Goal: Task Accomplishment & Management: Manage account settings

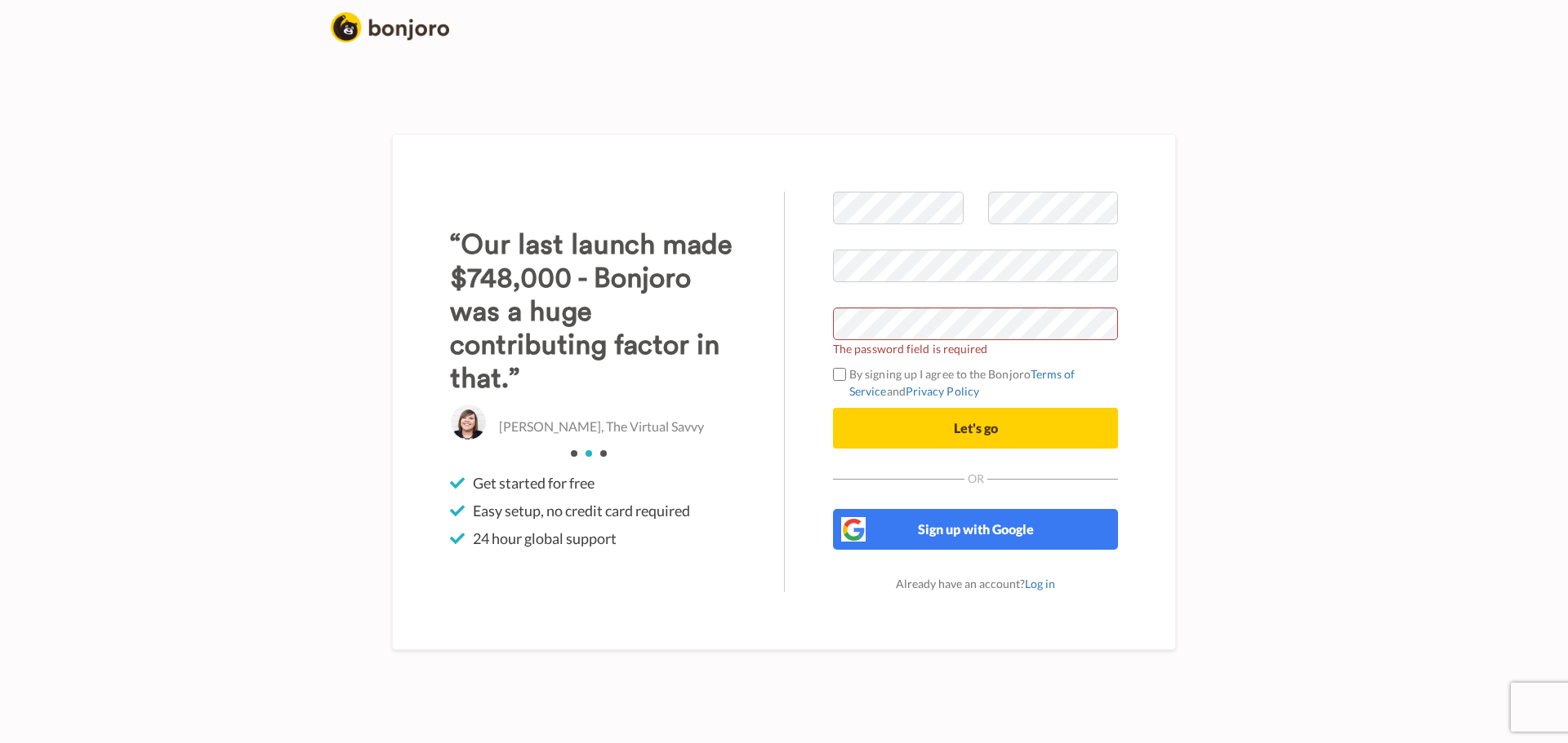
click at [923, 293] on span at bounding box center [976, 291] width 285 height 17
click at [933, 343] on span "The password field is required" at bounding box center [976, 348] width 285 height 17
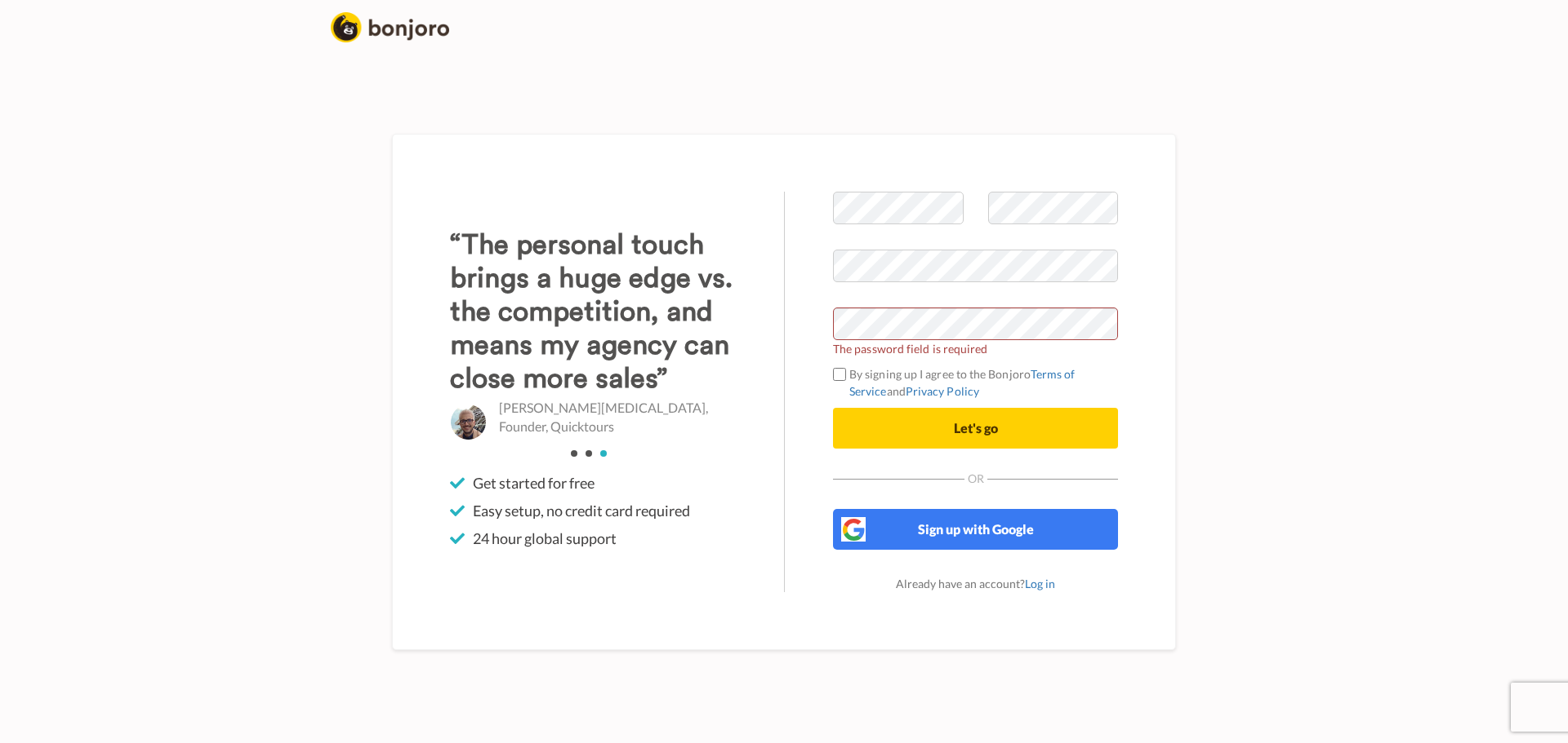
click at [829, 374] on div "Welcome to Bonjoro The password field is required By signing up I agree to the …" at bounding box center [976, 391] width 383 height 401
click at [921, 430] on button "Let's go" at bounding box center [976, 428] width 285 height 40
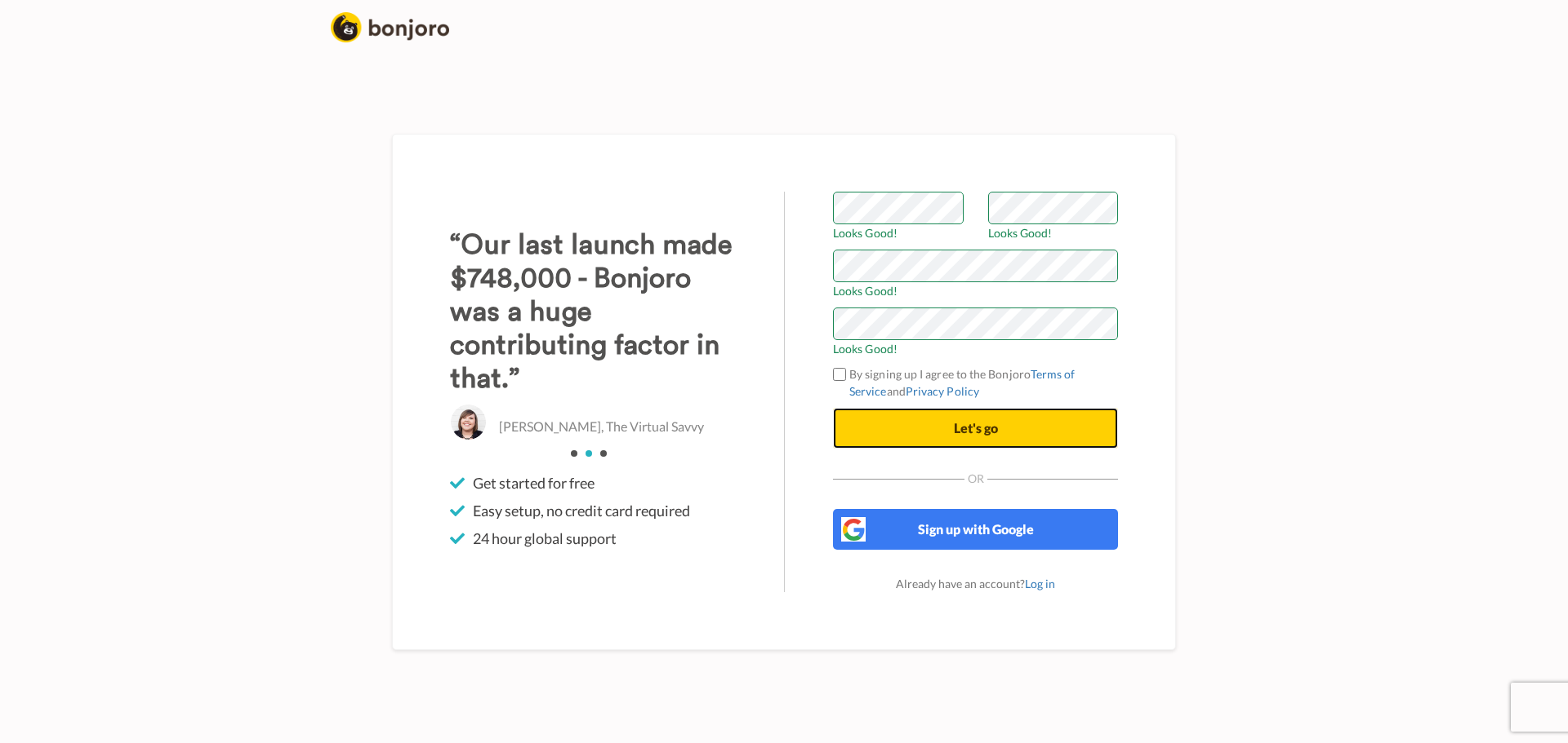
click at [955, 429] on span "Let's go" at bounding box center [976, 428] width 44 height 15
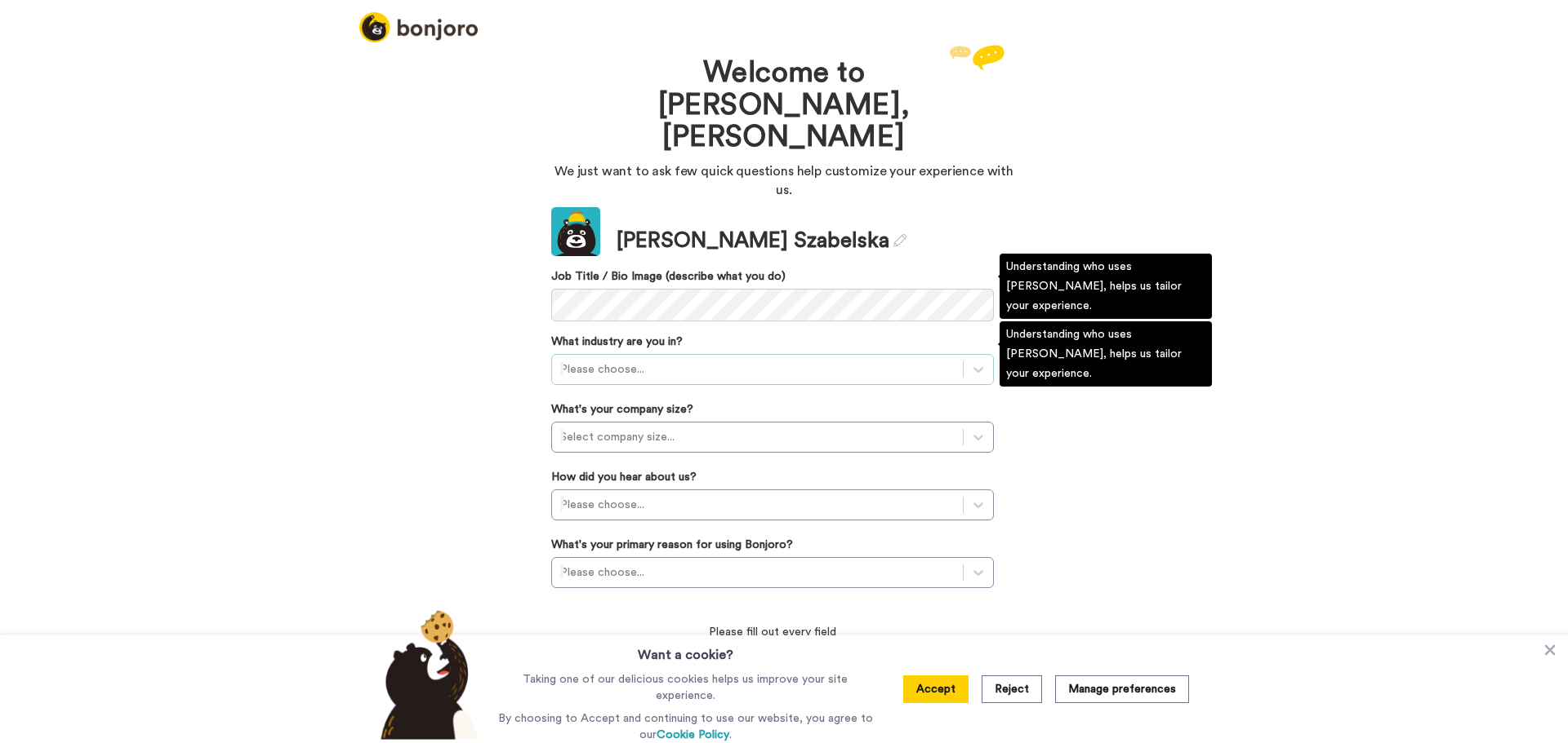
click at [683, 360] on div at bounding box center [757, 369] width 394 height 19
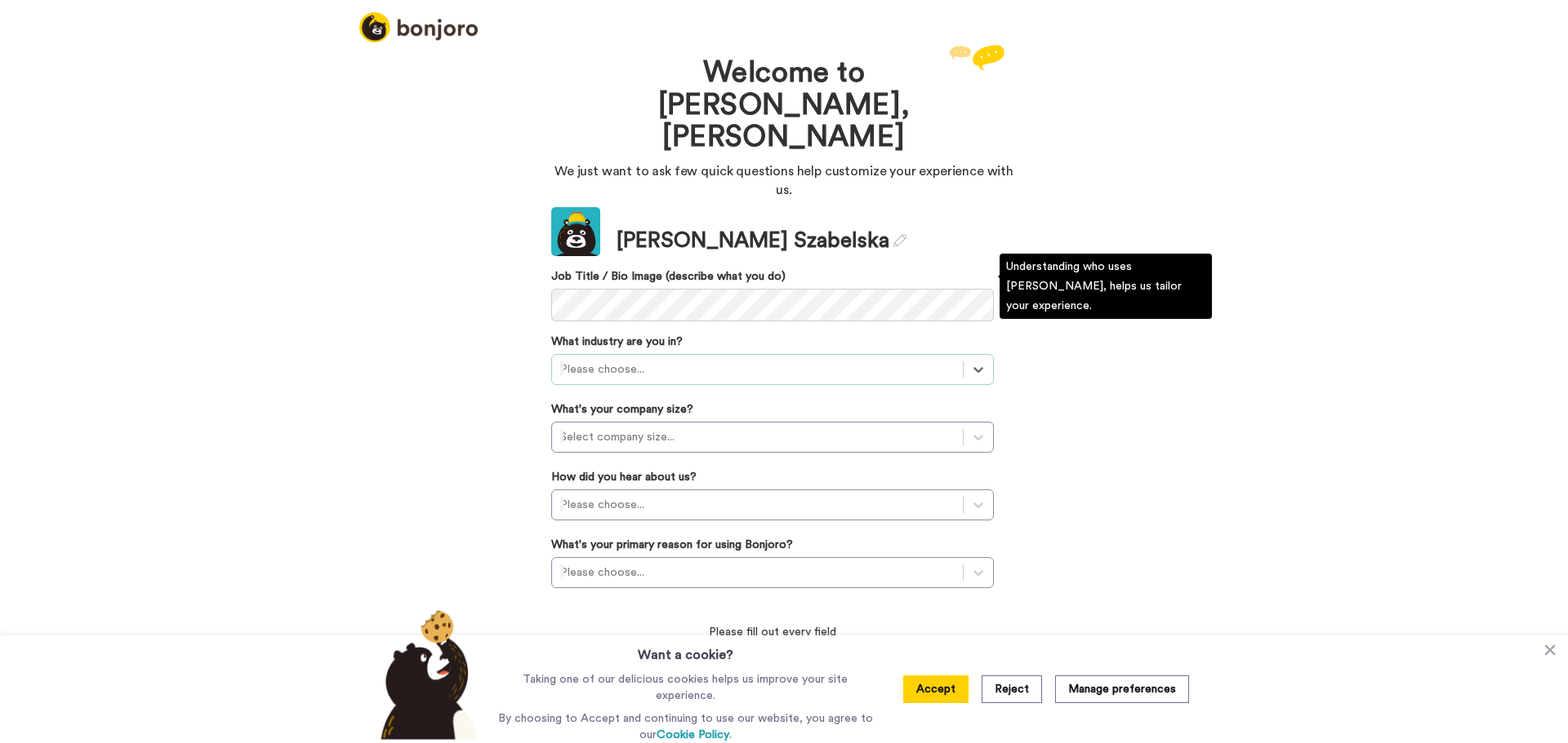
click at [683, 360] on div at bounding box center [757, 369] width 394 height 19
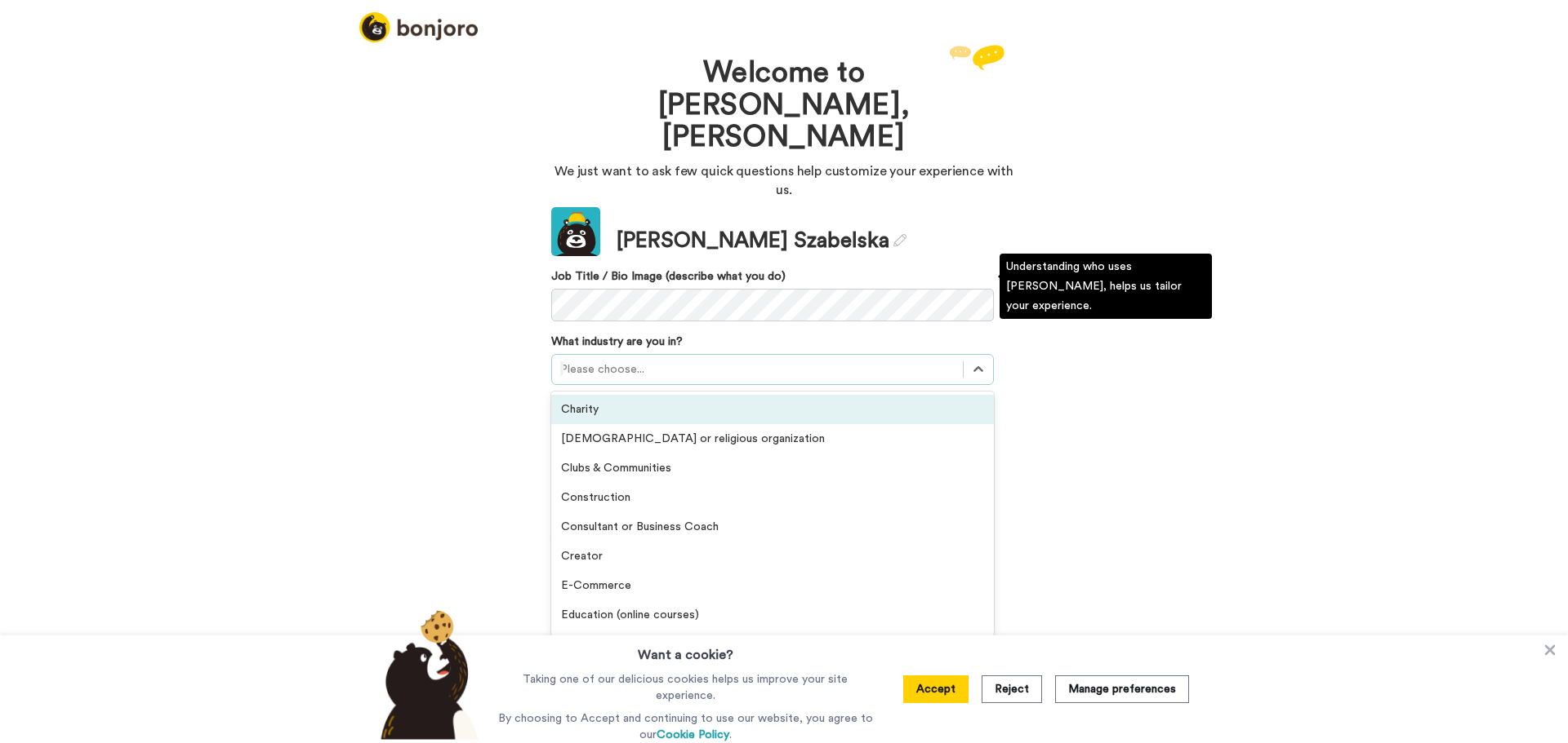
click at [683, 360] on div at bounding box center [757, 369] width 394 height 19
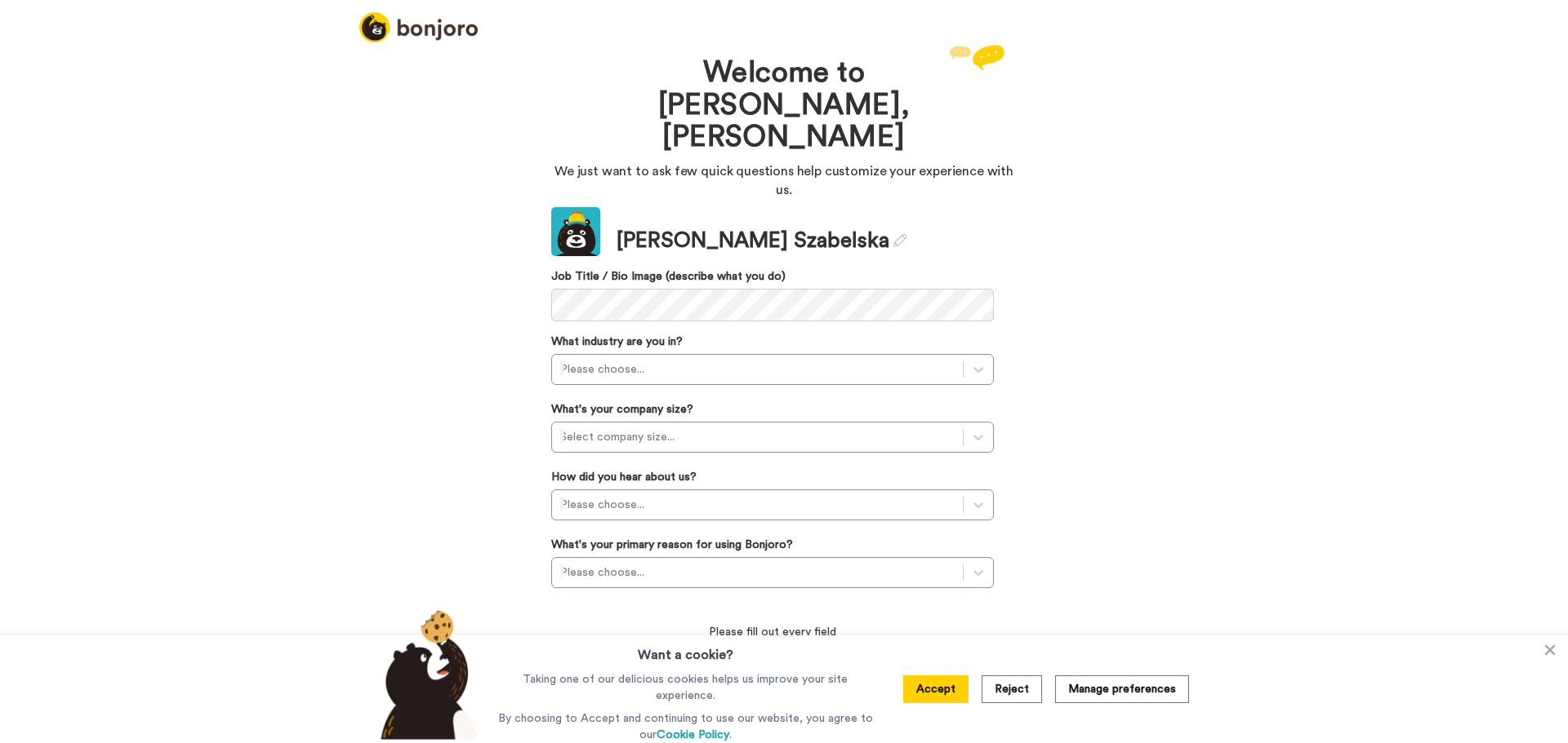
click at [1171, 491] on div "Welcome to Bonjoro, Anna We just want to ask few quick questions help customize…" at bounding box center [784, 391] width 1568 height 703
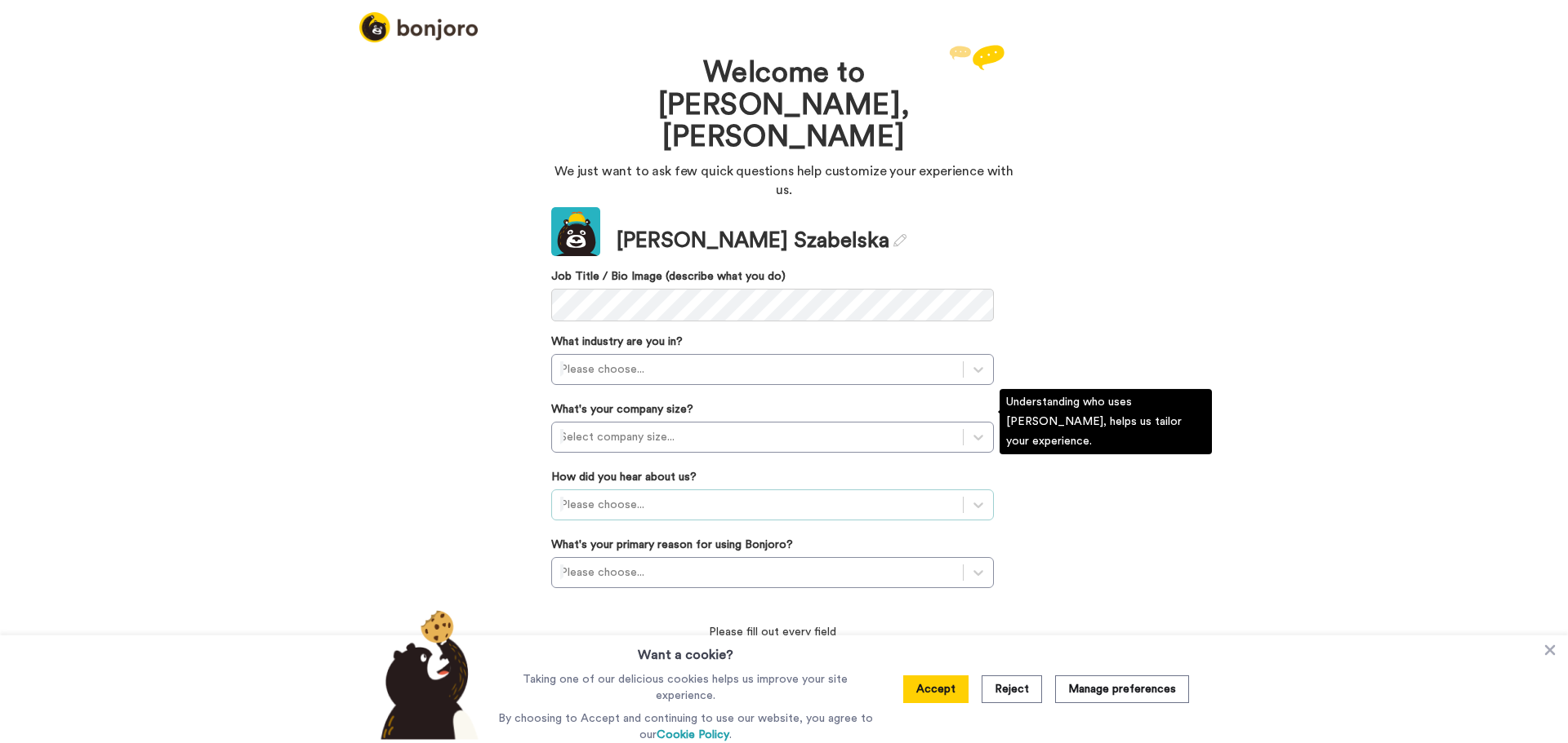
click at [733, 495] on div at bounding box center [757, 504] width 394 height 19
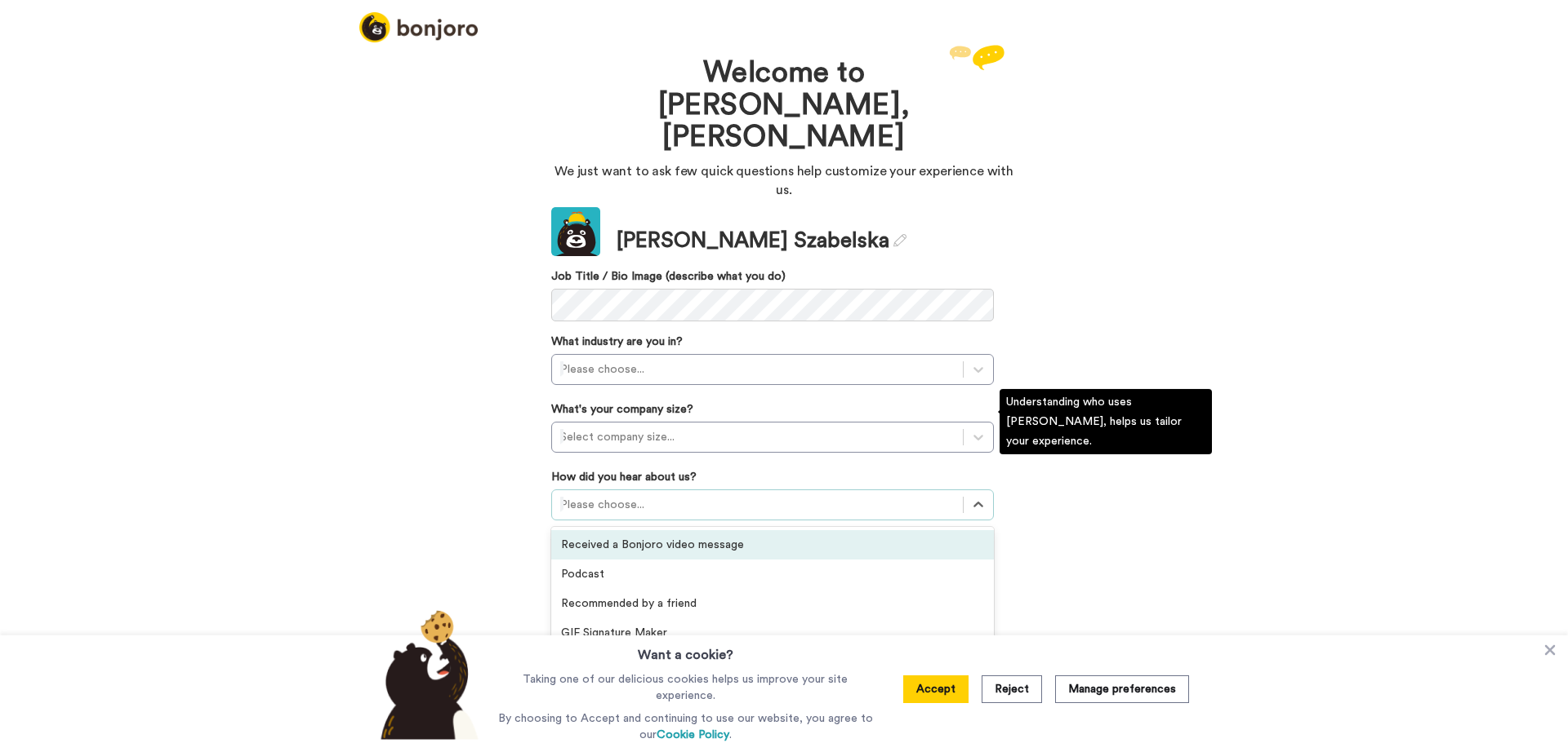
click at [733, 495] on div at bounding box center [757, 504] width 394 height 19
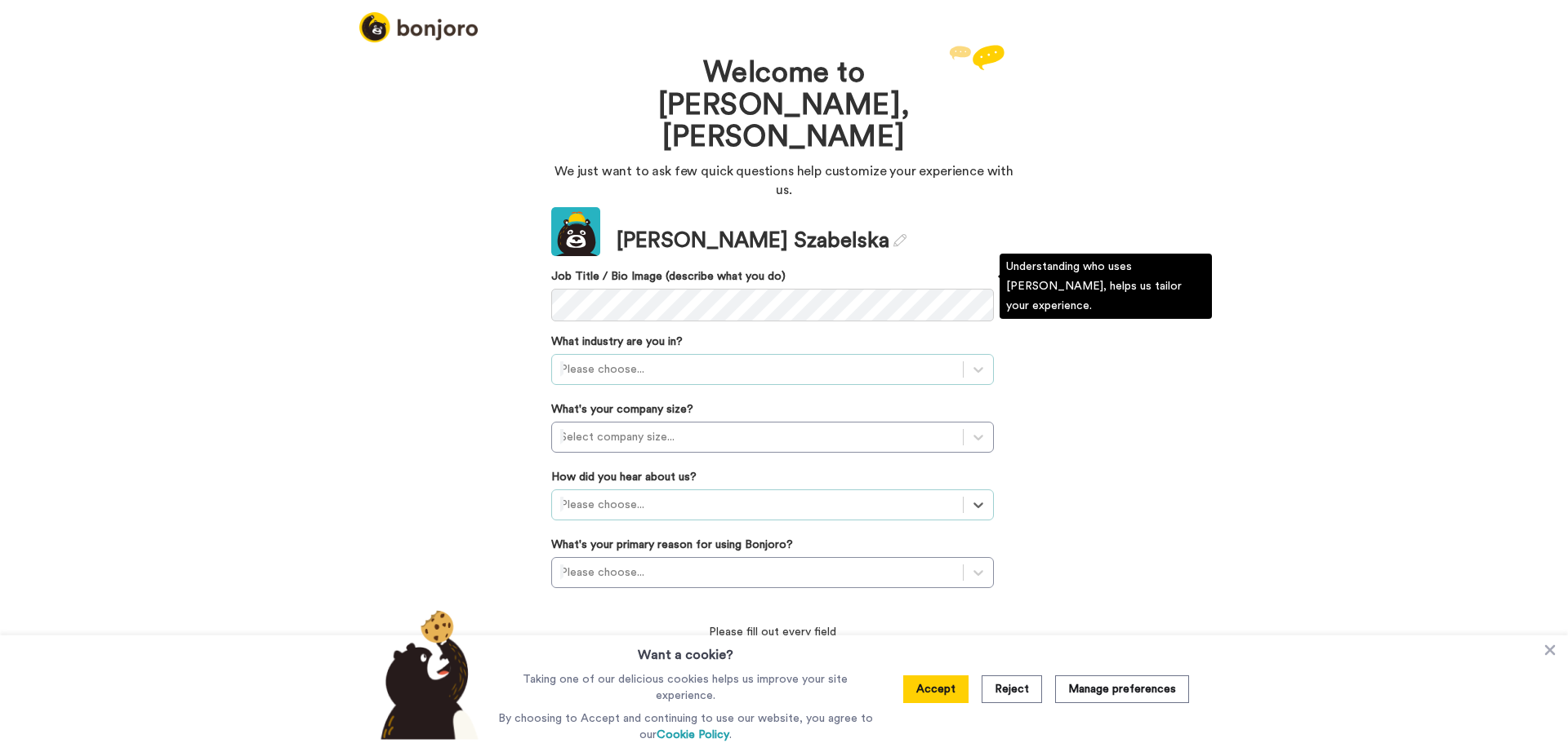
click at [671, 360] on div at bounding box center [757, 369] width 394 height 19
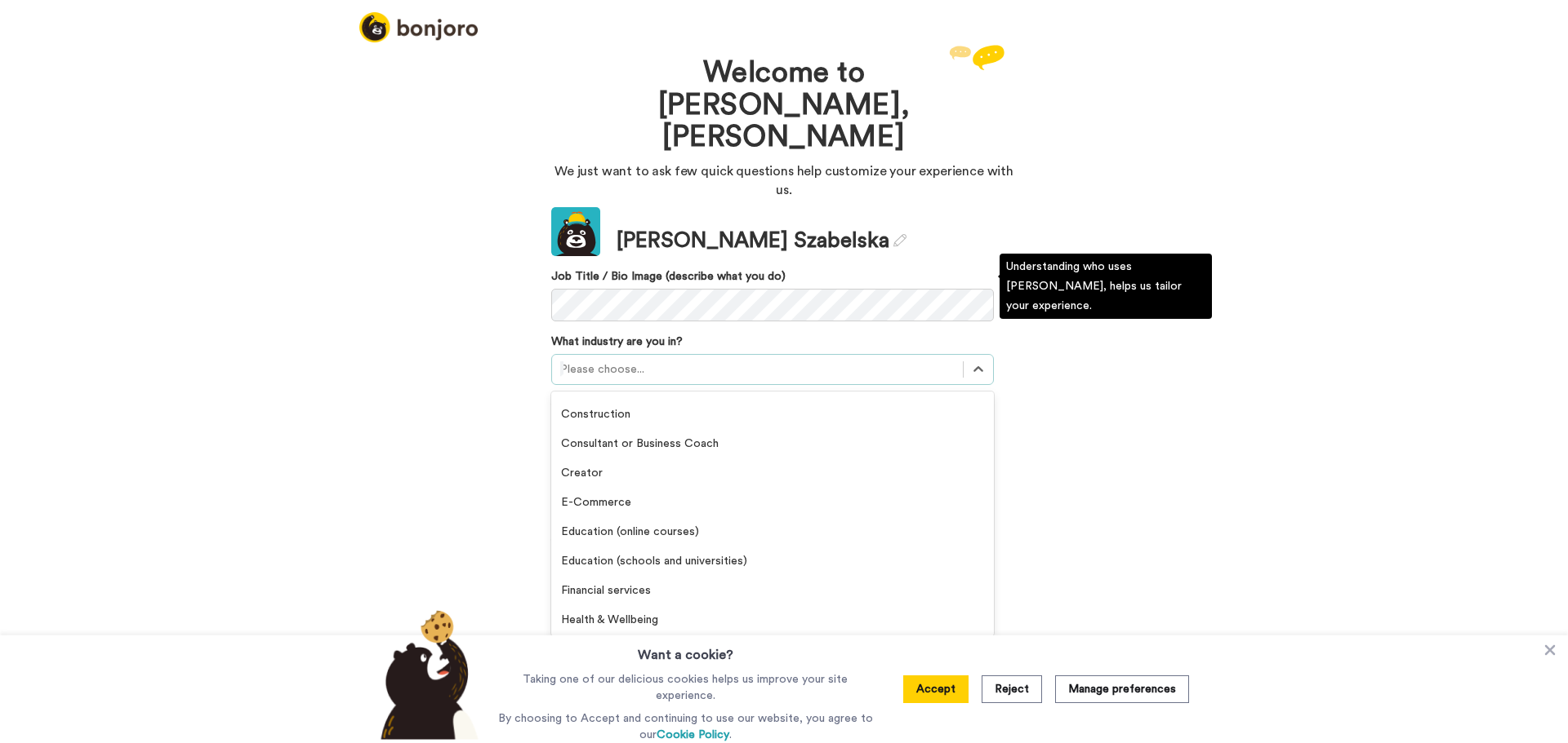
scroll to position [89, 0]
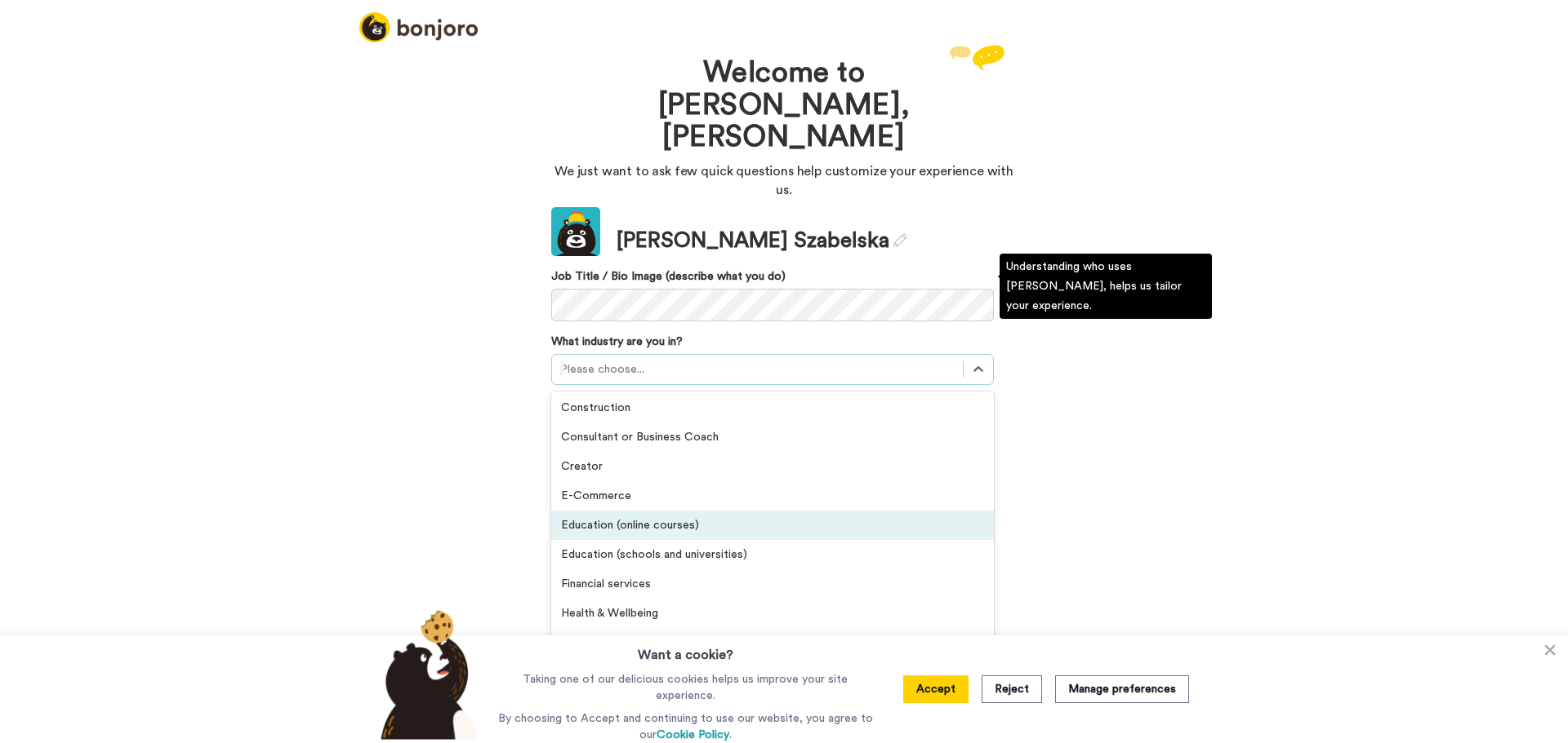
click at [738, 511] on div "Education (online courses)" at bounding box center [772, 525] width 442 height 30
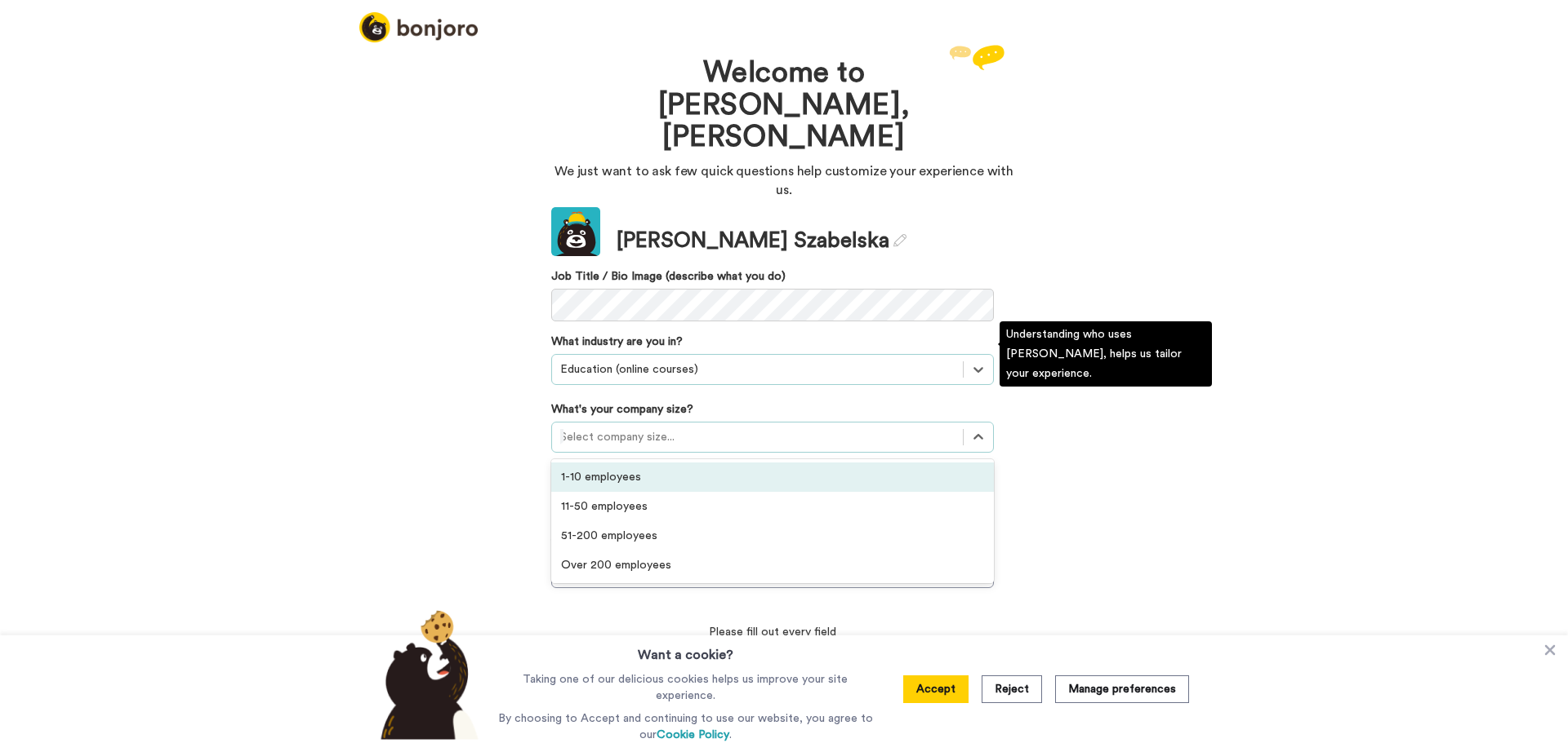
click at [646, 428] on div at bounding box center [757, 437] width 394 height 19
click at [682, 463] on div "1-10 employees" at bounding box center [772, 477] width 442 height 30
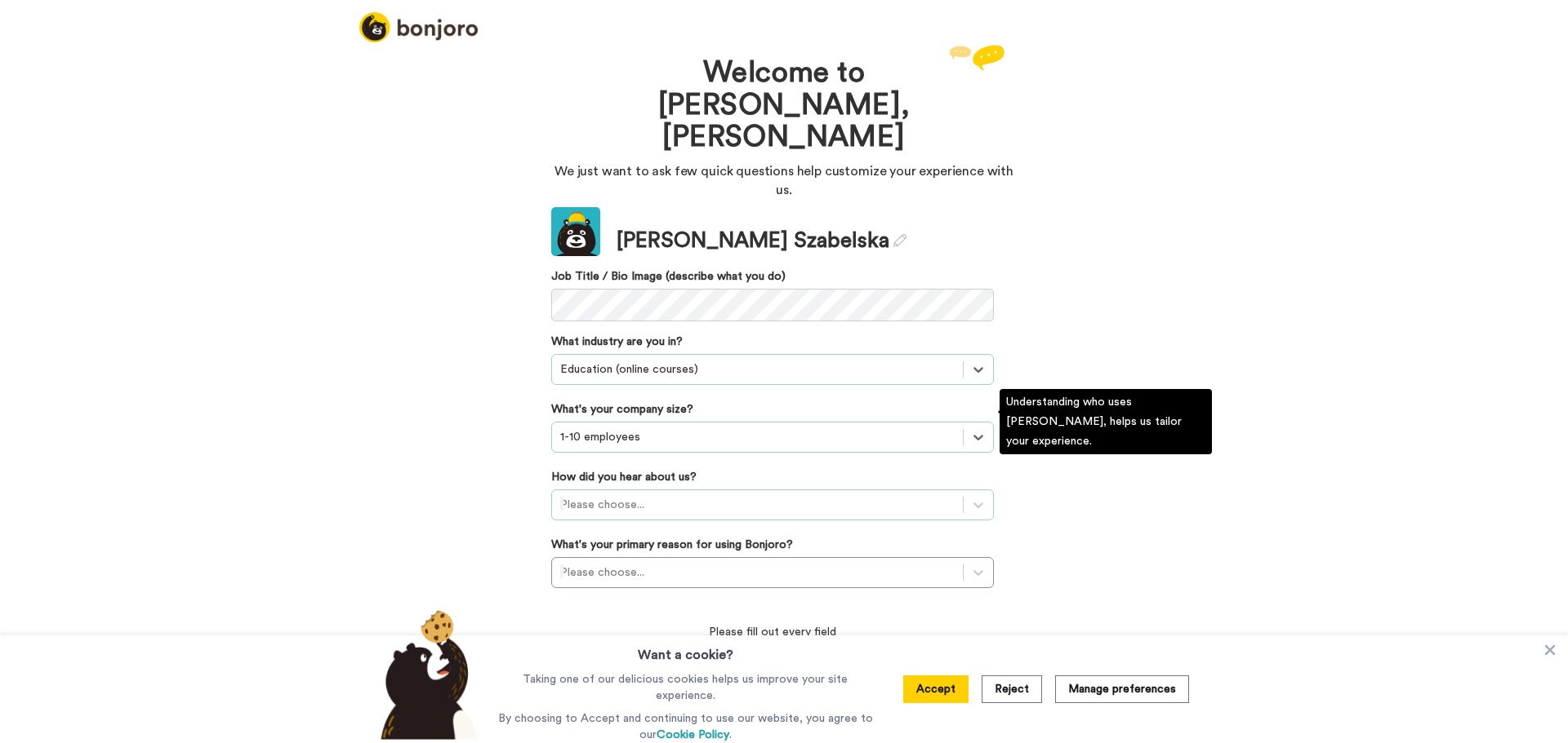
click at [621, 495] on div at bounding box center [757, 504] width 394 height 19
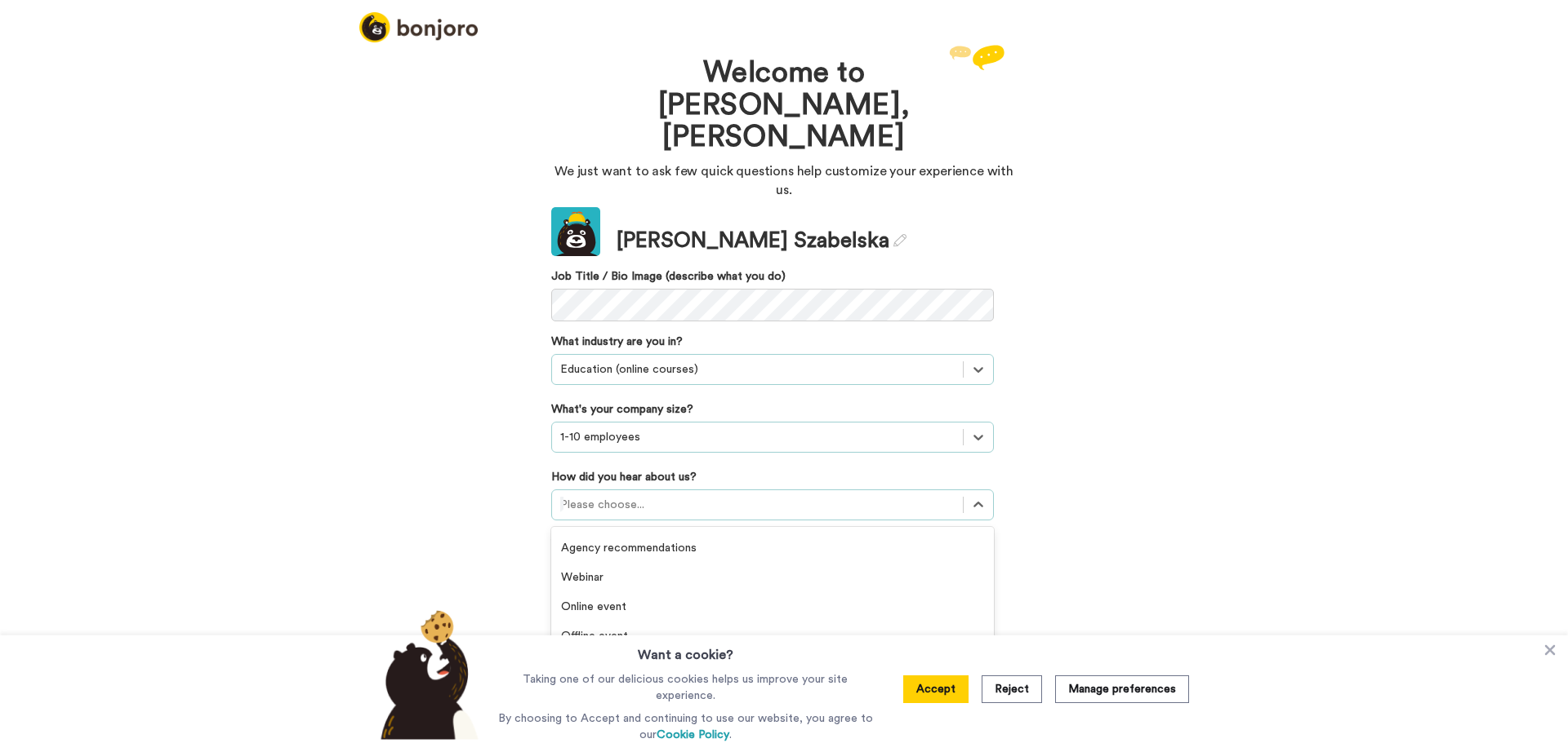
click at [1005, 692] on button "Reject" at bounding box center [1012, 689] width 61 height 28
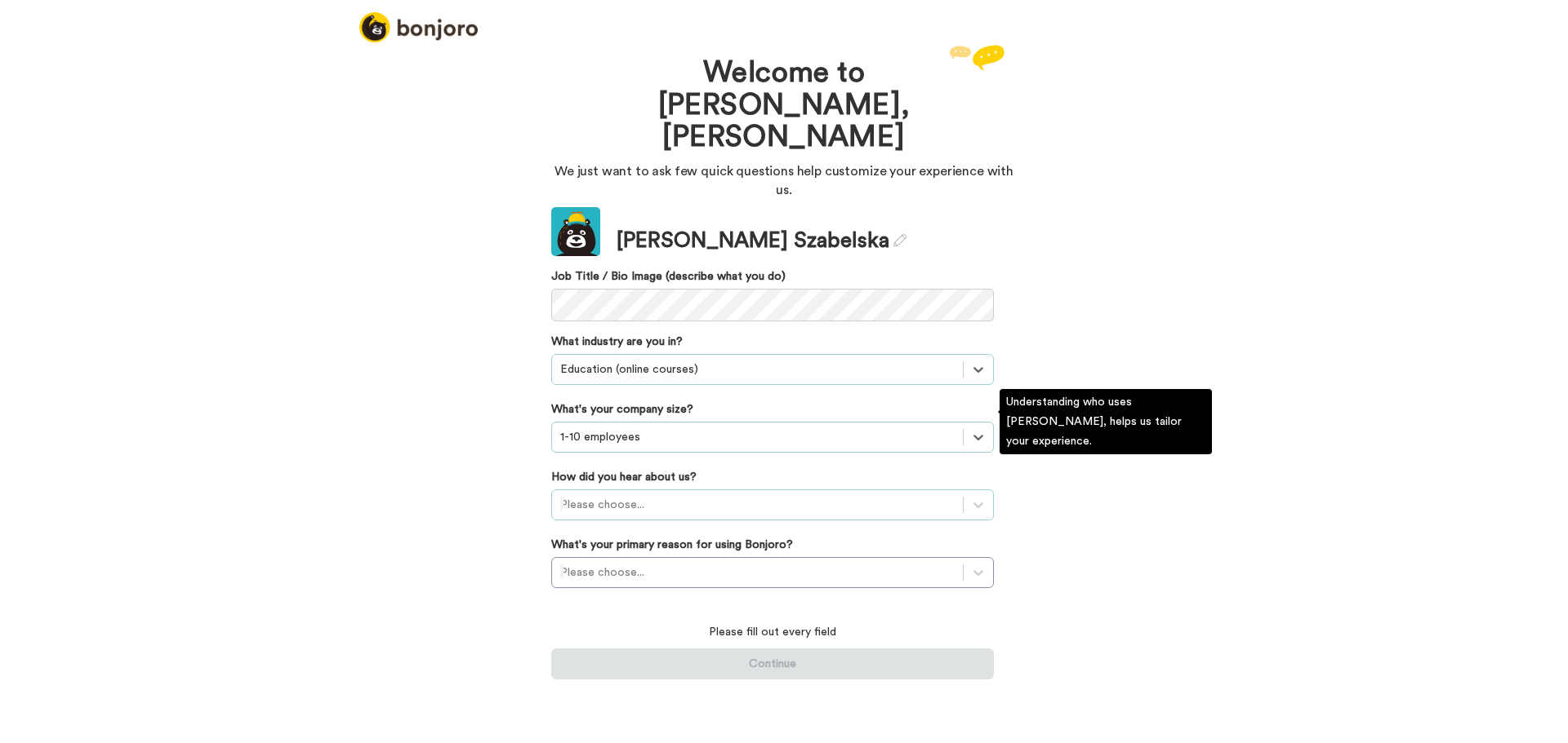
click at [793, 495] on div at bounding box center [757, 504] width 394 height 19
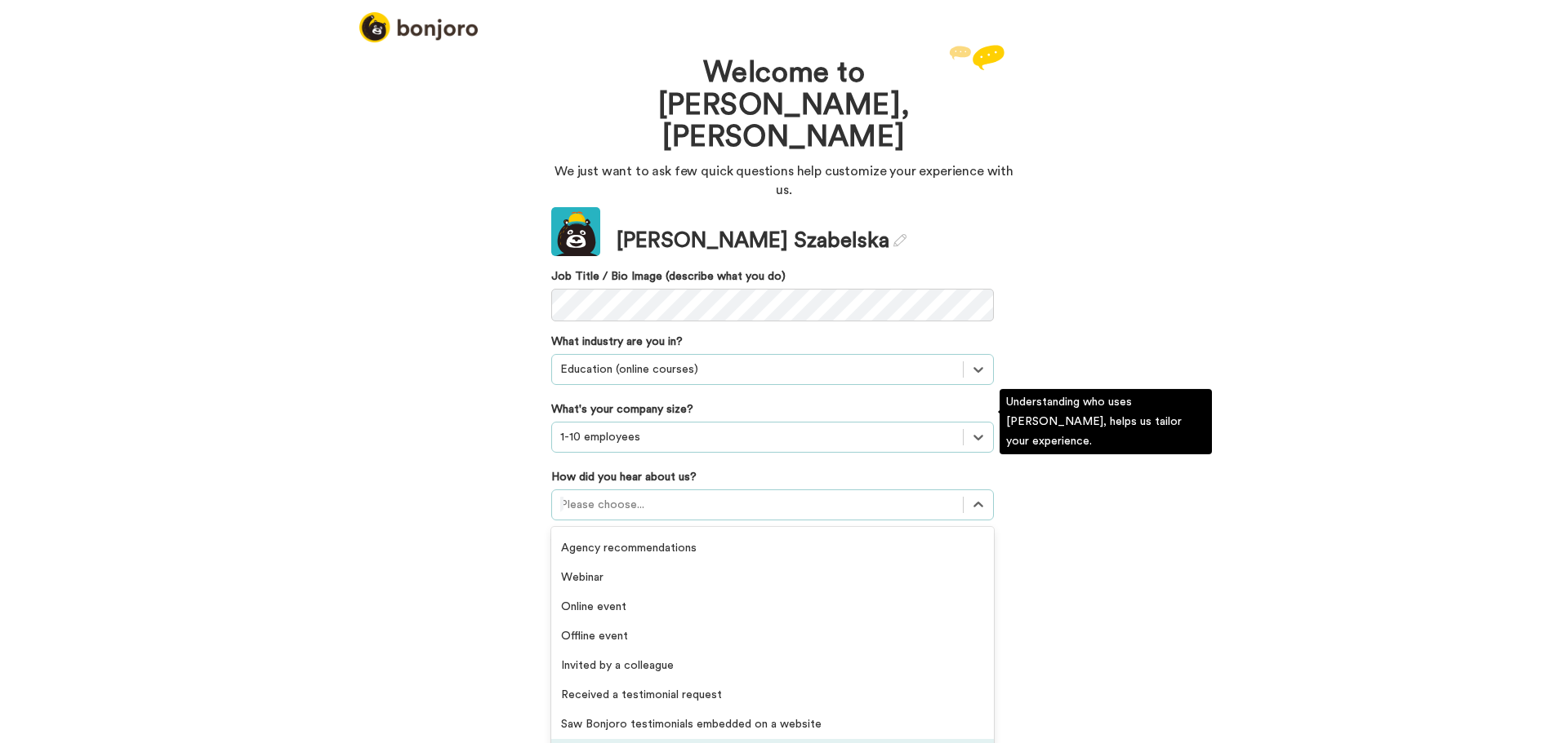
click at [601, 740] on div "Others" at bounding box center [772, 754] width 442 height 30
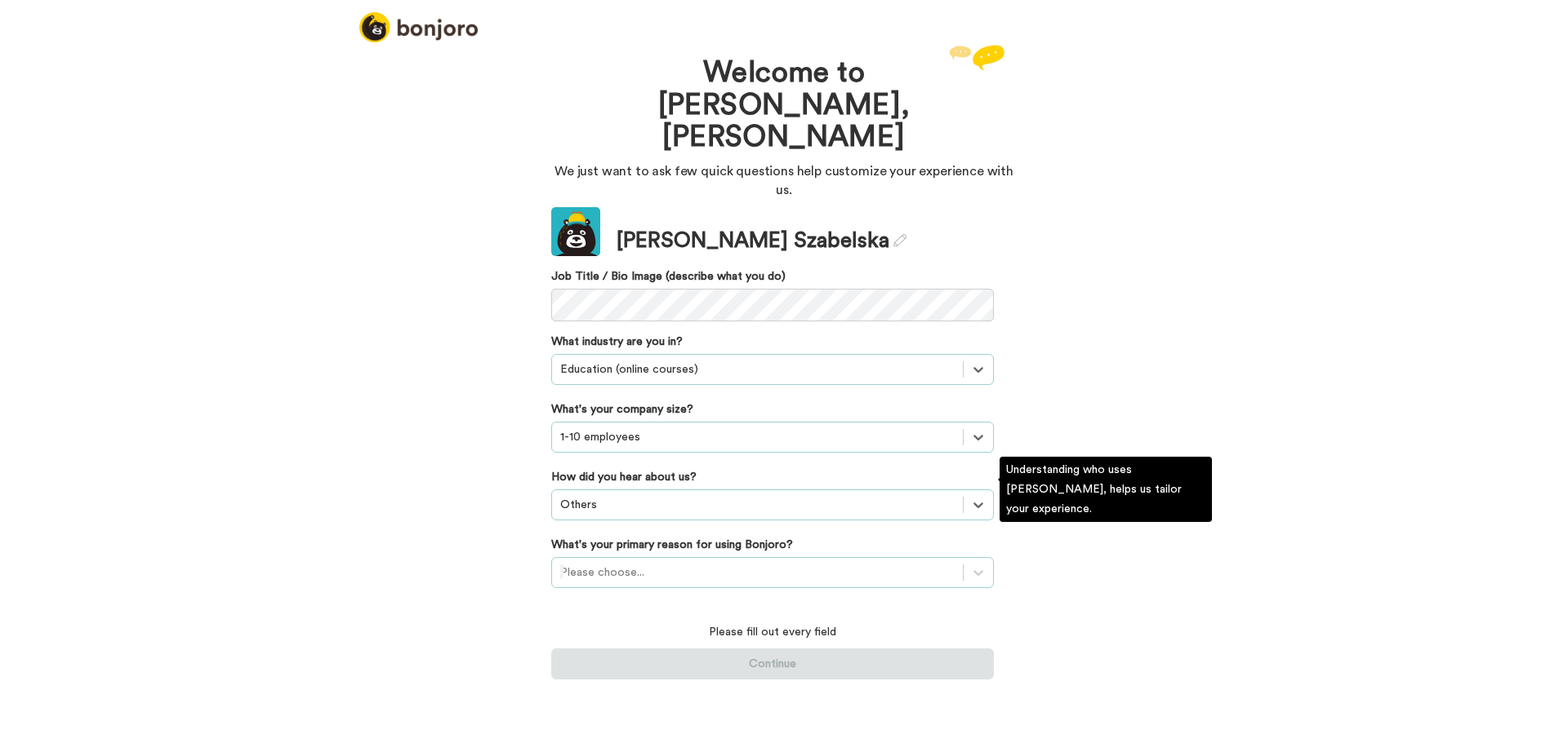
click at [641, 563] on div at bounding box center [757, 573] width 394 height 19
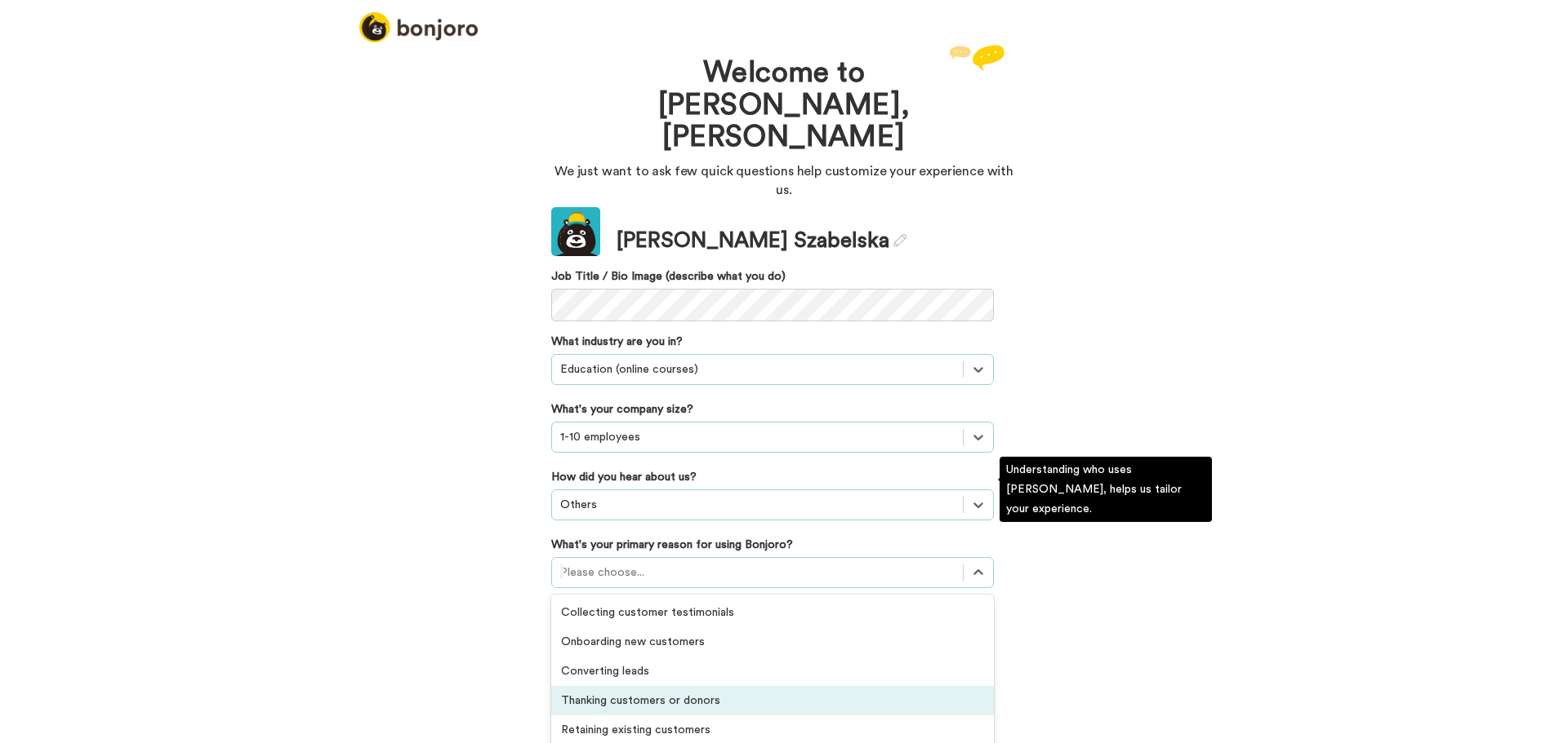
click at [719, 686] on div "Thanking customers or donors" at bounding box center [772, 701] width 442 height 30
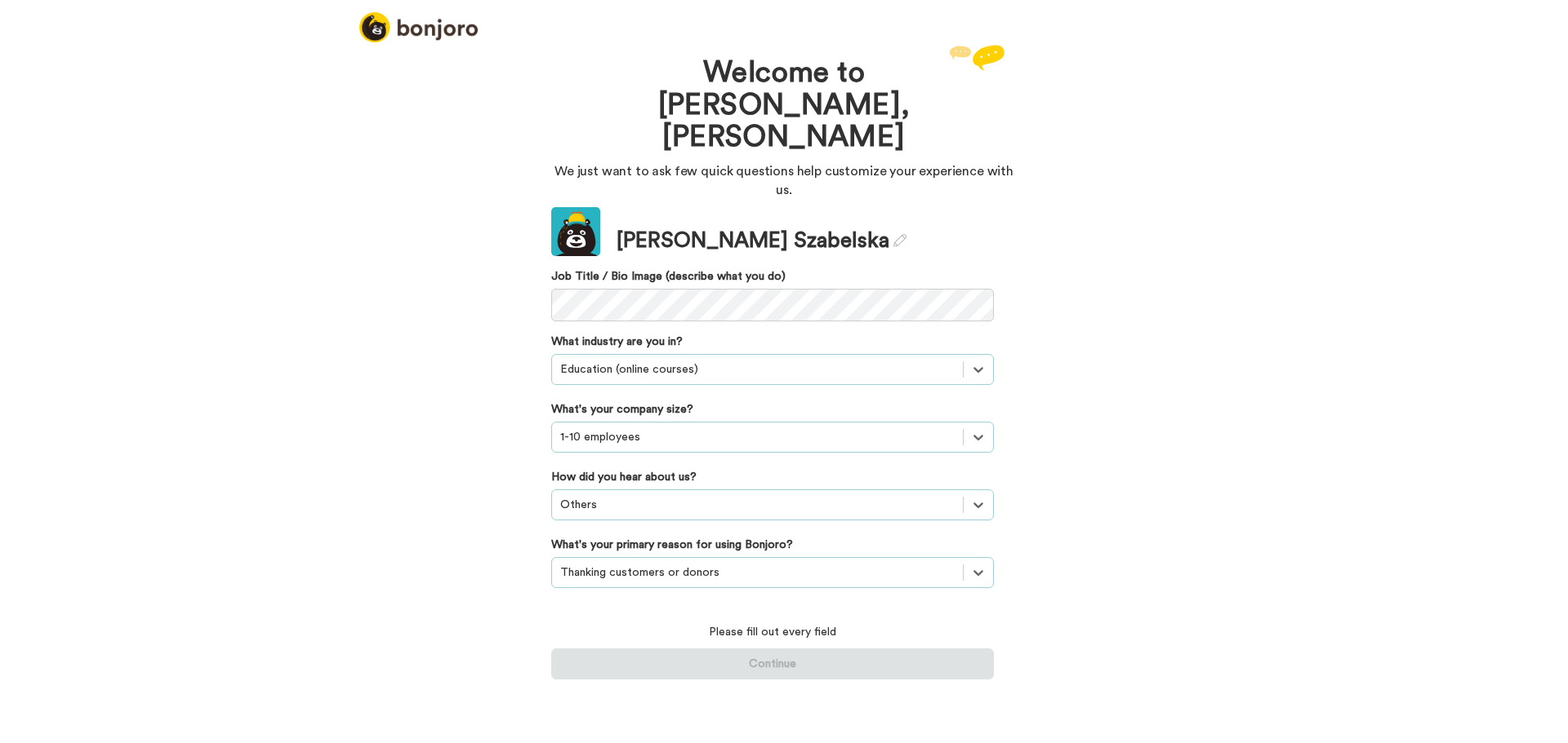
click at [1114, 550] on div "Welcome to Bonjoro, Anna We just want to ask few quick questions help customize…" at bounding box center [784, 391] width 1568 height 703
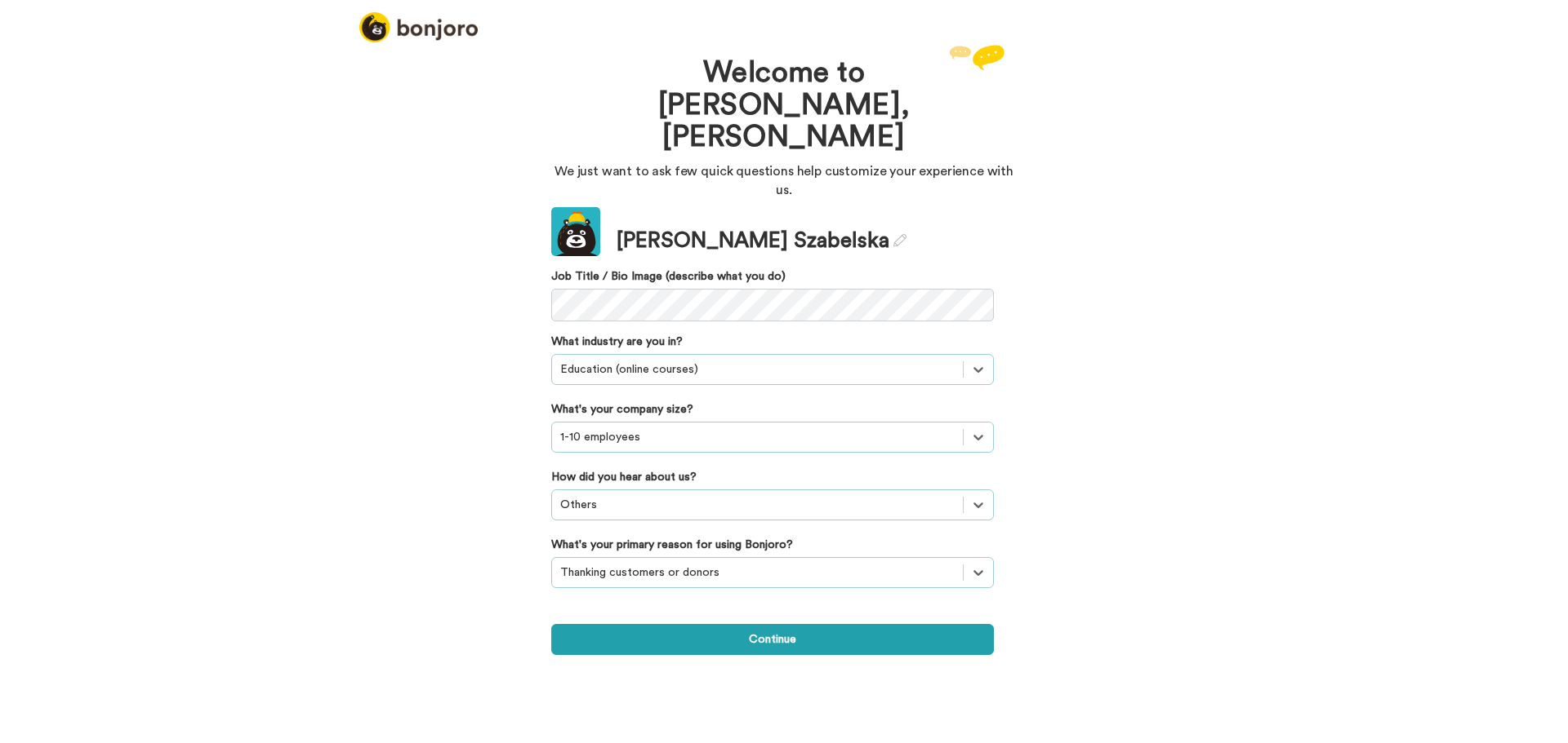
click at [1283, 509] on div "Welcome to Bonjoro, Anna We just want to ask few quick questions help customize…" at bounding box center [784, 391] width 1568 height 703
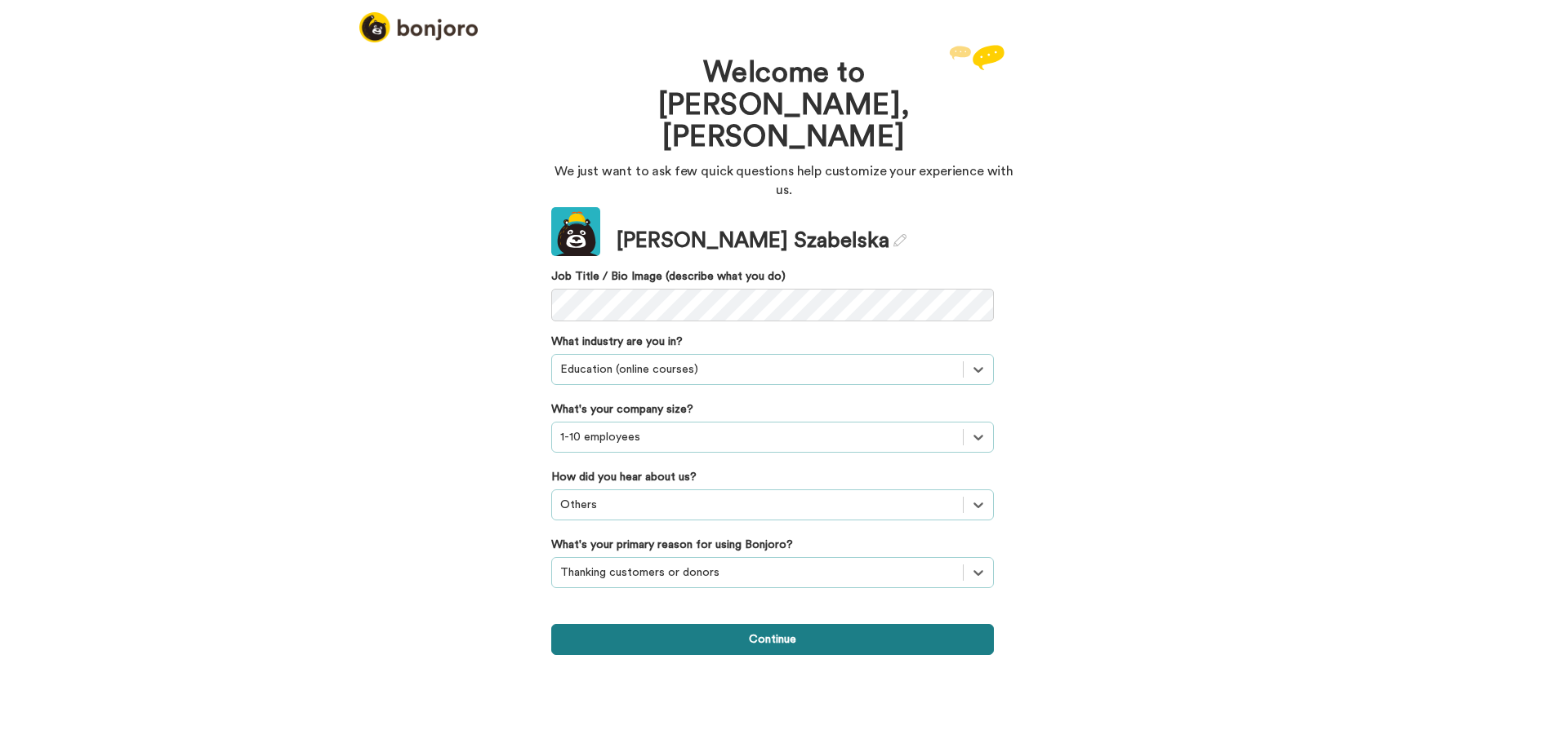
click at [782, 624] on button "Continue" at bounding box center [772, 639] width 442 height 31
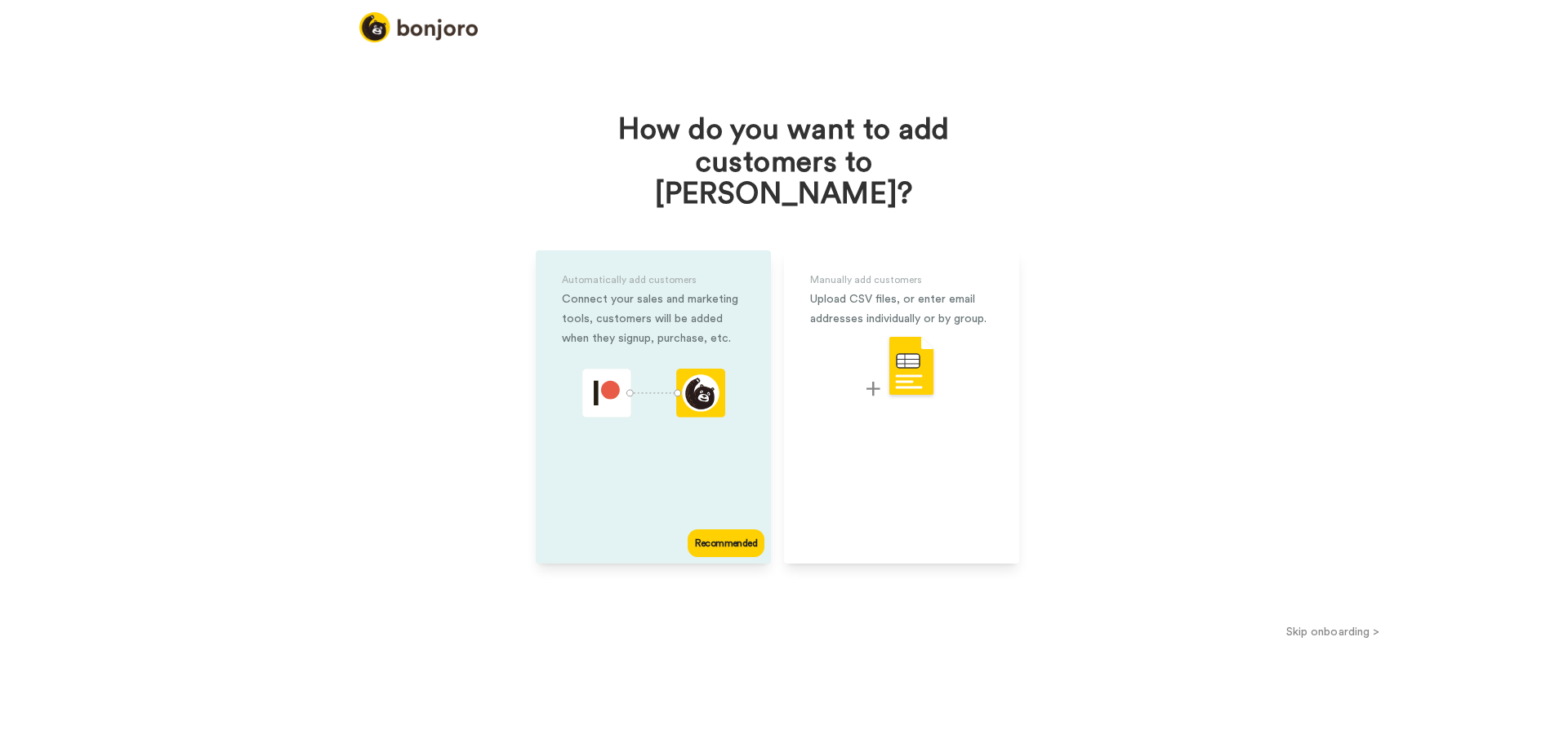
click at [716, 450] on div "Automatically add customers Connect your sales and marketing tools, customers w…" at bounding box center [653, 407] width 235 height 314
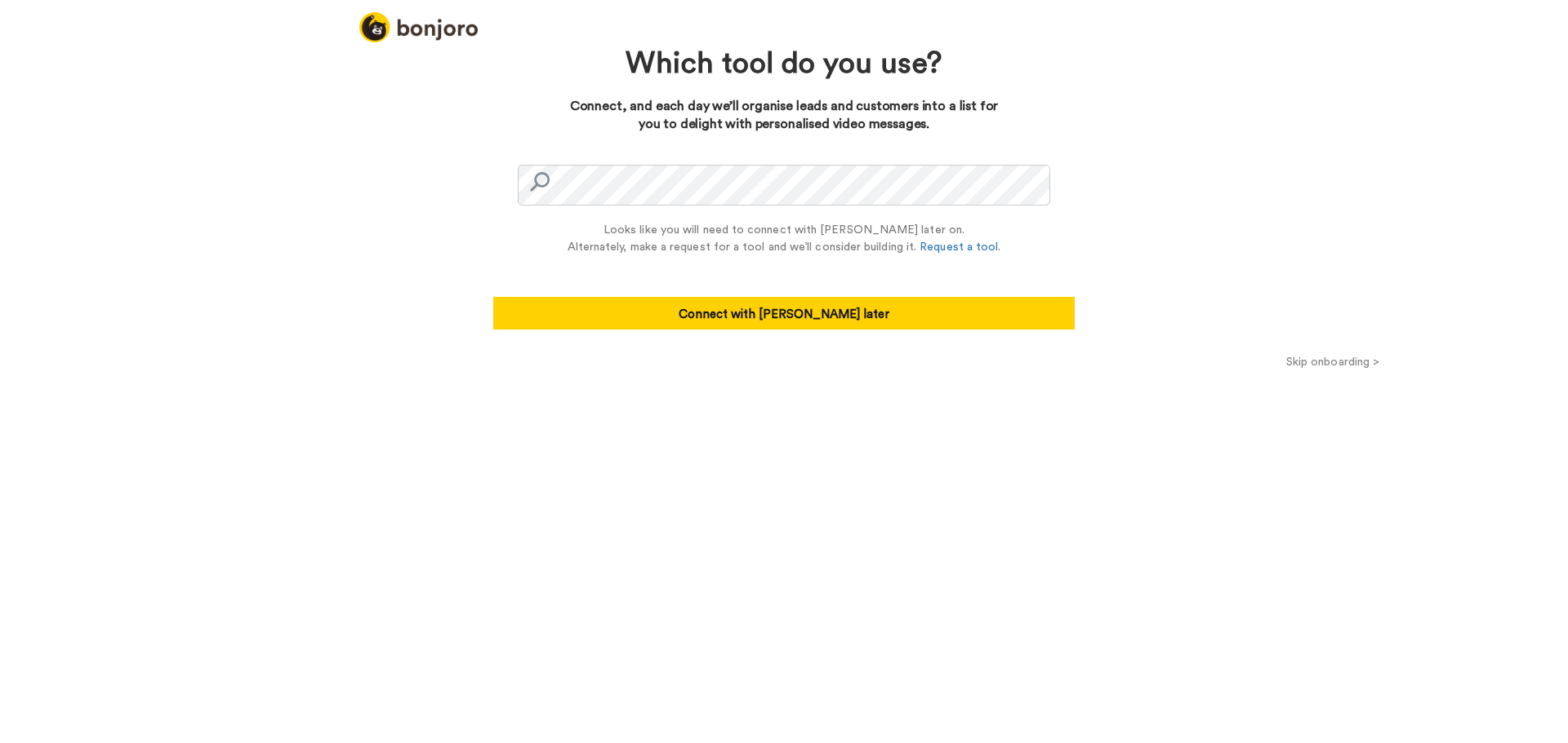
click at [765, 234] on div "Looks like you will need to connect with Zapier later on. Alternately, make a r…" at bounding box center [784, 239] width 434 height 35
click at [759, 253] on div "Looks like you will need to connect with Zapier later on. Alternately, make a r…" at bounding box center [784, 239] width 434 height 35
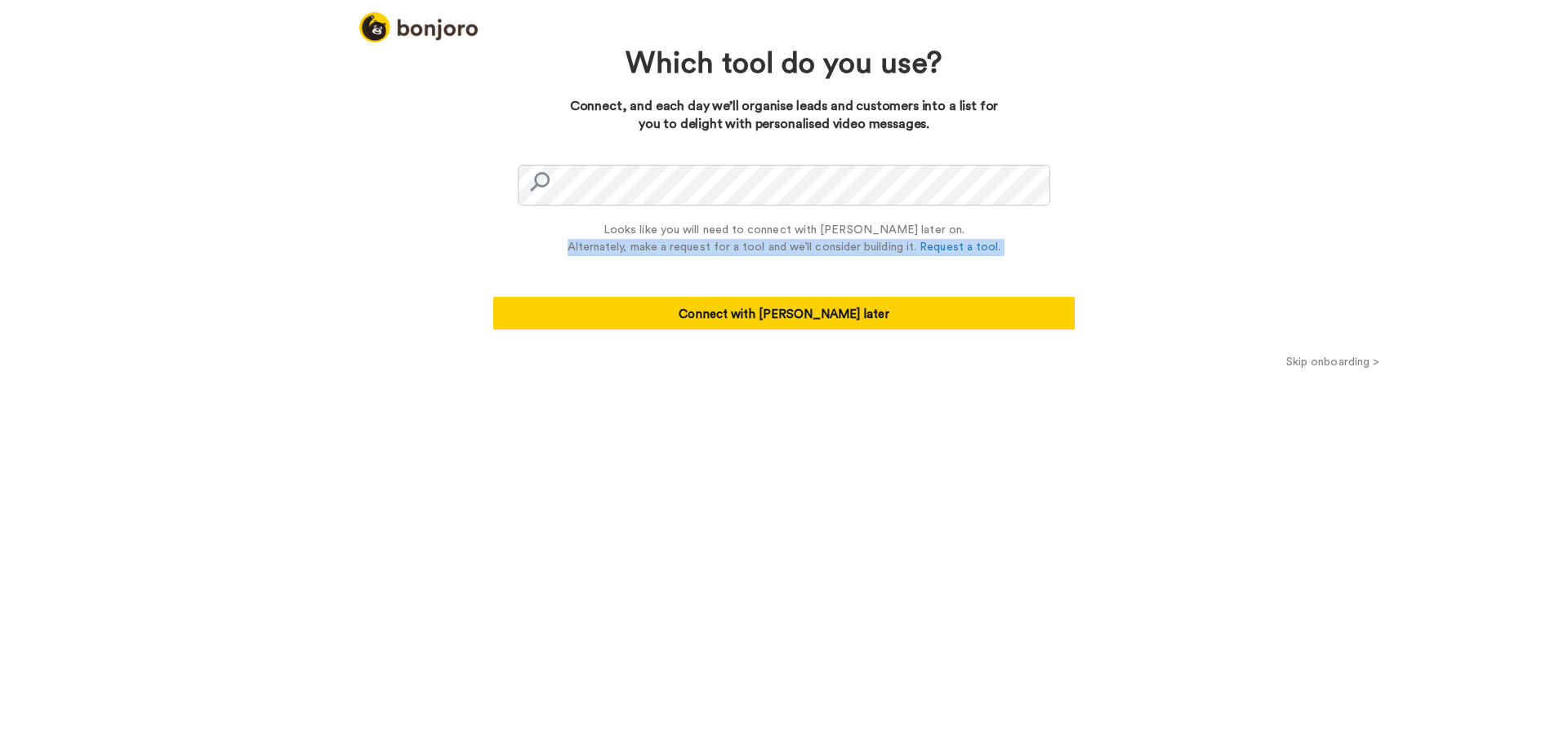
click at [759, 253] on div "Looks like you will need to connect with Zapier later on. Alternately, make a r…" at bounding box center [784, 239] width 434 height 35
click at [787, 336] on div "Which tool do you use? Connect, and each day we’ll organise leads and customers…" at bounding box center [784, 197] width 596 height 313
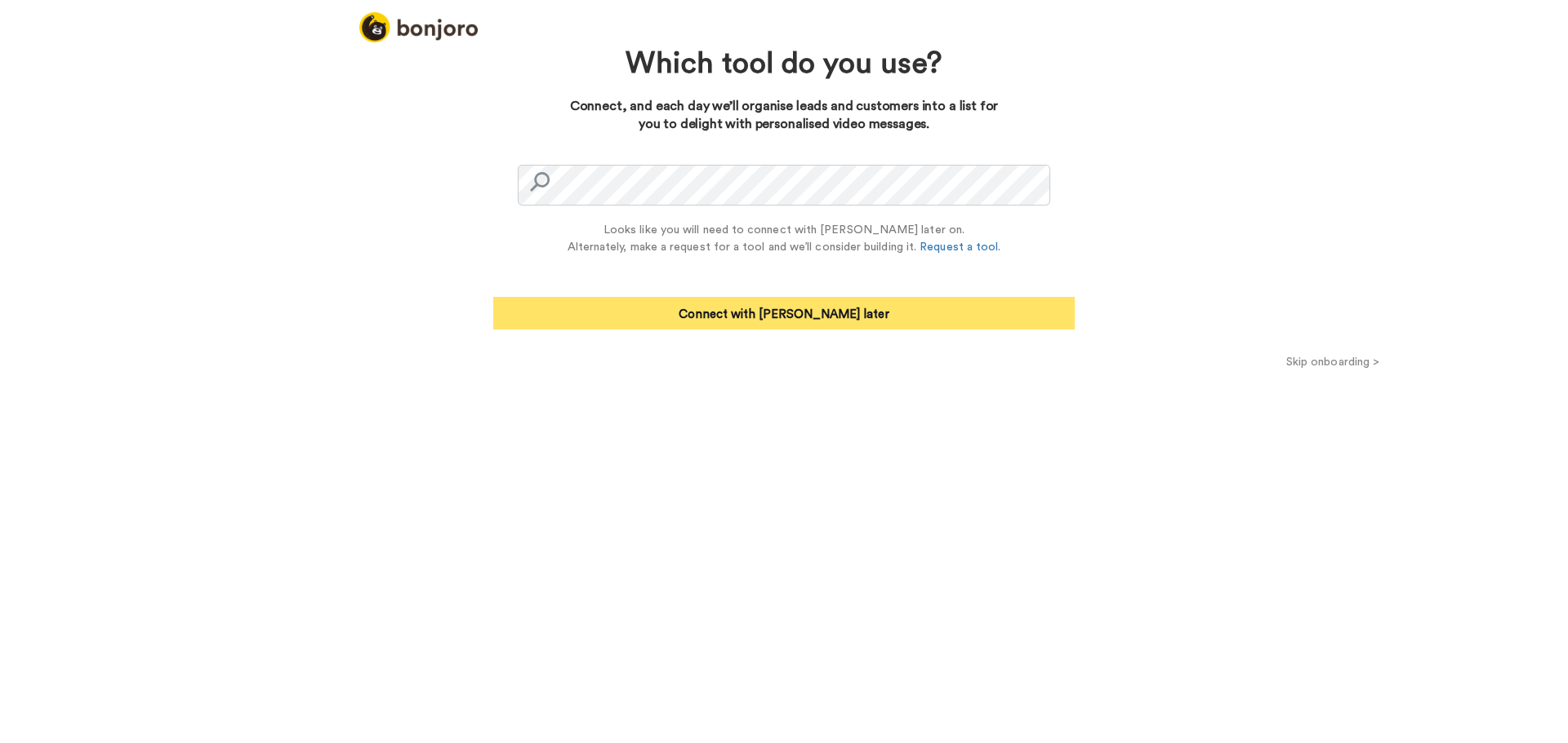
click at [790, 318] on button "Connect with Zapier later" at bounding box center [783, 313] width 581 height 33
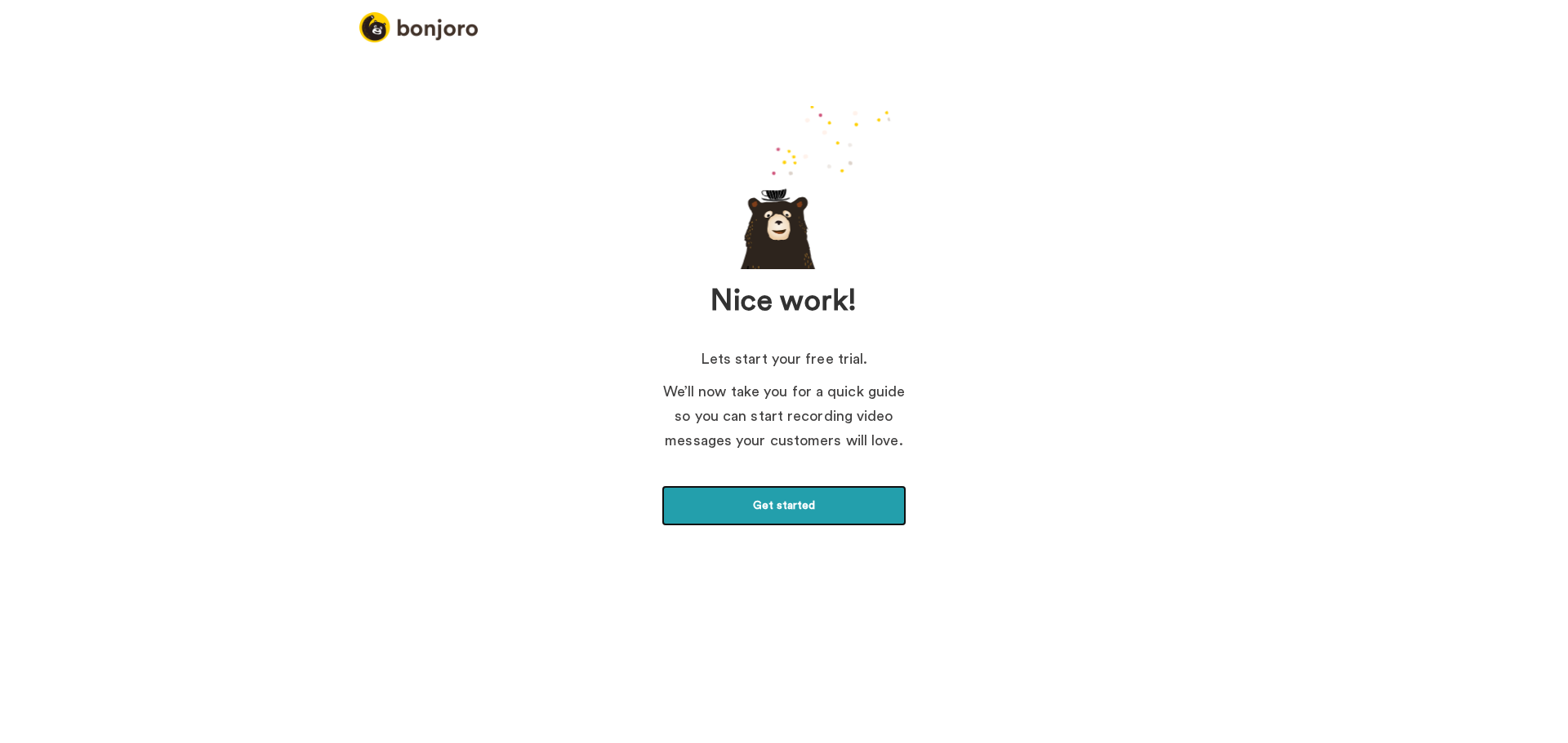
click at [793, 519] on link "Get started" at bounding box center [784, 506] width 245 height 40
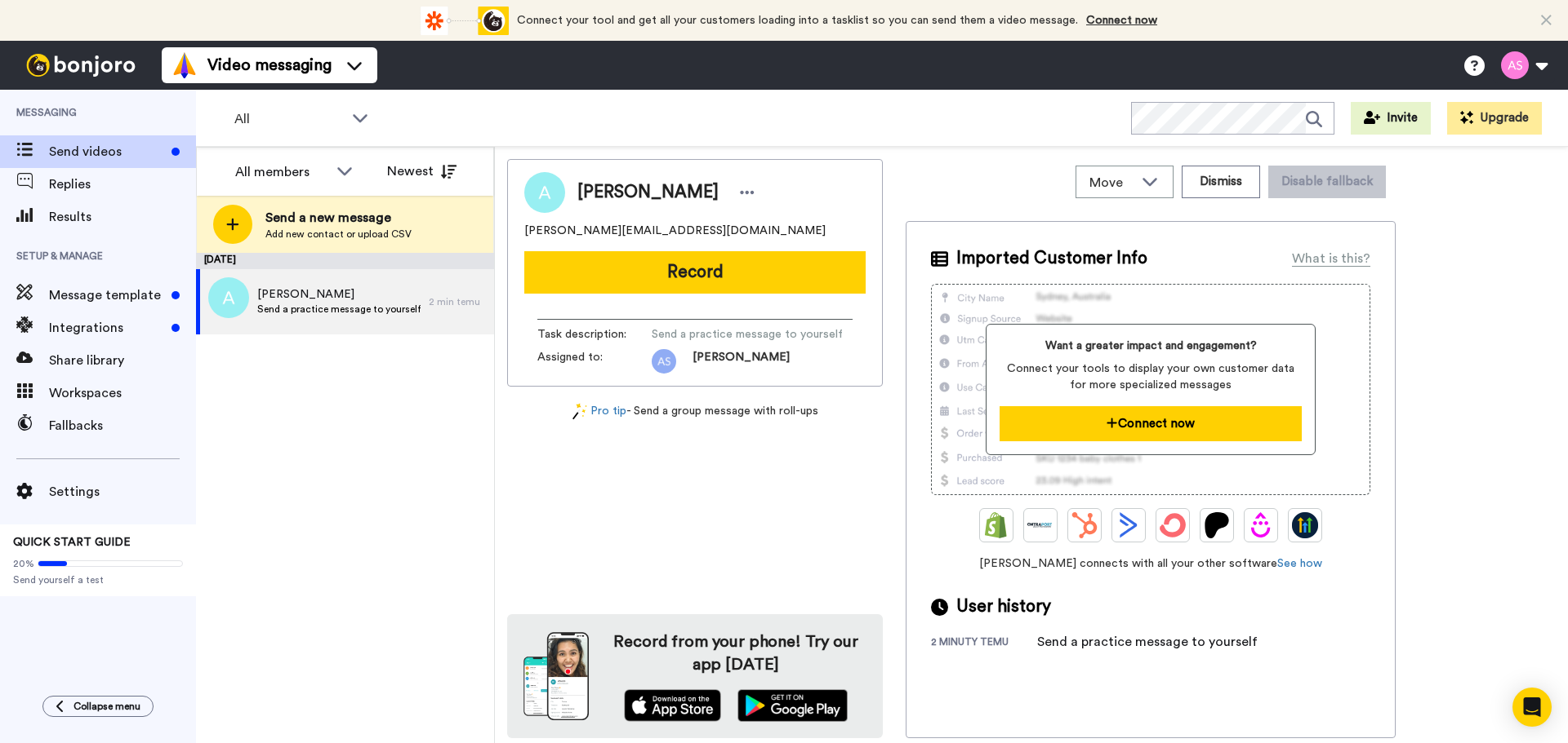
click at [1120, 425] on button "Connect now" at bounding box center [1149, 424] width 301 height 35
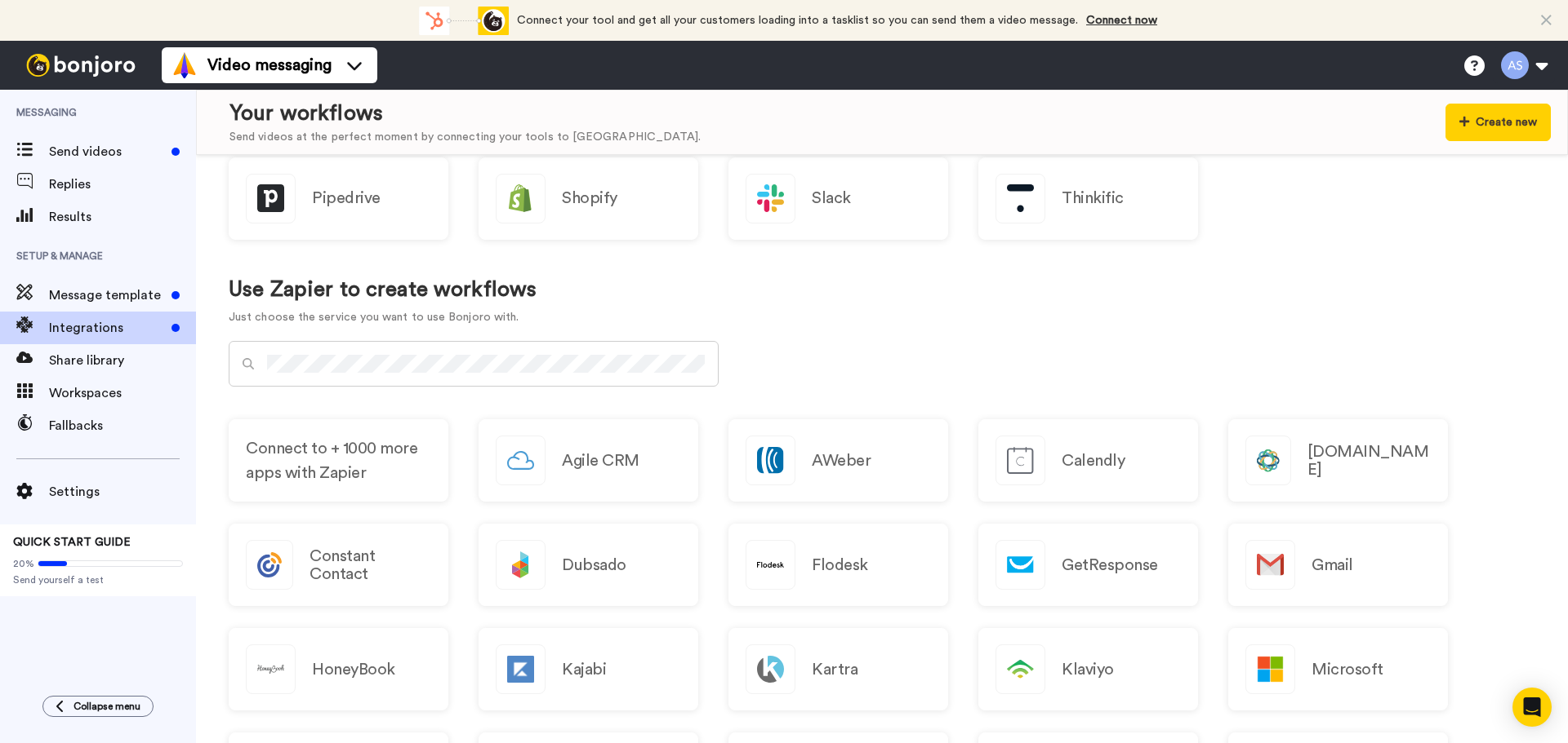
scroll to position [544, 0]
click at [479, 351] on div at bounding box center [473, 363] width 490 height 46
click at [289, 393] on div at bounding box center [473, 371] width 490 height 62
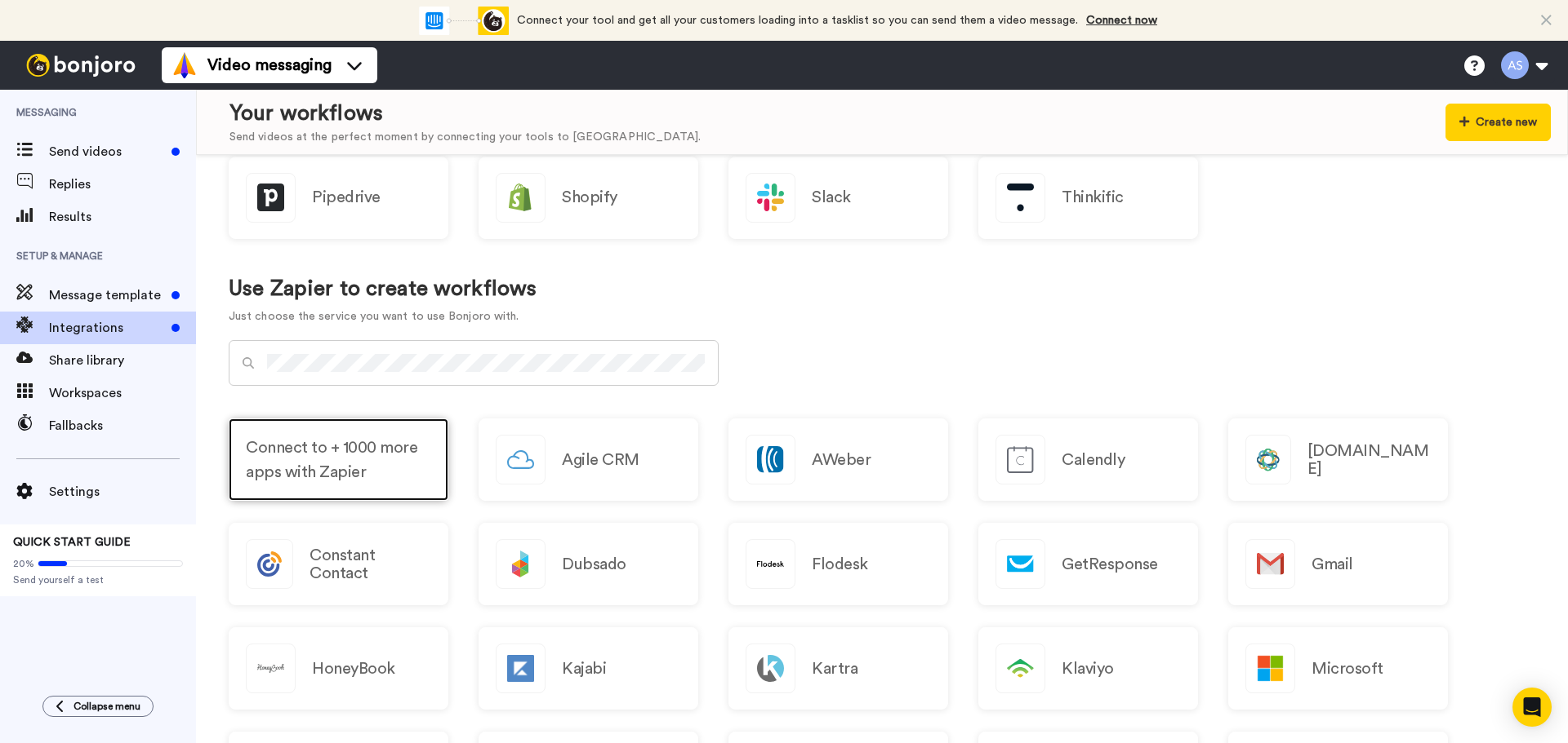
click at [302, 474] on span "Connect to + 1000 more apps with Zapier" at bounding box center [338, 460] width 186 height 49
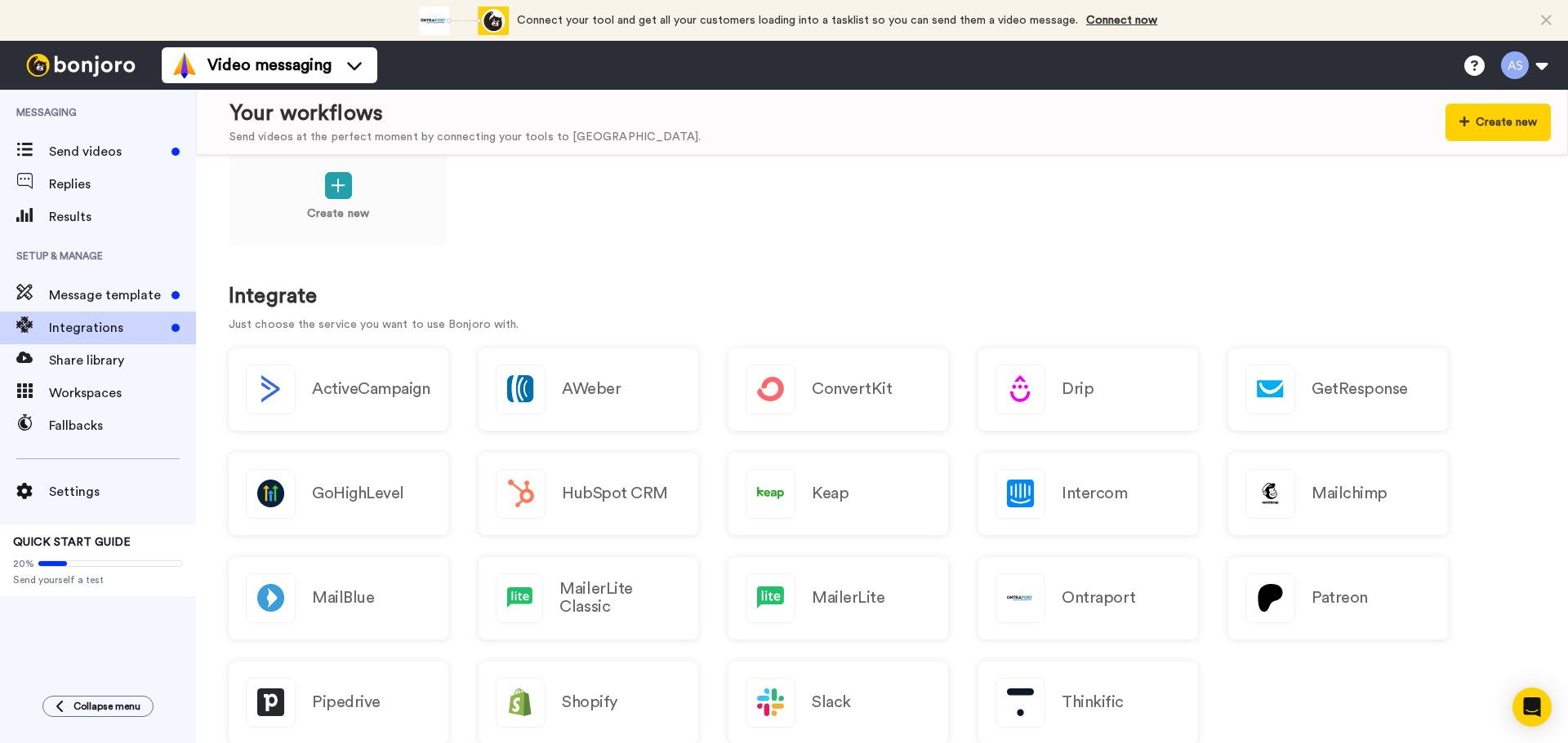
scroll to position [0, 0]
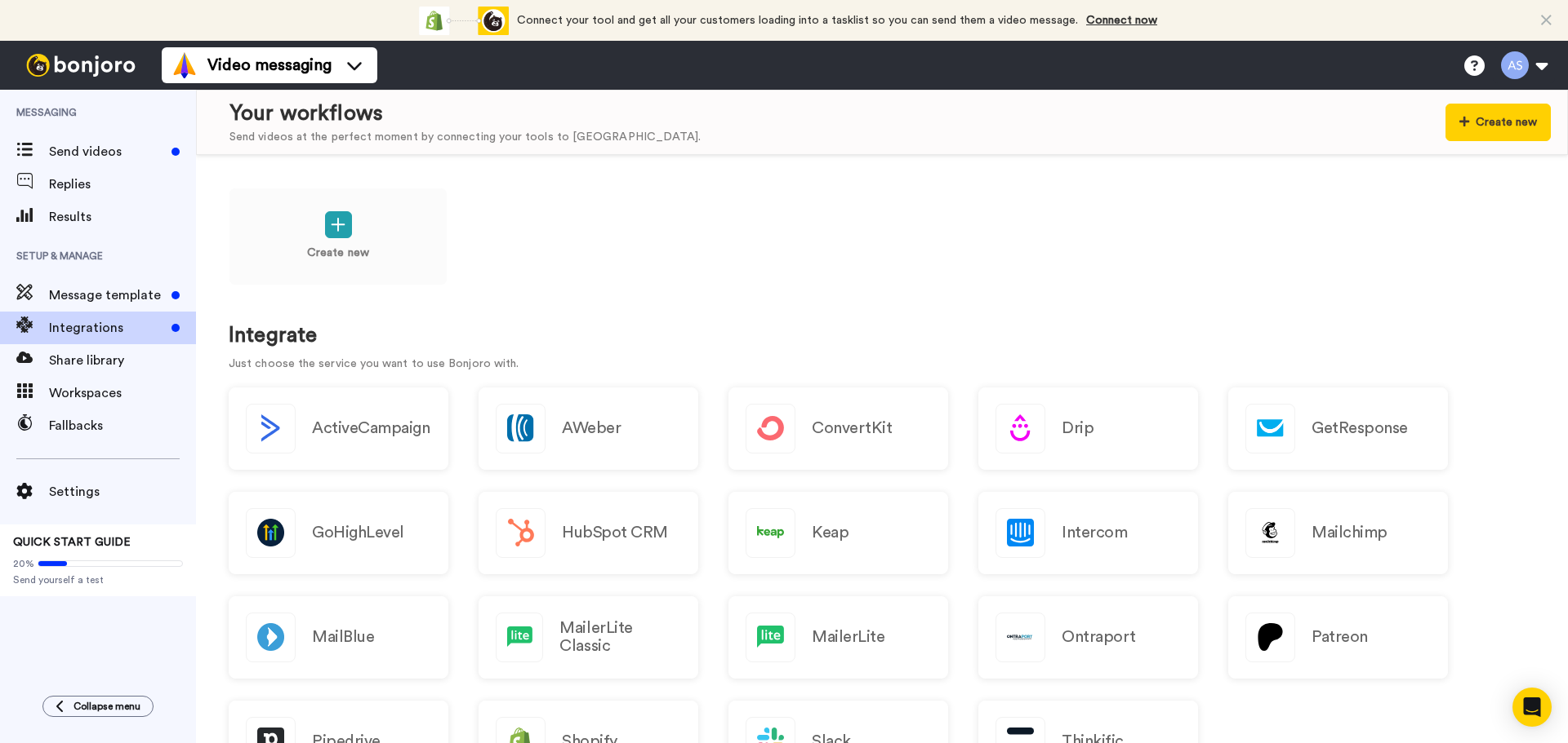
click at [111, 71] on img at bounding box center [80, 65] width 122 height 23
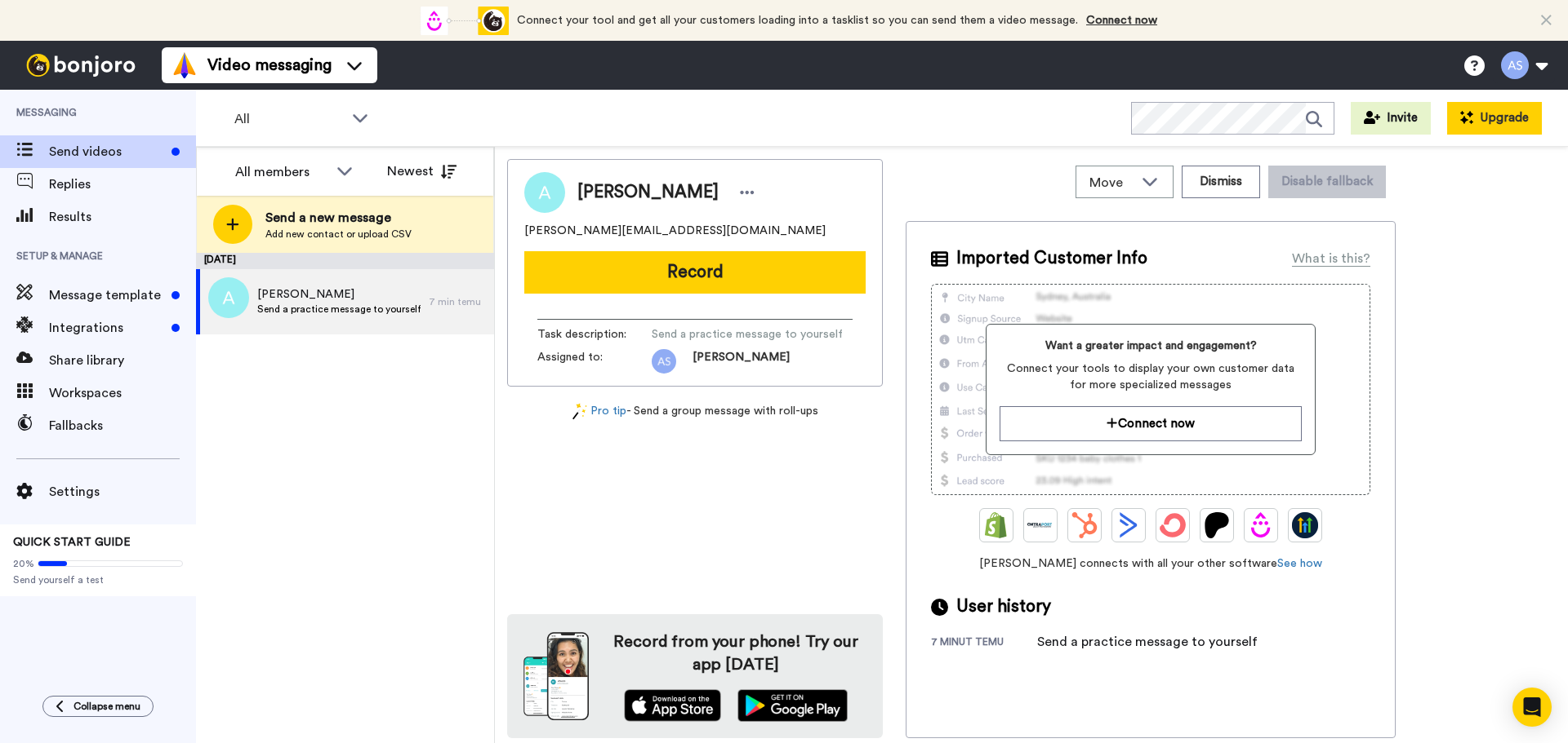
click at [1498, 132] on button "Upgrade" at bounding box center [1495, 118] width 95 height 33
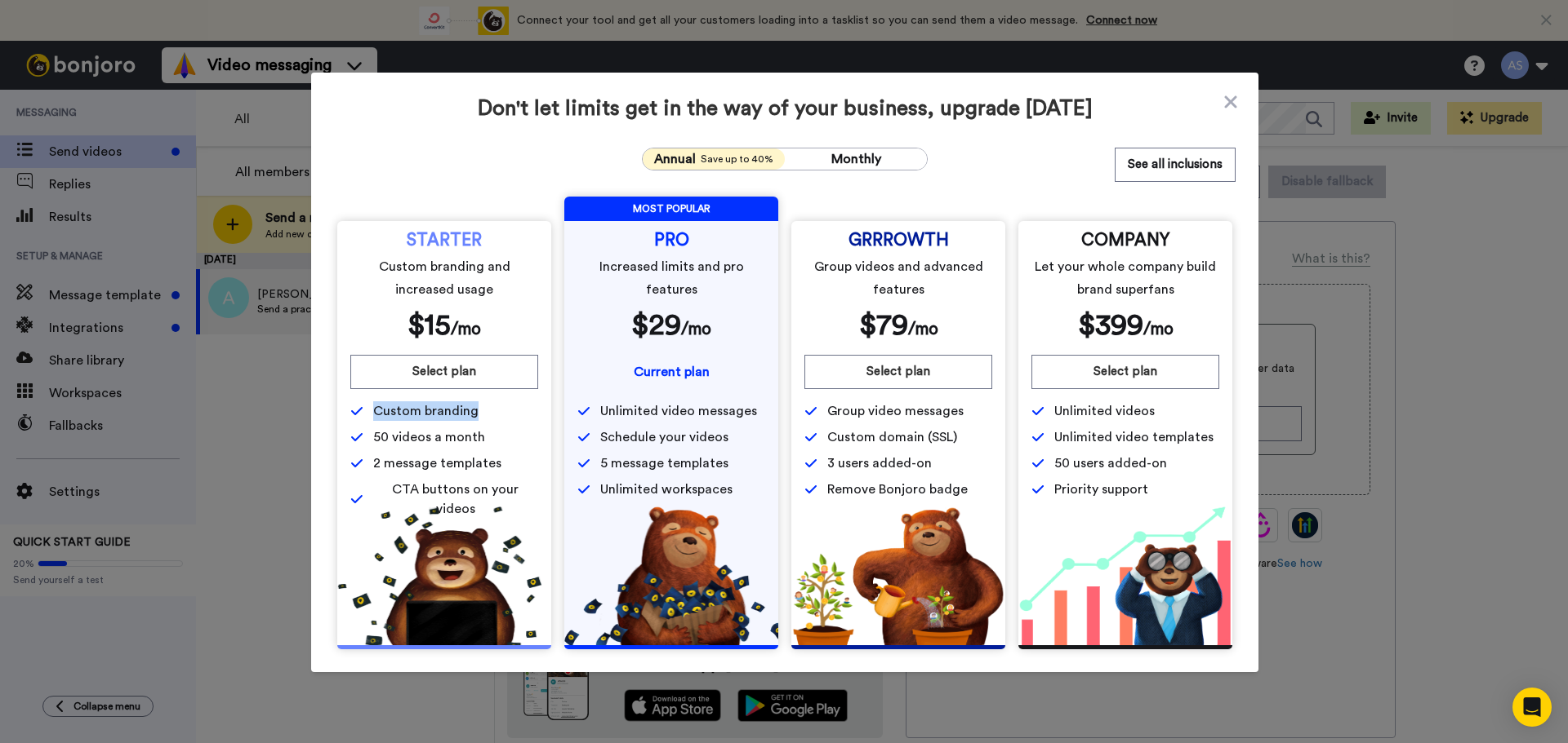
drag, startPoint x: 367, startPoint y: 409, endPoint x: 479, endPoint y: 415, distance: 112.2
click at [479, 415] on span "Custom branding" at bounding box center [444, 411] width 188 height 19
drag, startPoint x: 420, startPoint y: 392, endPoint x: 392, endPoint y: 417, distance: 37.5
click at [392, 417] on span "Custom branding" at bounding box center [425, 411] width 105 height 19
click at [392, 417] on span "Custom branding" at bounding box center [425, 411] width 105 height 19
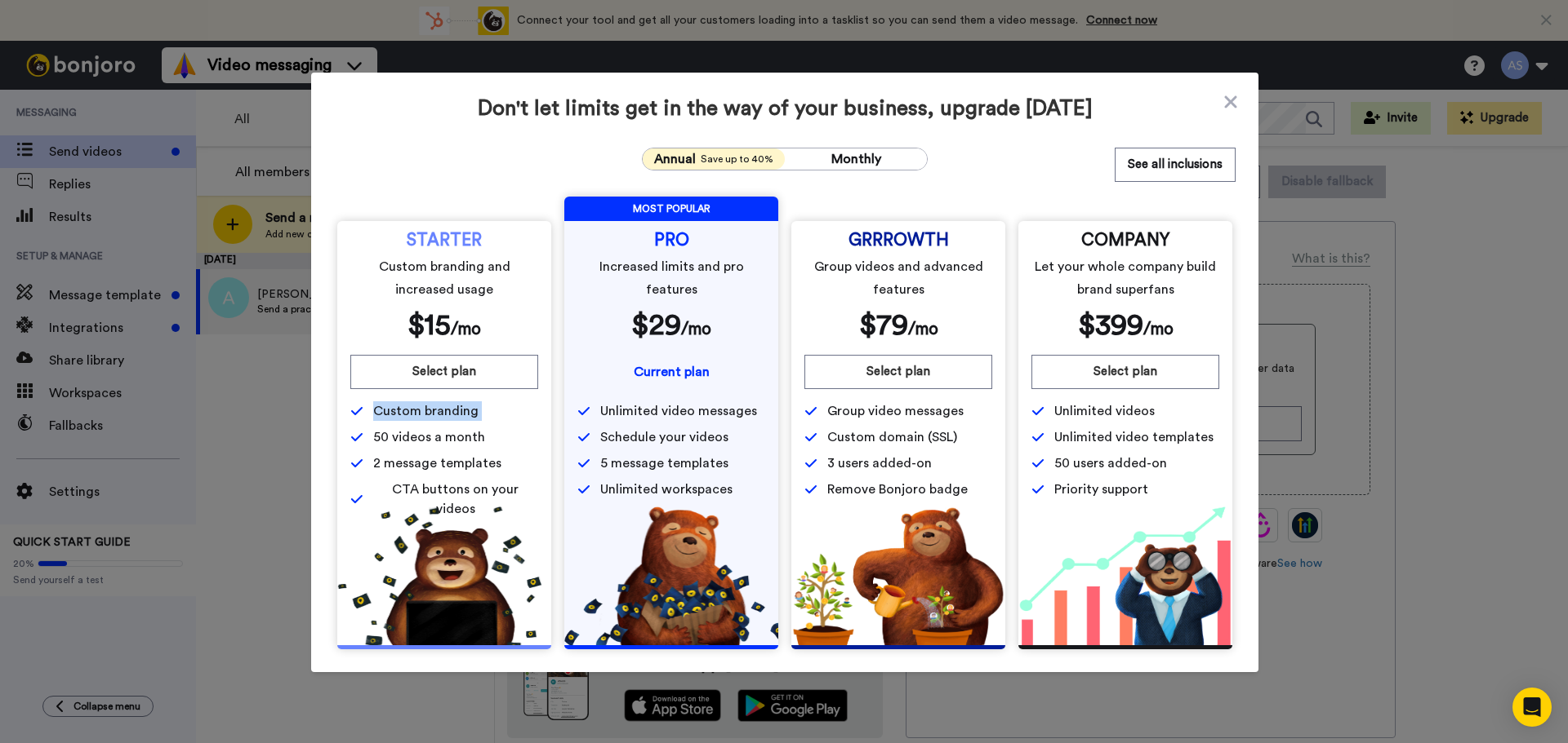
click at [392, 417] on span "Custom branding" at bounding box center [425, 411] width 105 height 19
click at [455, 441] on span "50 videos a month" at bounding box center [429, 437] width 112 height 19
click at [373, 463] on span "2 message templates" at bounding box center [437, 463] width 128 height 19
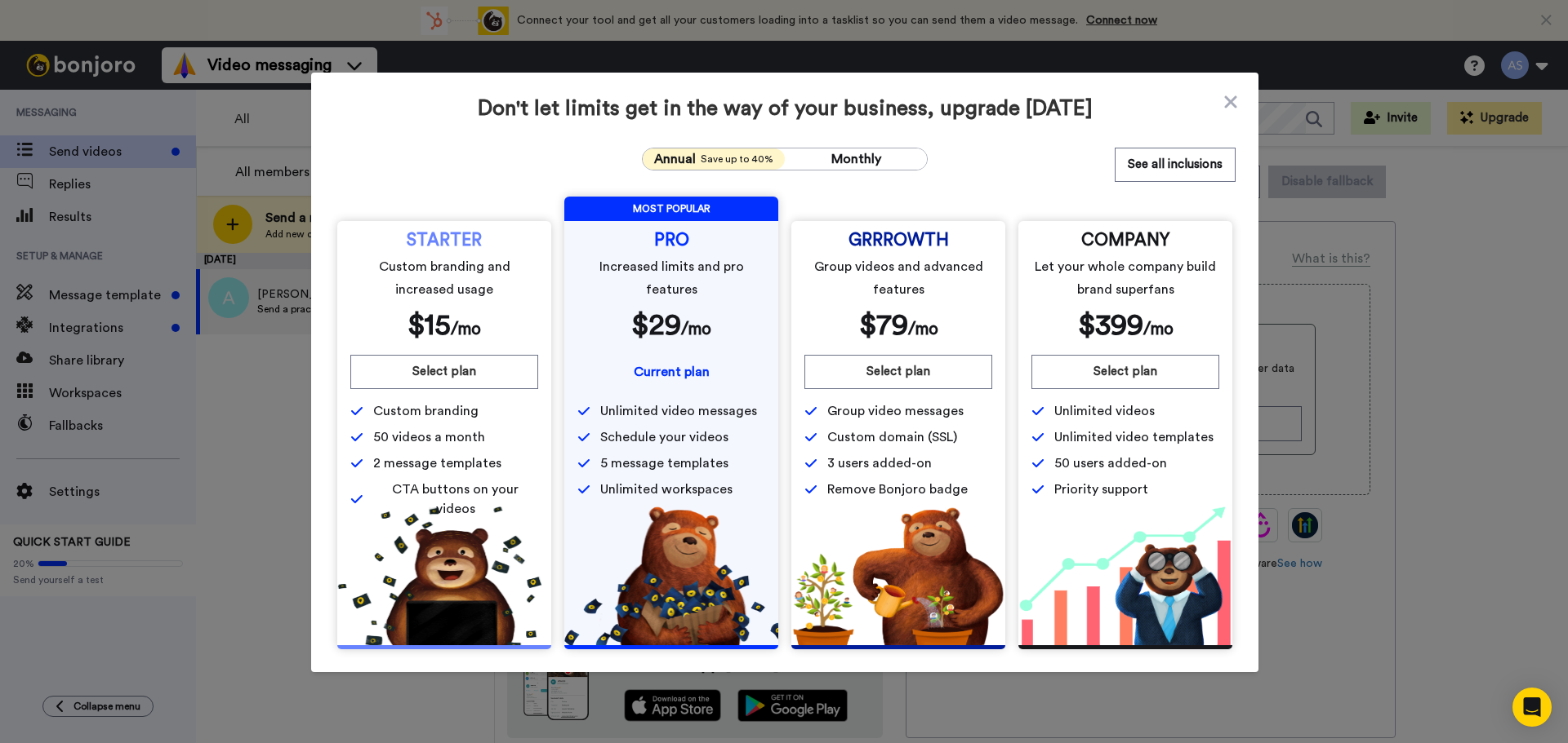
click at [1219, 112] on span "Don't let limits get in the way of your business, upgrade today" at bounding box center [785, 108] width 901 height 26
click at [1222, 110] on icon at bounding box center [1230, 101] width 16 height 19
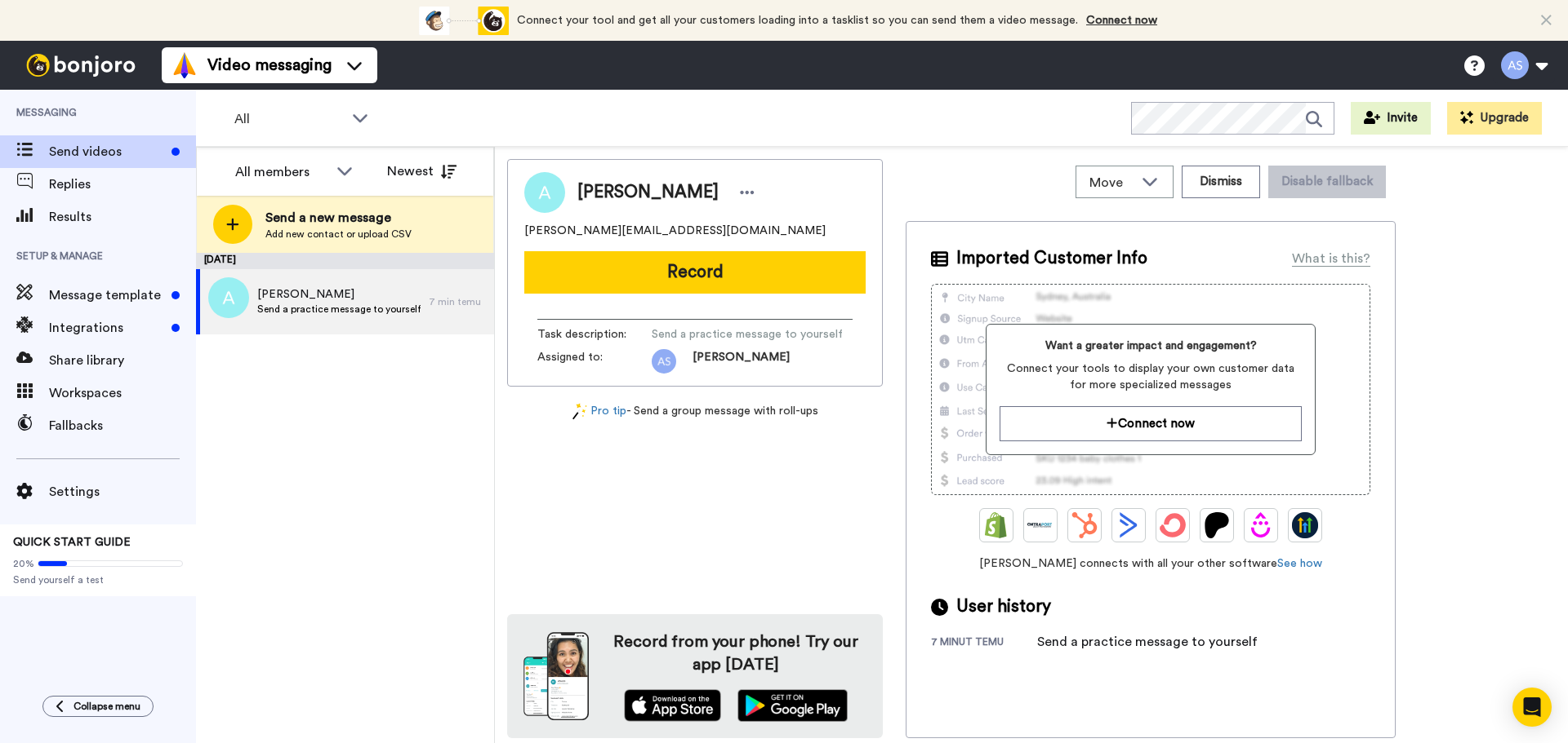
click at [682, 329] on span "Send a practice message to yourself" at bounding box center [747, 334] width 191 height 16
click at [745, 329] on span "Send a practice message to yourself" at bounding box center [747, 334] width 191 height 16
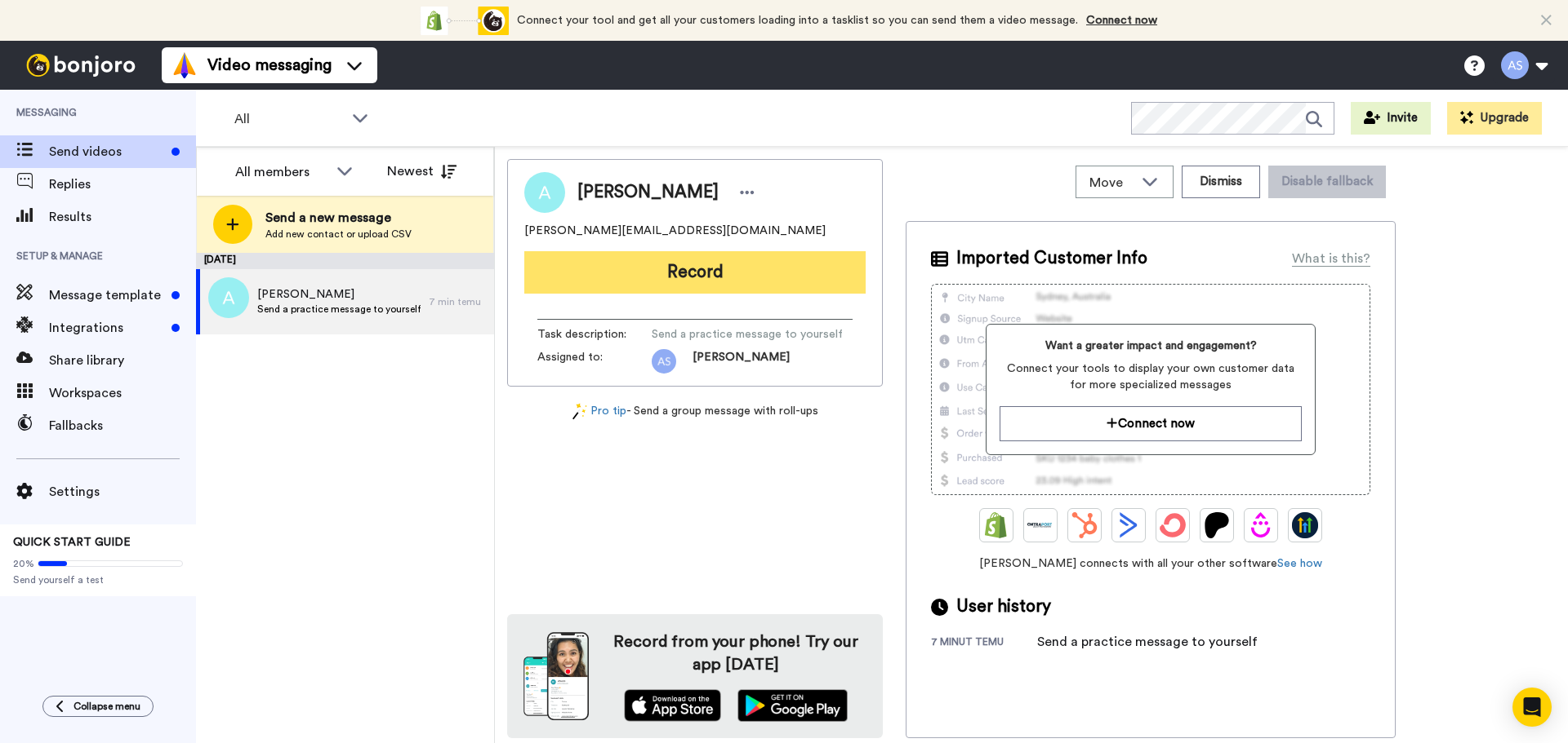
click at [711, 277] on button "Record" at bounding box center [695, 272] width 341 height 42
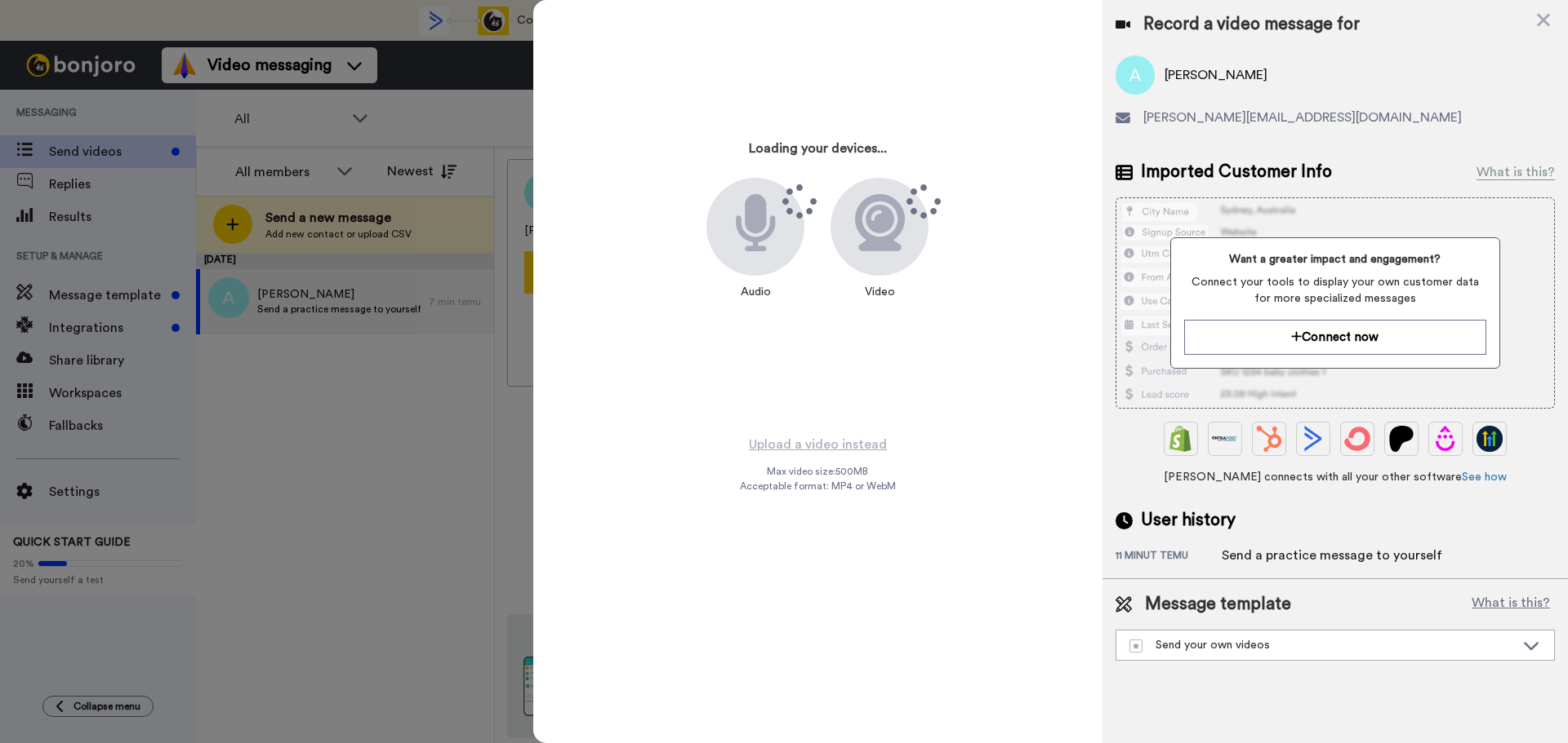
click at [522, 466] on div at bounding box center [784, 371] width 1568 height 743
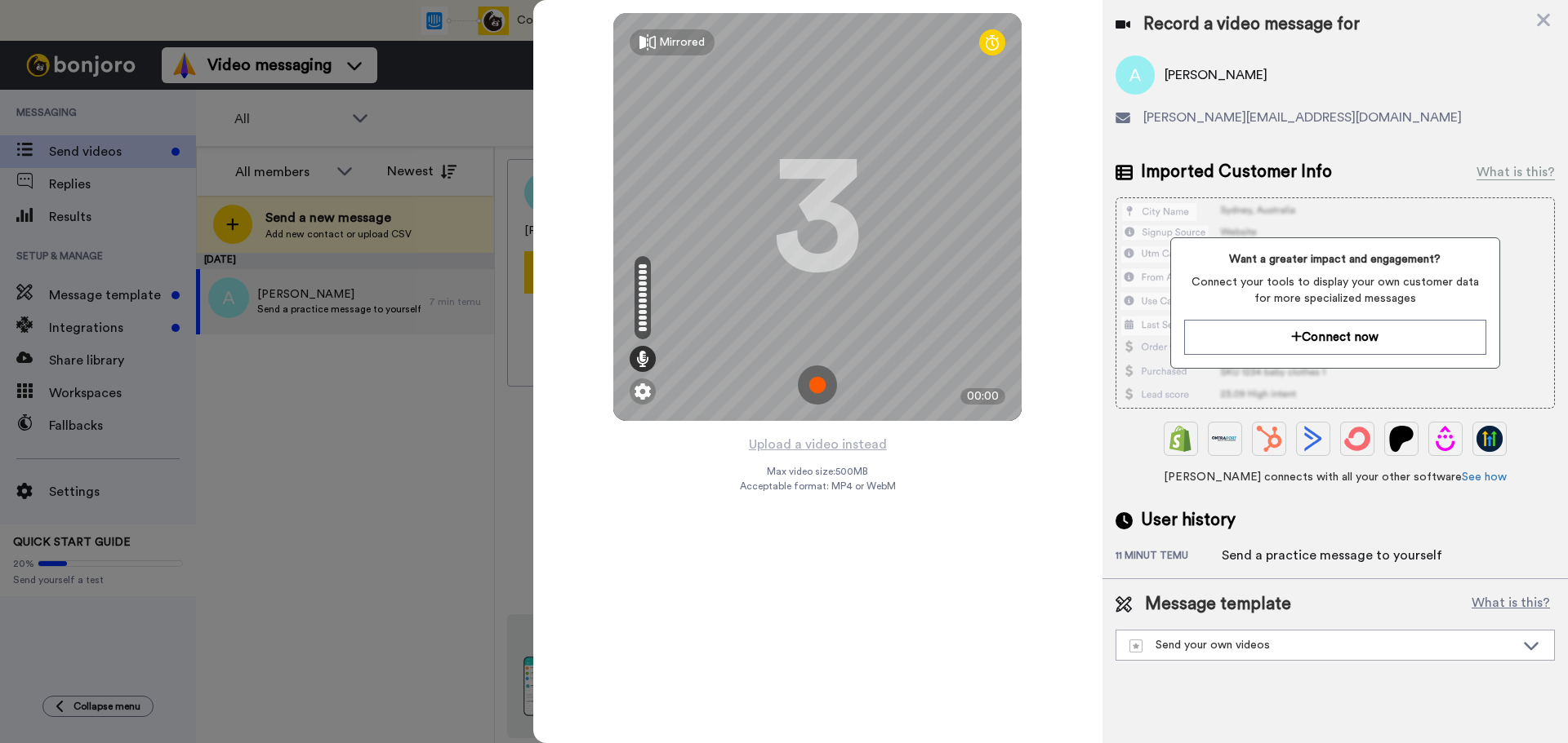
click at [822, 387] on img at bounding box center [817, 385] width 39 height 39
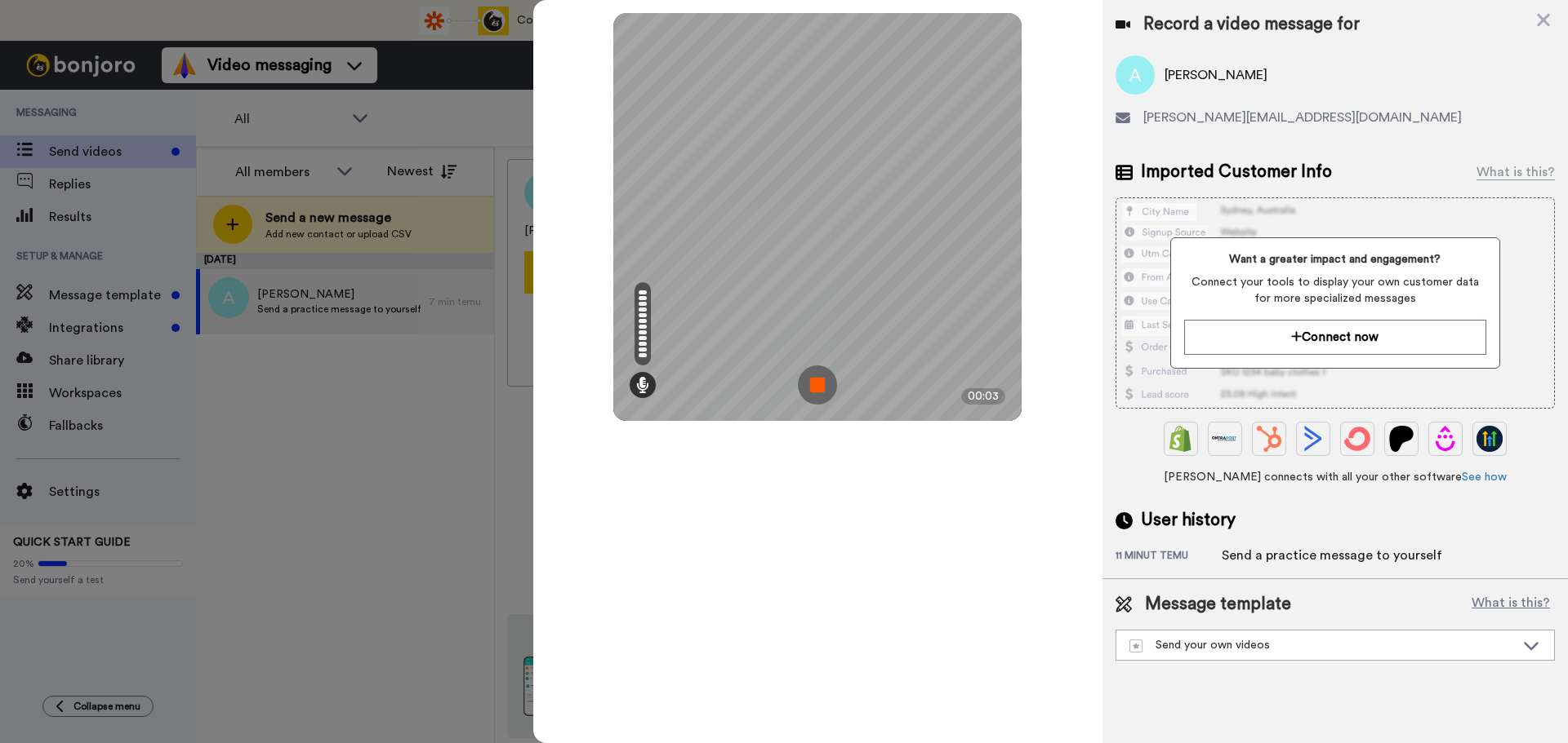
click at [818, 392] on img at bounding box center [817, 385] width 39 height 39
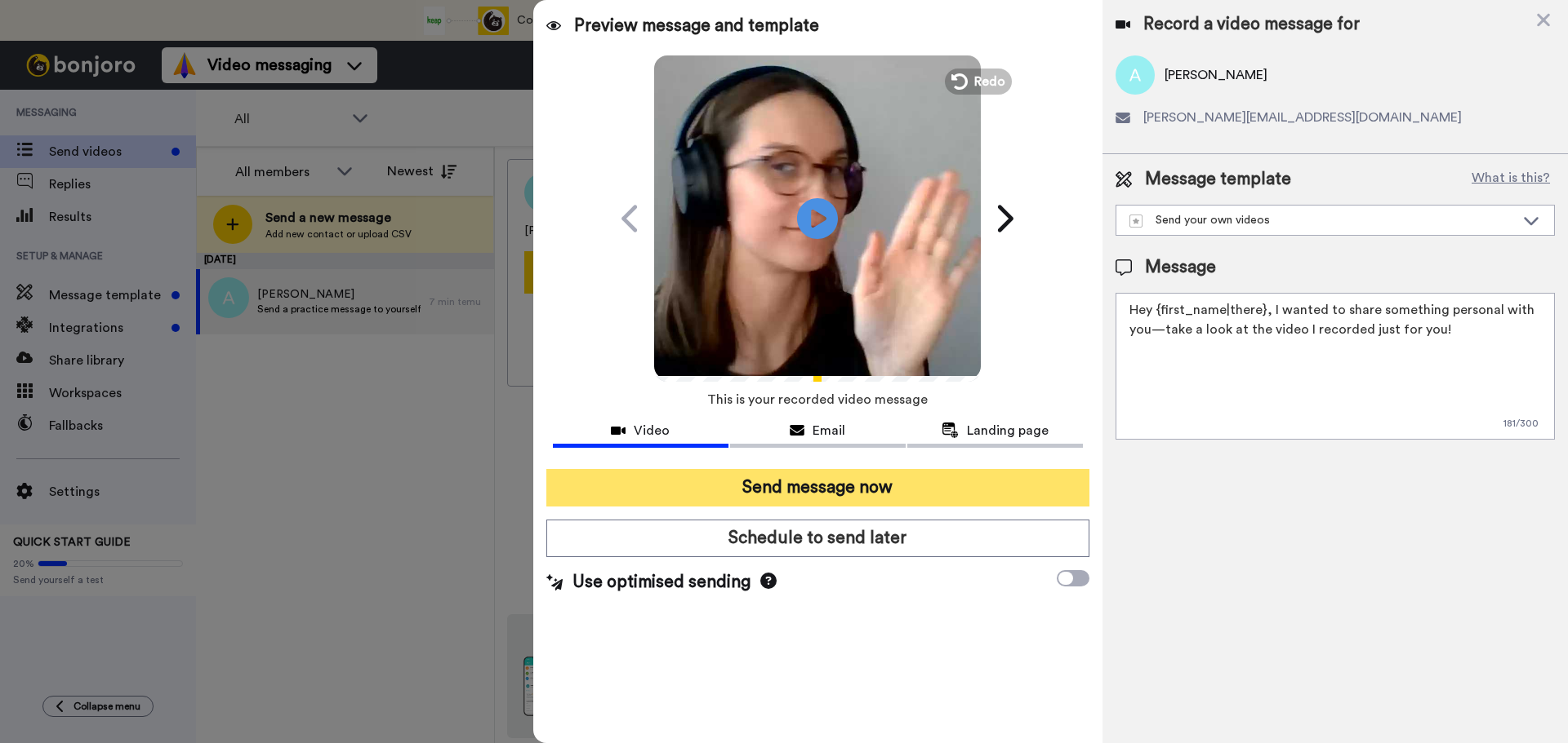
click at [887, 493] on button "Send message now" at bounding box center [817, 487] width 543 height 38
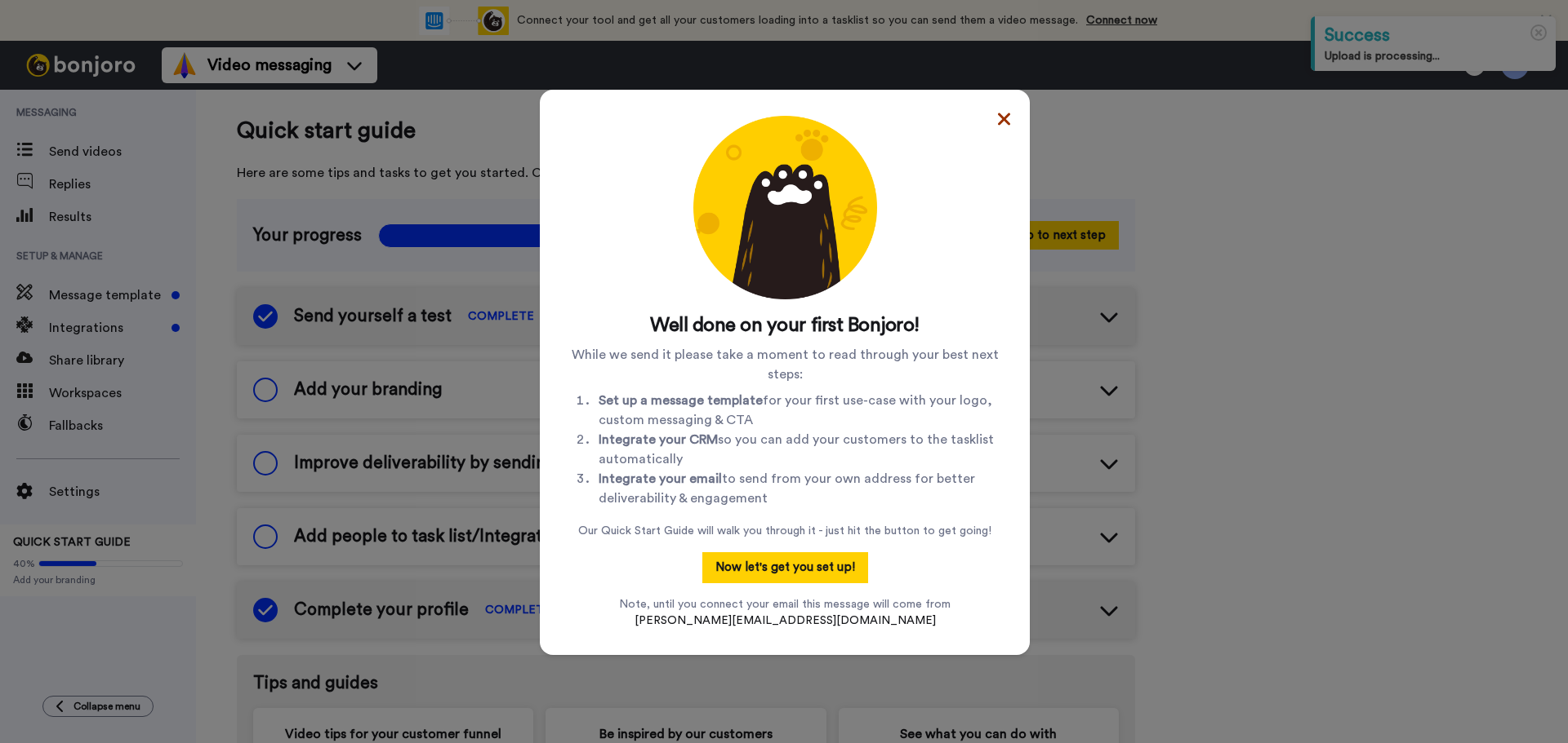
click at [998, 111] on icon at bounding box center [1003, 119] width 13 height 19
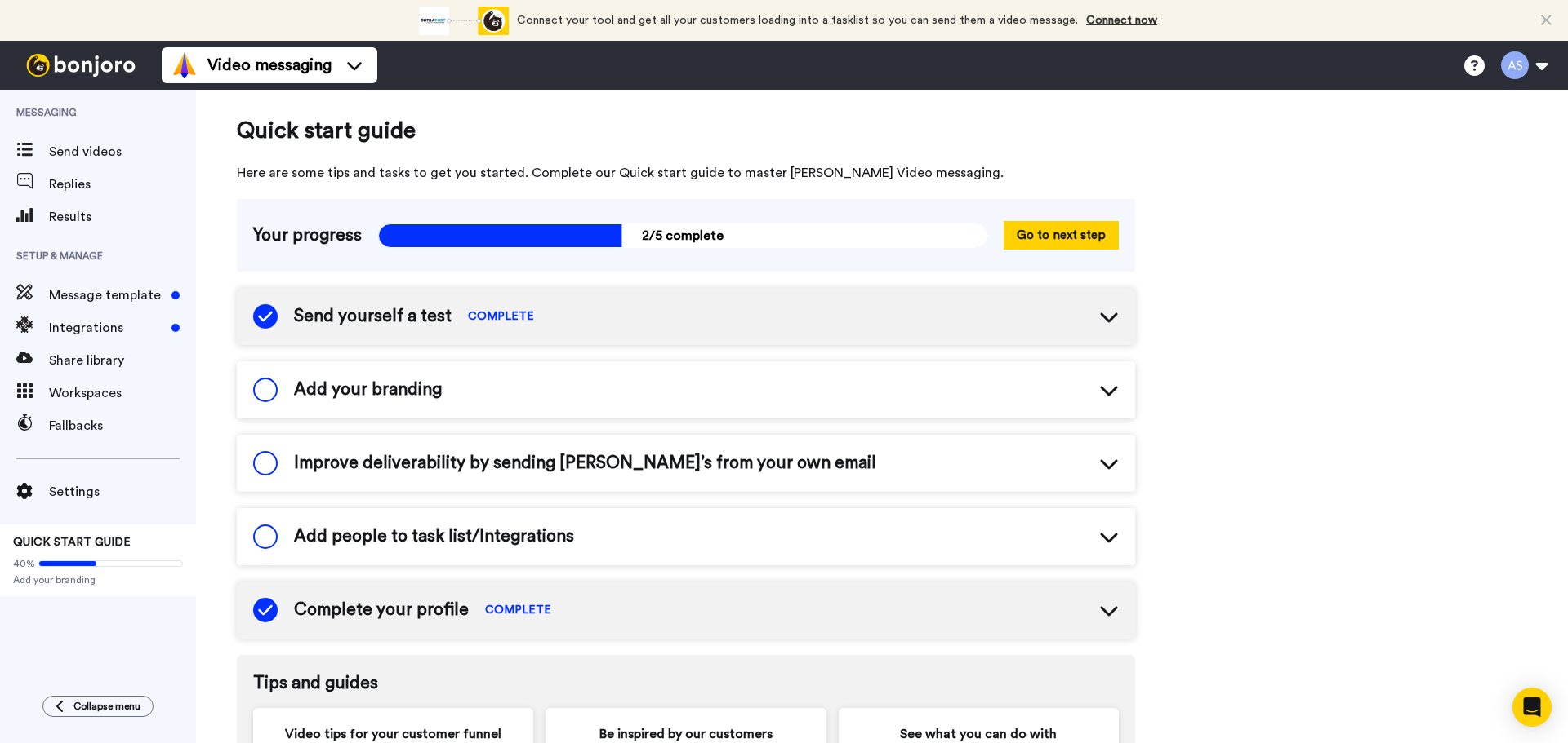
click at [489, 401] on div "Add your branding" at bounding box center [686, 390] width 898 height 57
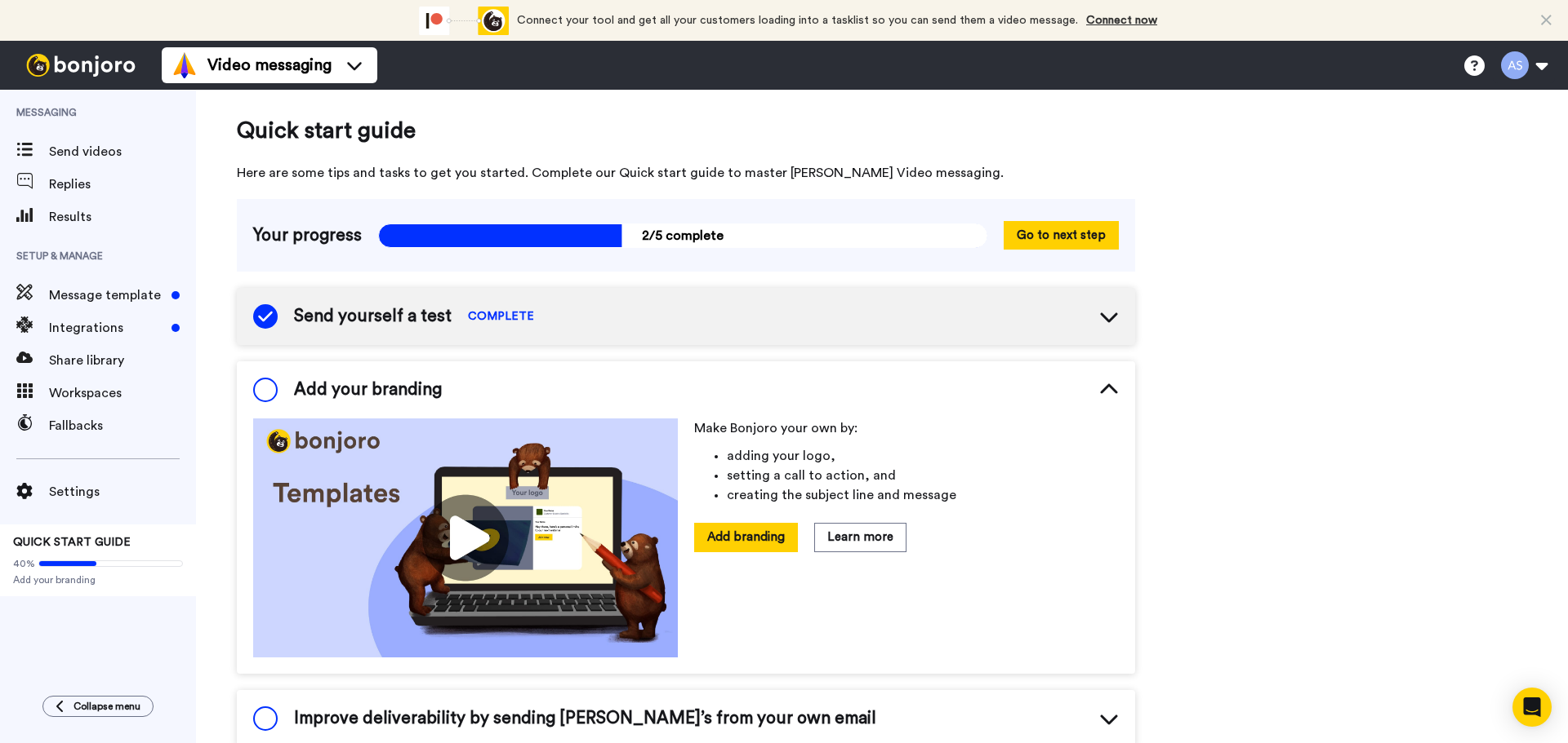
click at [1239, 465] on div "Quick start guide Here are some tips and tasks to get you started. Complete our…" at bounding box center [882, 734] width 1372 height 1289
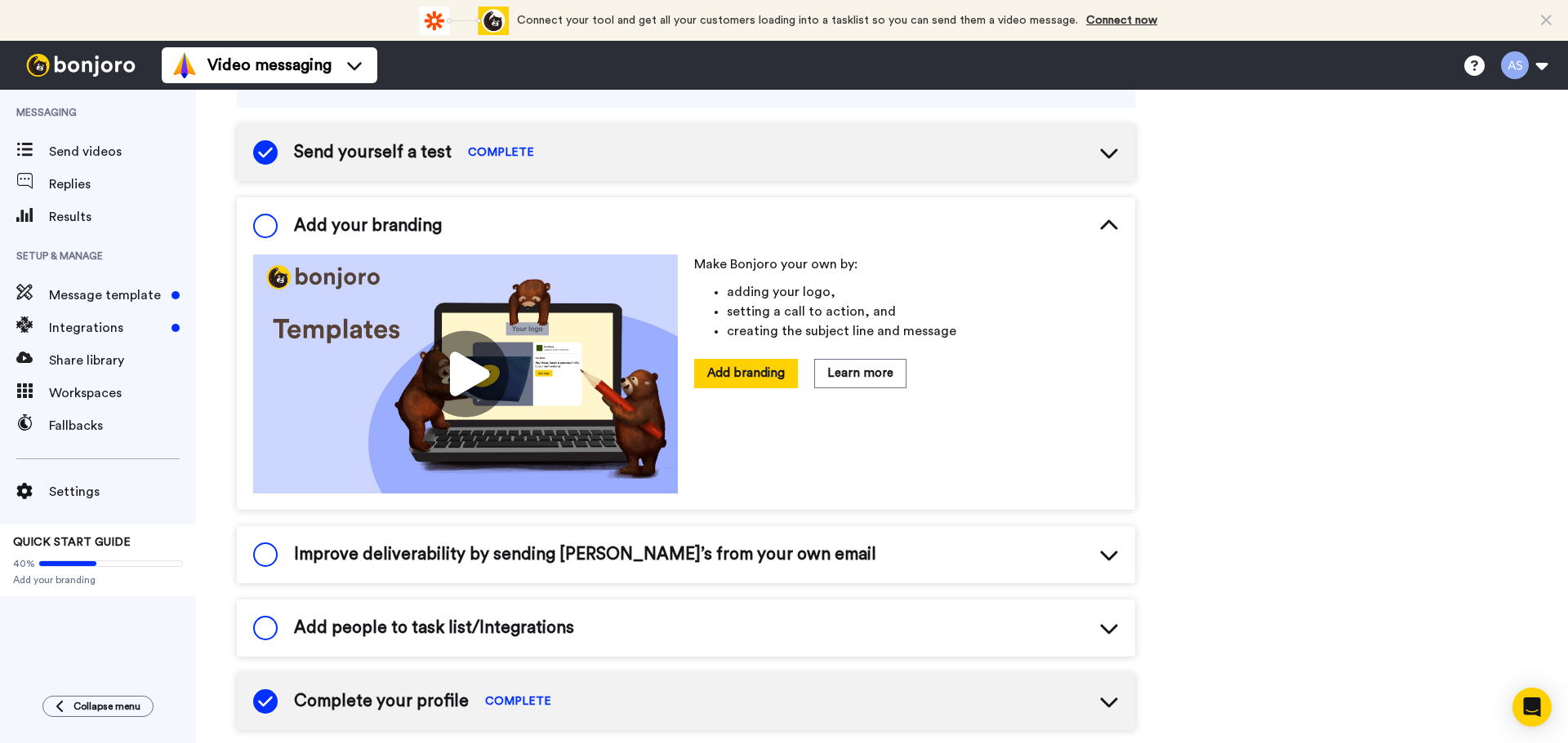
scroll to position [272, 0]
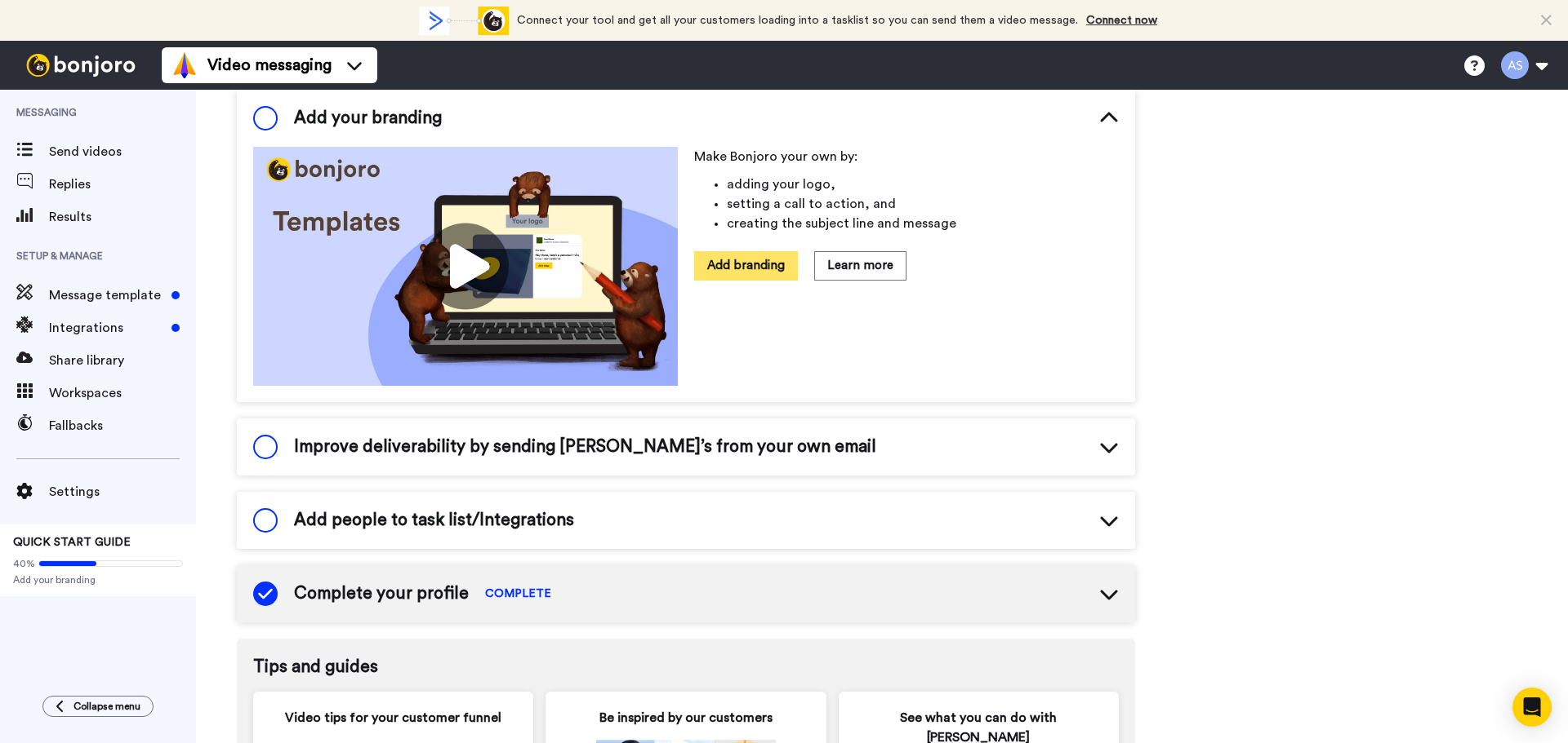
click at [757, 272] on button "Add branding" at bounding box center [745, 266] width 104 height 29
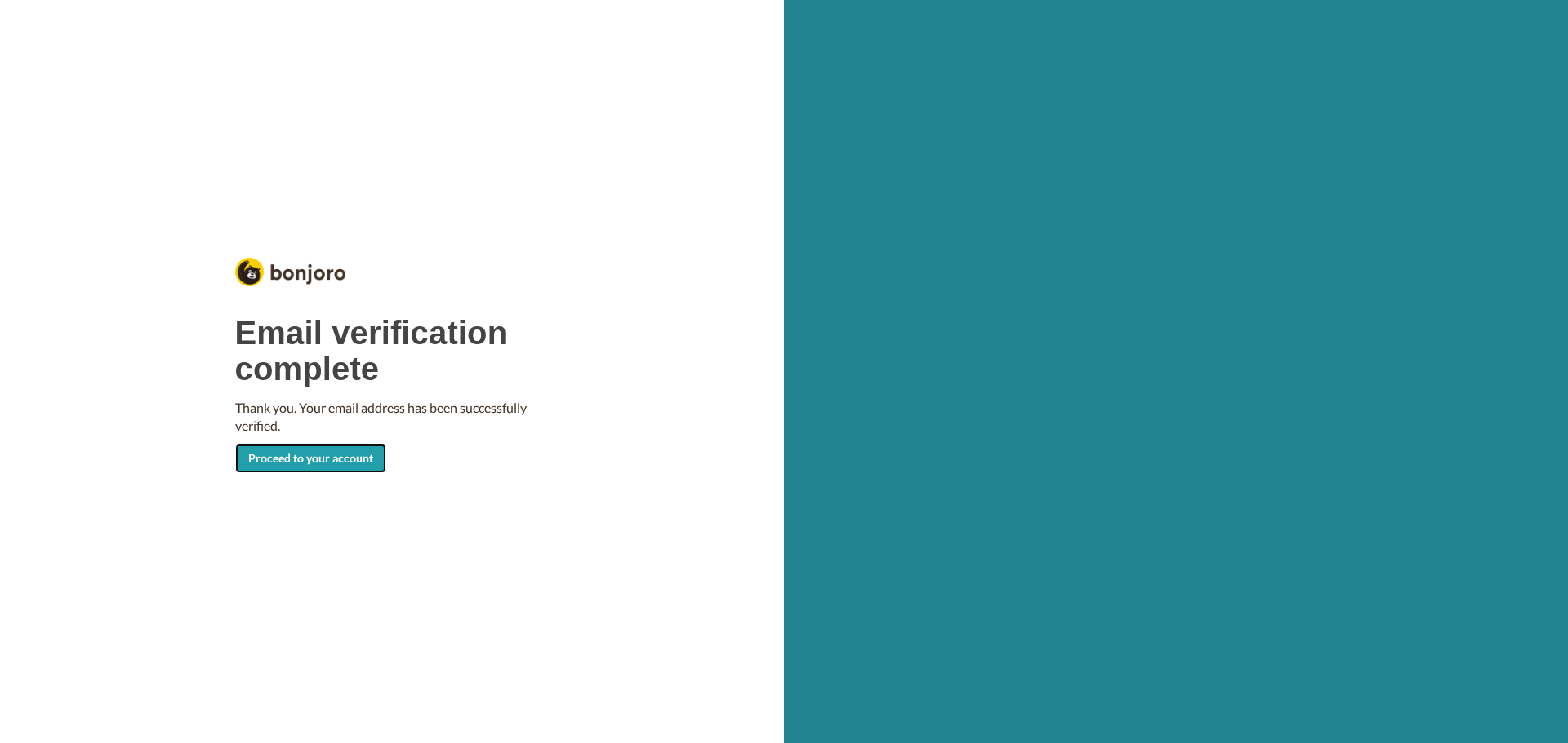
click at [294, 468] on link "Proceed to your account" at bounding box center [311, 458] width 151 height 30
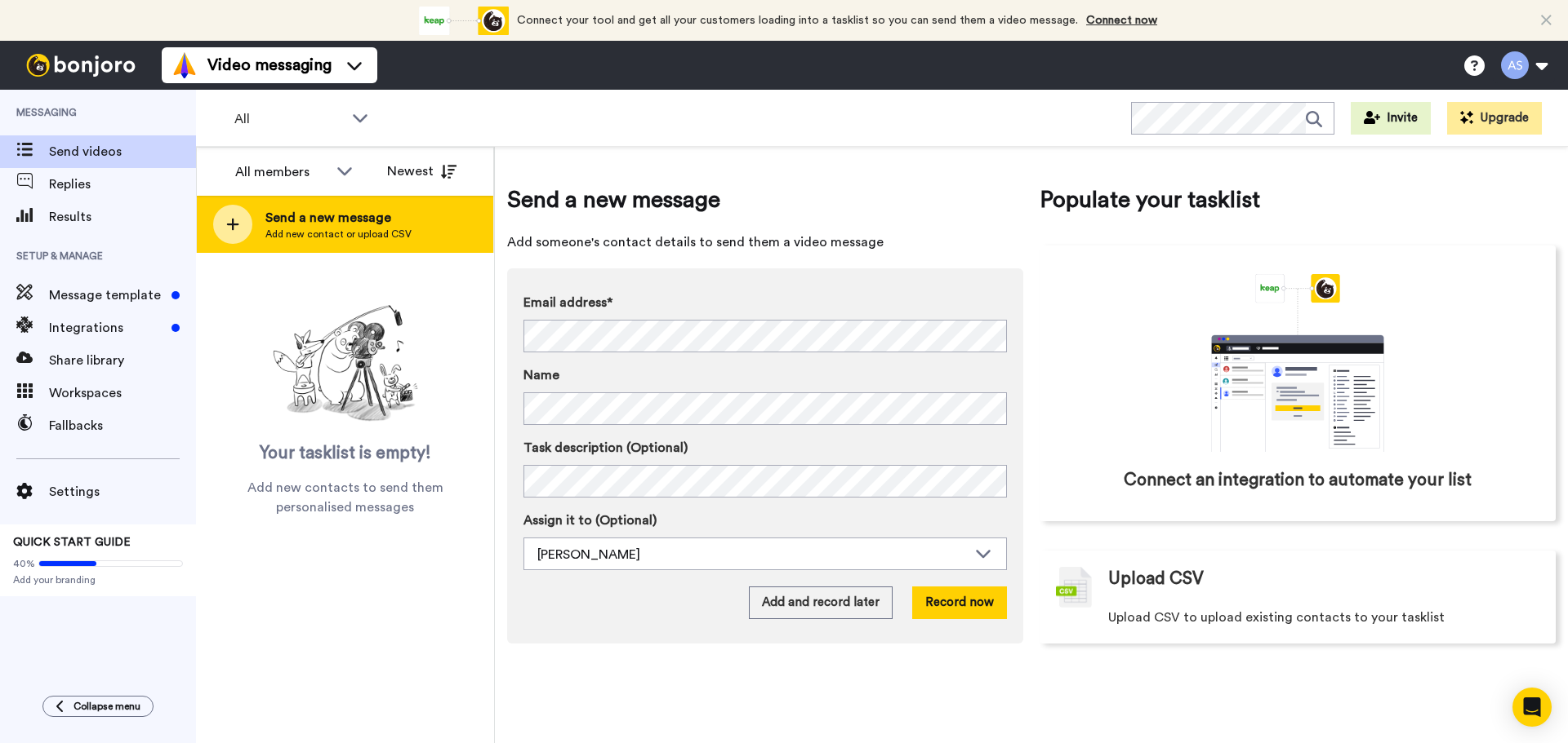
click at [338, 225] on span "Send a new message" at bounding box center [338, 218] width 146 height 19
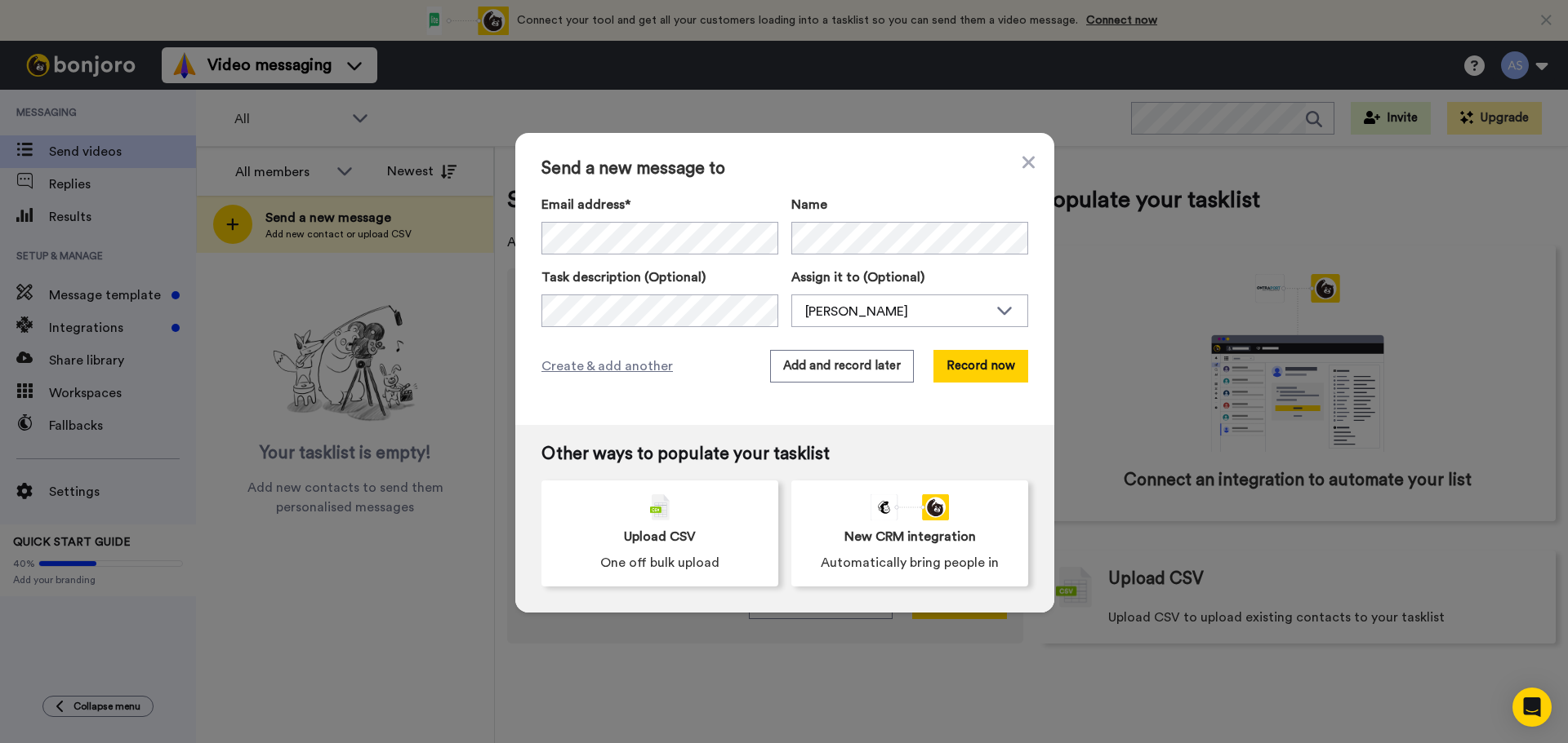
click at [1019, 174] on span "Send a new message to" at bounding box center [784, 169] width 487 height 19
click at [1024, 161] on icon at bounding box center [1028, 162] width 13 height 13
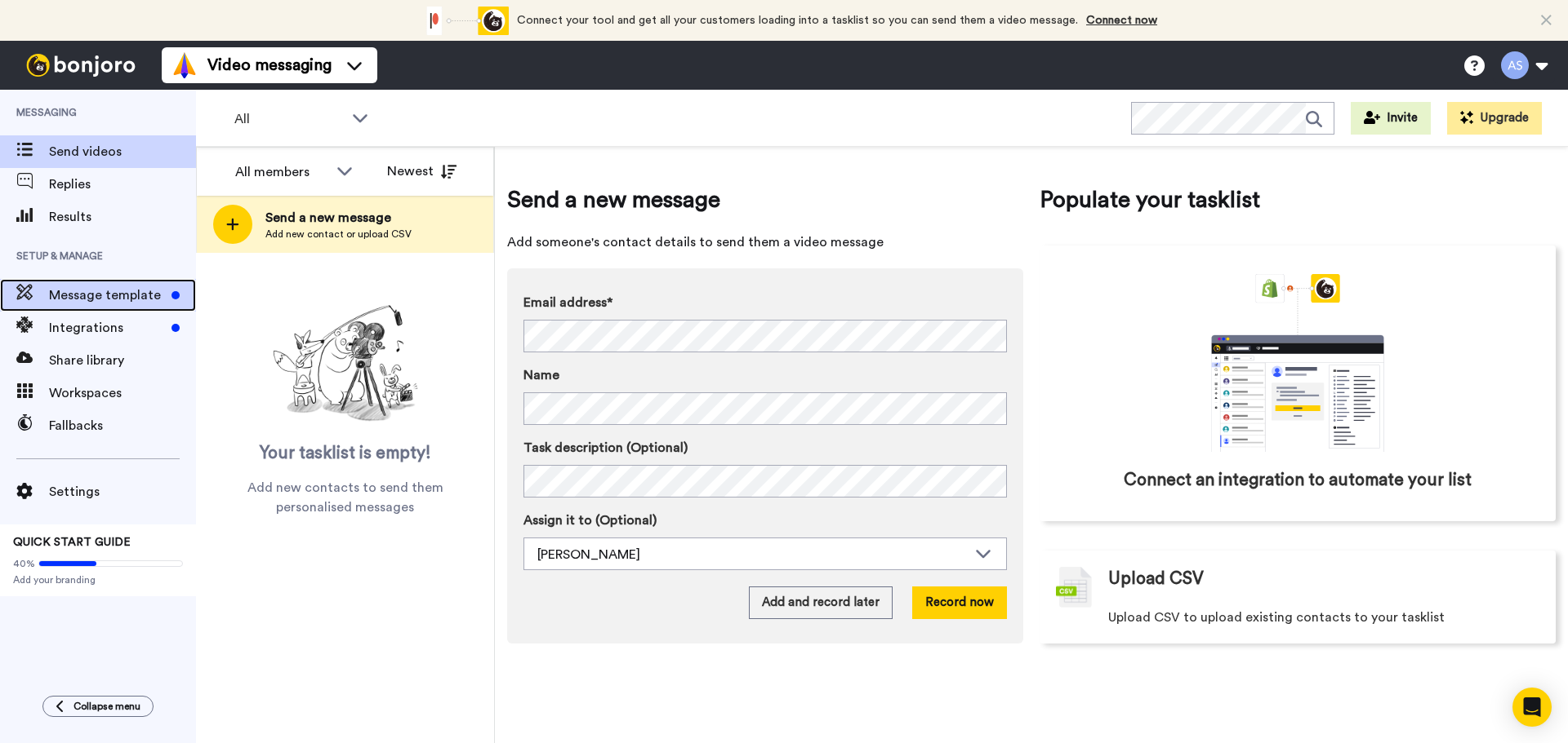
click at [117, 289] on span "Message template" at bounding box center [106, 295] width 116 height 19
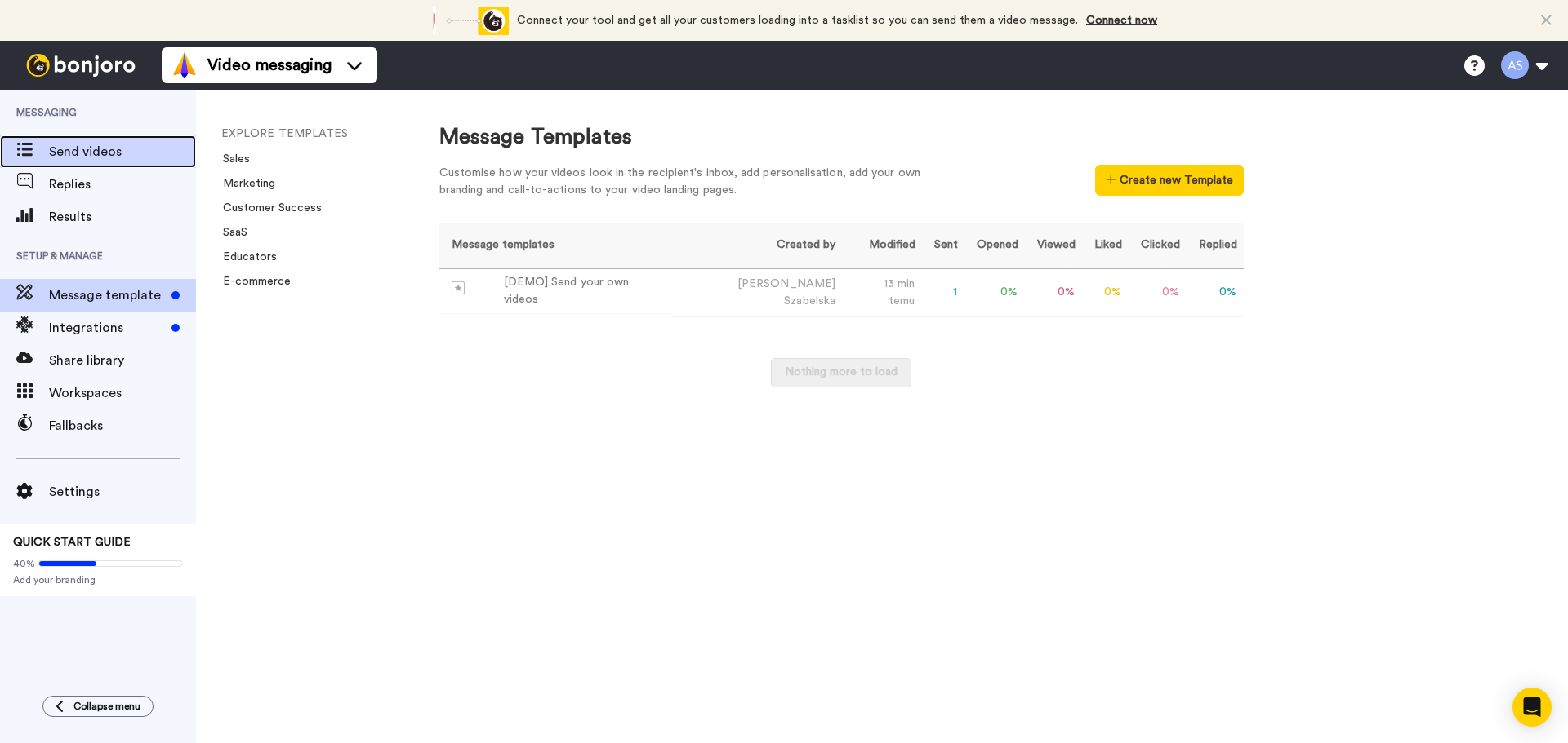
click at [111, 158] on span "Send videos" at bounding box center [122, 151] width 147 height 19
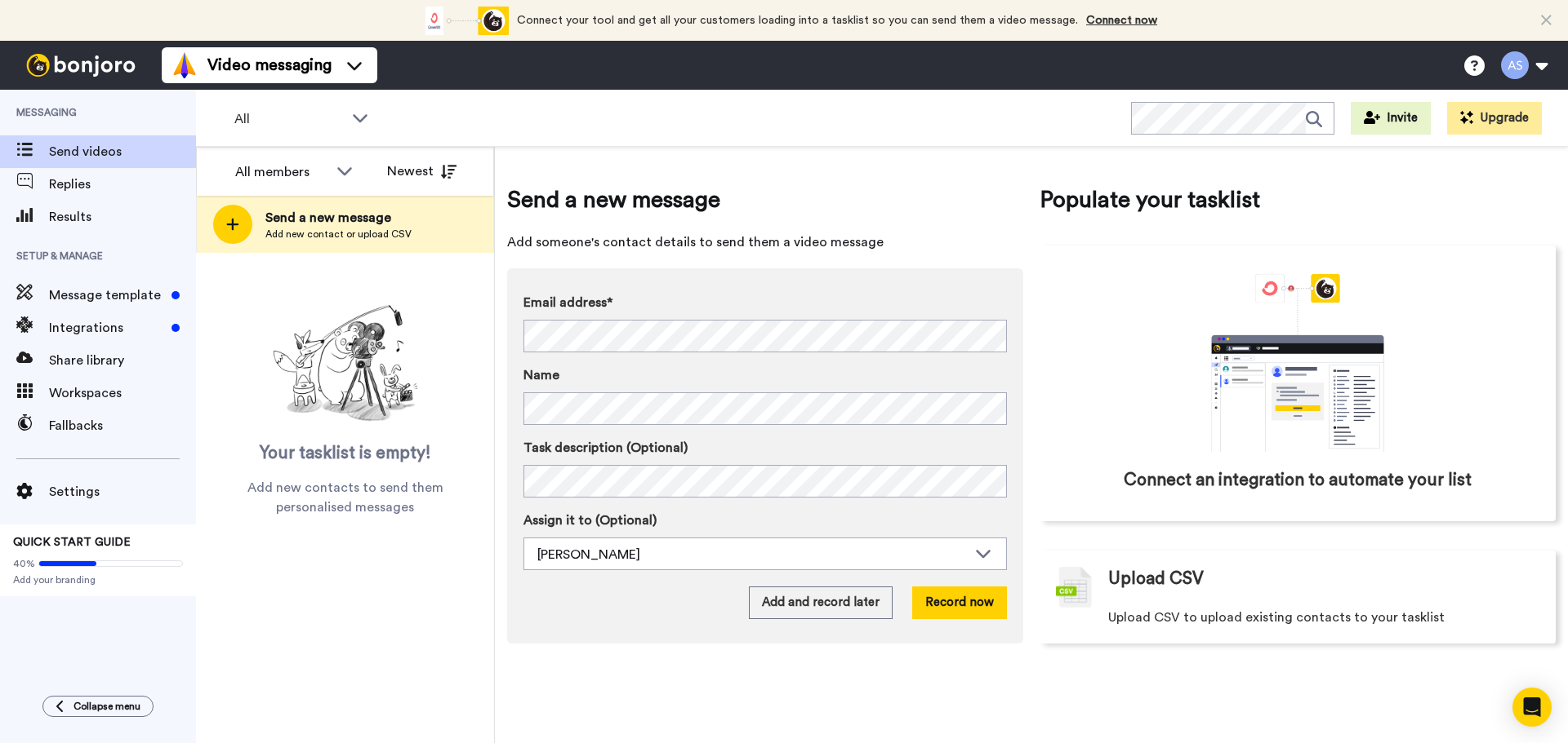
click at [302, 735] on div "All members All members Anna Szabelska Newest Send a new message Add new contac…" at bounding box center [345, 444] width 299 height 596
click at [1436, 129] on div "Invite Upgrade" at bounding box center [1336, 118] width 411 height 33
click at [1396, 127] on button "Invite" at bounding box center [1390, 118] width 80 height 33
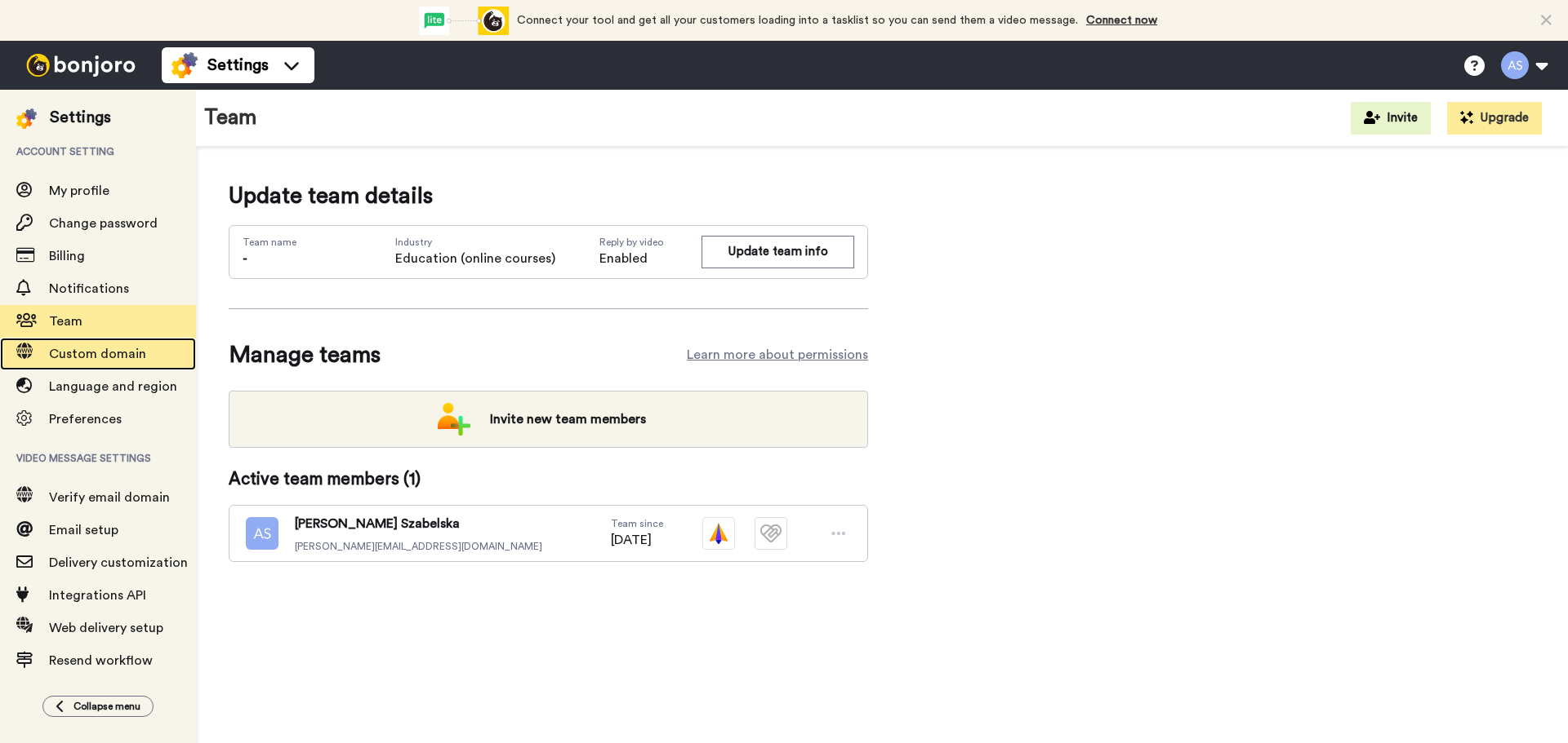
click at [92, 358] on span "Custom domain" at bounding box center [97, 353] width 97 height 13
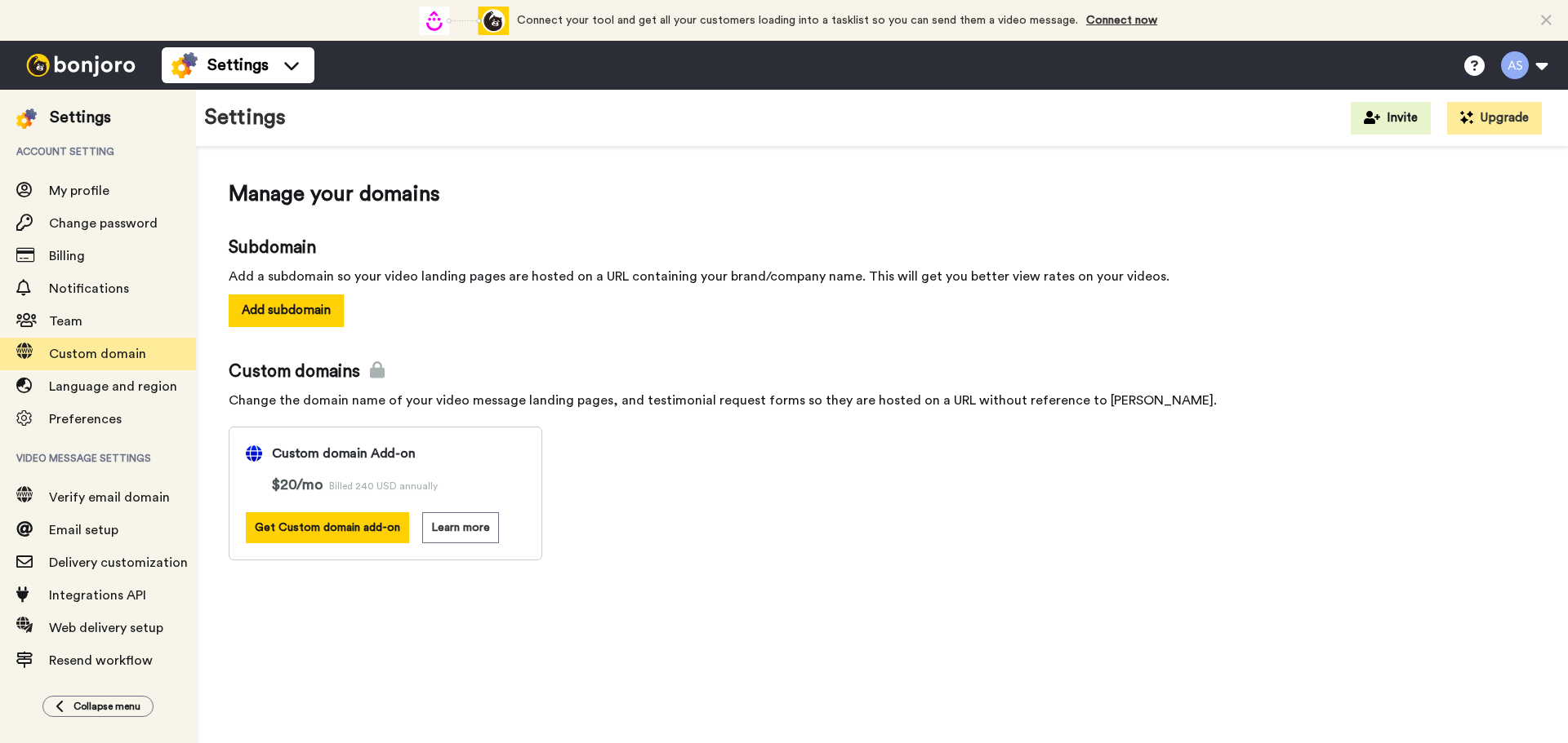
click at [300, 397] on div "Change the domain name of your video message landing pages, and testimonial req…" at bounding box center [882, 400] width 1306 height 19
click at [300, 396] on div "Change the domain name of your video message landing pages, and testimonial req…" at bounding box center [882, 400] width 1306 height 19
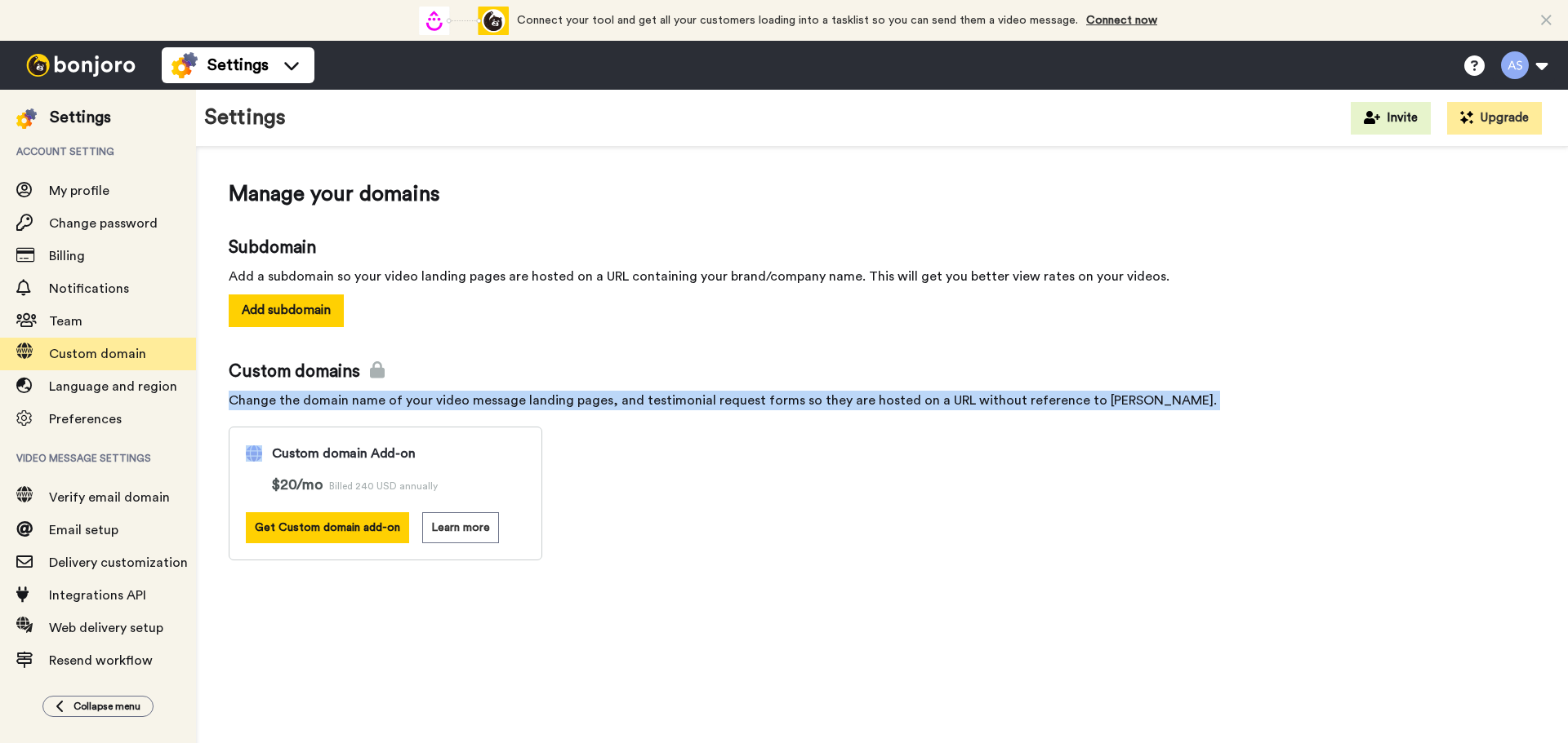
click at [300, 396] on div "Change the domain name of your video message landing pages, and testimonial req…" at bounding box center [882, 400] width 1306 height 19
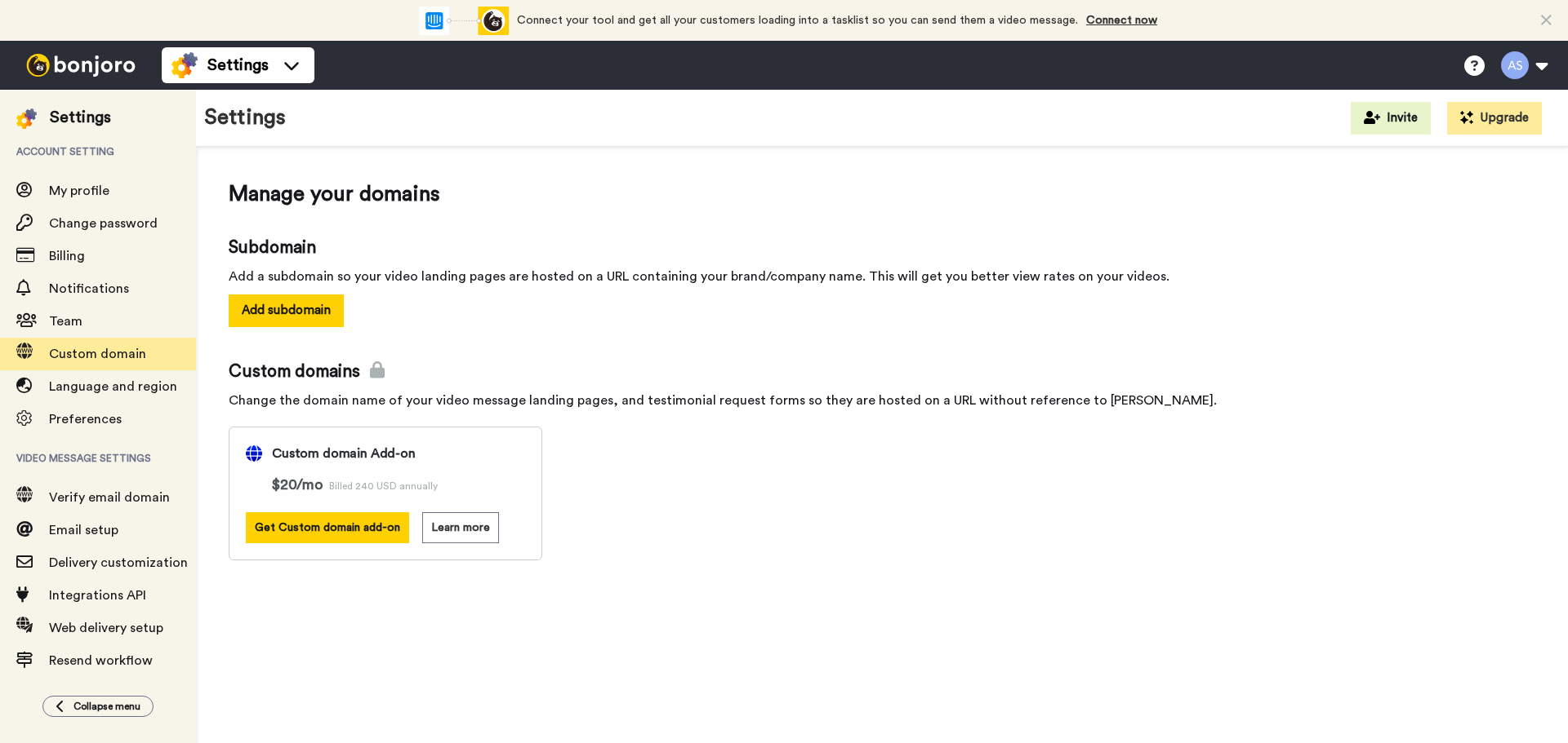
click at [776, 470] on div "Custom domains Change the domain name of your video message landing pages, and …" at bounding box center [882, 460] width 1306 height 201
click at [891, 396] on div "Change the domain name of your video message landing pages, and testimonial req…" at bounding box center [882, 400] width 1306 height 19
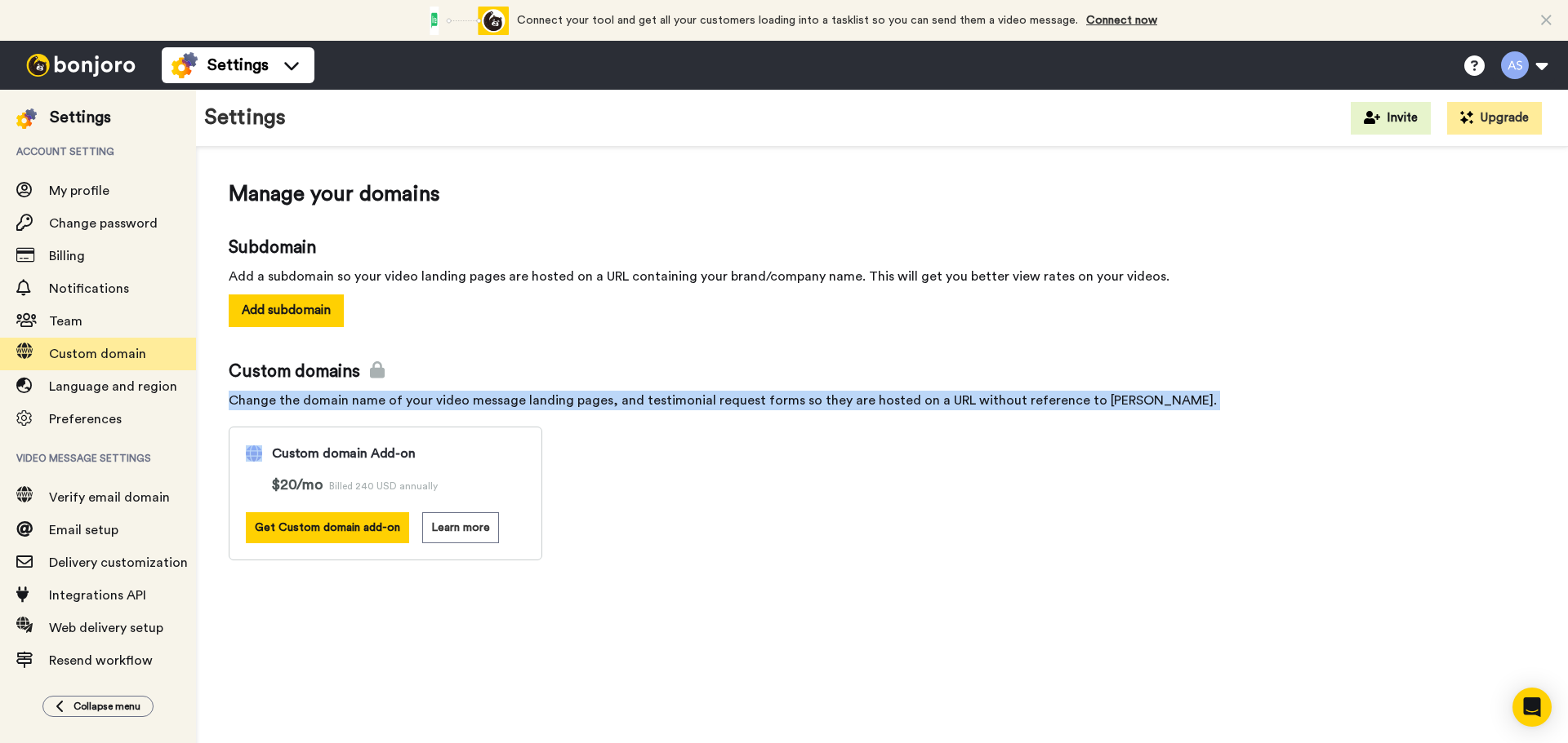
click at [891, 396] on div "Change the domain name of your video message landing pages, and testimonial req…" at bounding box center [882, 400] width 1306 height 19
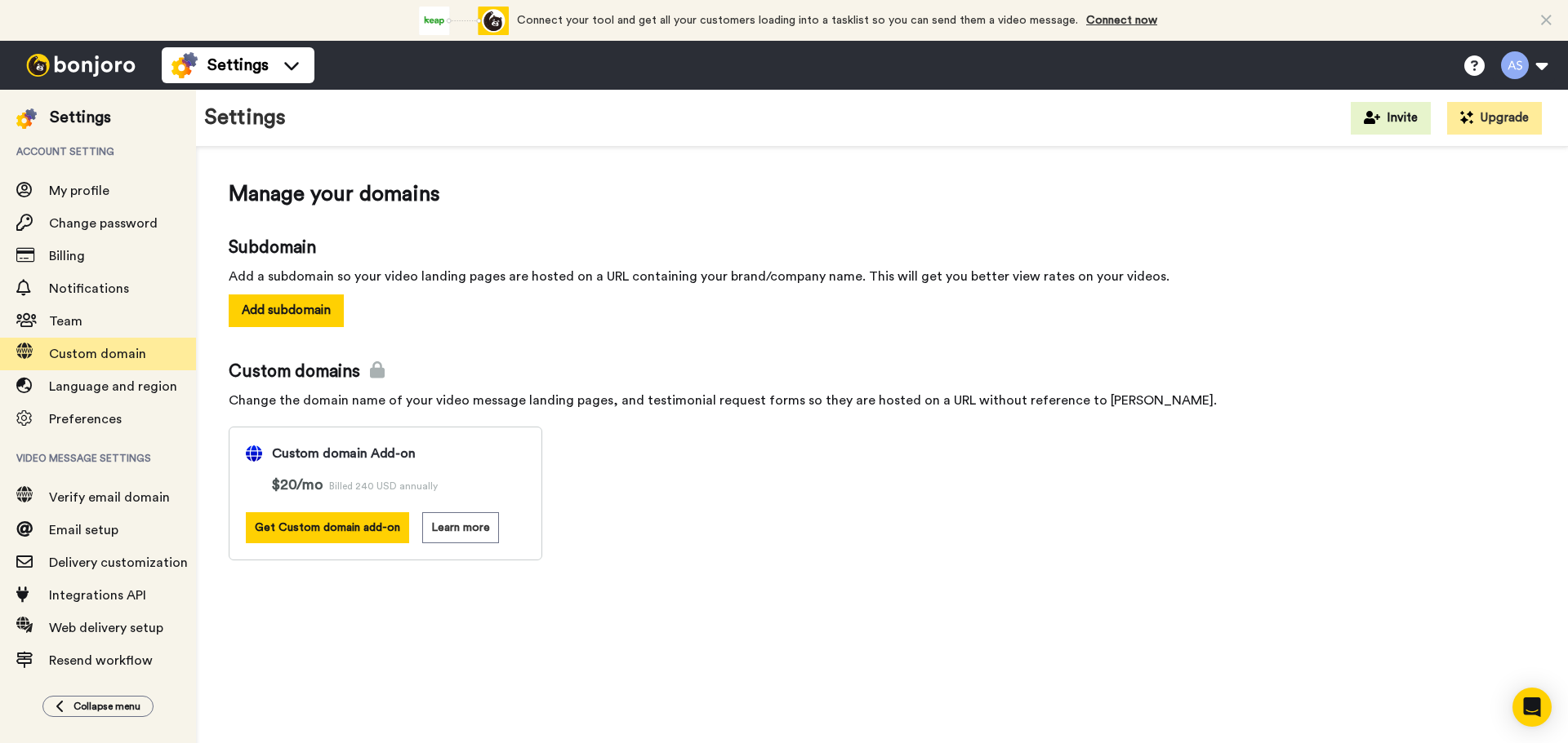
click at [1298, 481] on div "Custom domains Change the domain name of your video message landing pages, and …" at bounding box center [882, 460] width 1306 height 201
drag, startPoint x: 1356, startPoint y: 473, endPoint x: 1104, endPoint y: 458, distance: 252.4
click at [1356, 473] on div "Custom domains Change the domain name of your video message landing pages, and …" at bounding box center [882, 460] width 1306 height 201
click at [62, 381] on span "Language and region" at bounding box center [113, 386] width 128 height 13
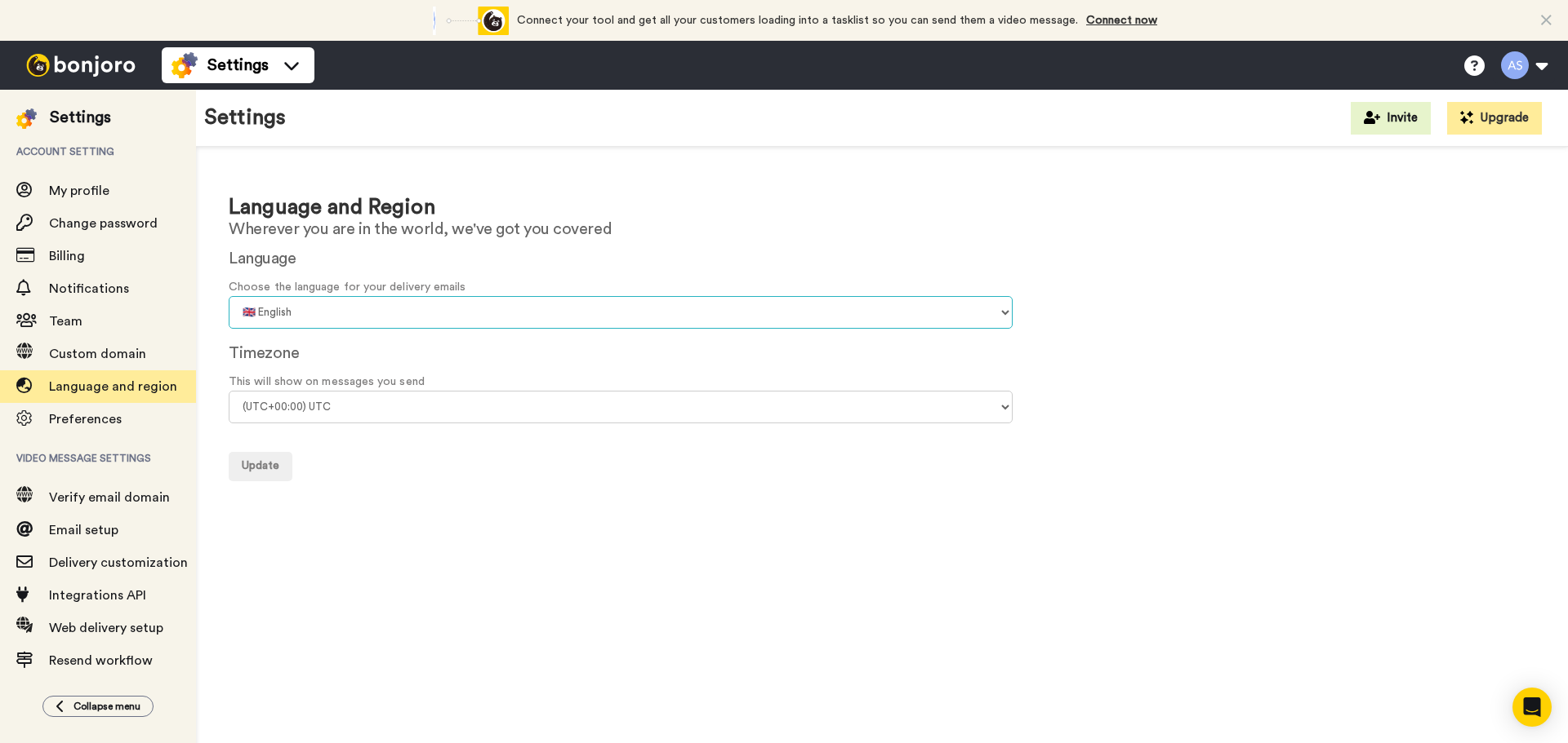
click at [357, 314] on select "🇨🇳 Chinese 🇨🇿 Czech 🇩🇰 Danish 🇳🇱 Dutch 🇬🇧 English 🇫🇮 Finnish 🇫🇷 French 🇩🇪 Germa…" at bounding box center [620, 312] width 784 height 33
select select "pl"
click at [229, 296] on select "🇨🇳 Chinese 🇨🇿 Czech 🇩🇰 Danish 🇳🇱 Dutch 🇬🇧 English 🇫🇮 Finnish 🇫🇷 French 🇩🇪 Germa…" at bounding box center [620, 312] width 784 height 33
click at [776, 530] on div "Language and Region Wherever you are in the world, we've got you covered Langua…" at bounding box center [882, 470] width 1372 height 647
click at [419, 423] on form "Language Choose the language for your delivery emails 🇨🇳 Chinese 🇨🇿 Czech 🇩🇰 Da…" at bounding box center [882, 363] width 1306 height 235
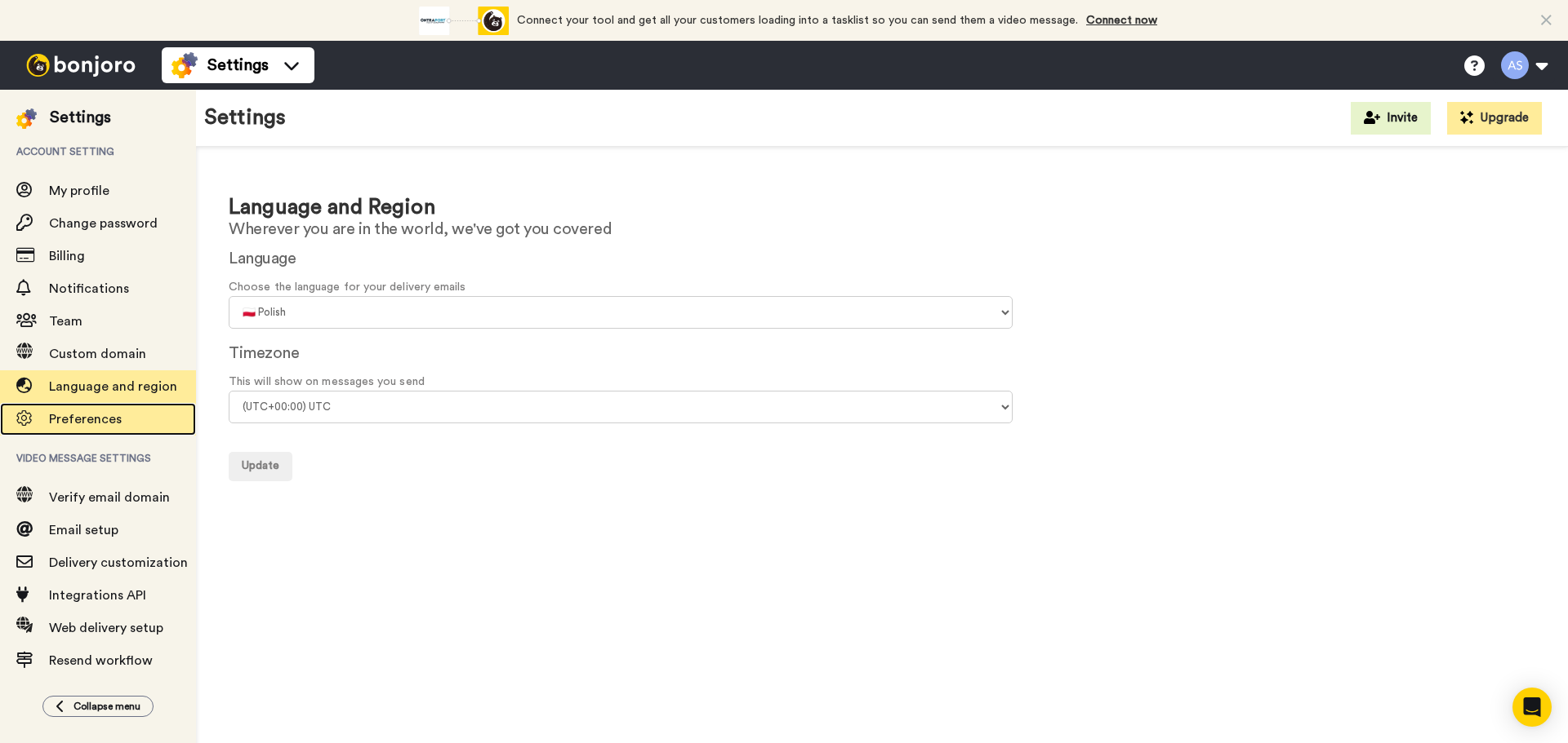
click at [125, 413] on span "Preferences" at bounding box center [122, 419] width 147 height 19
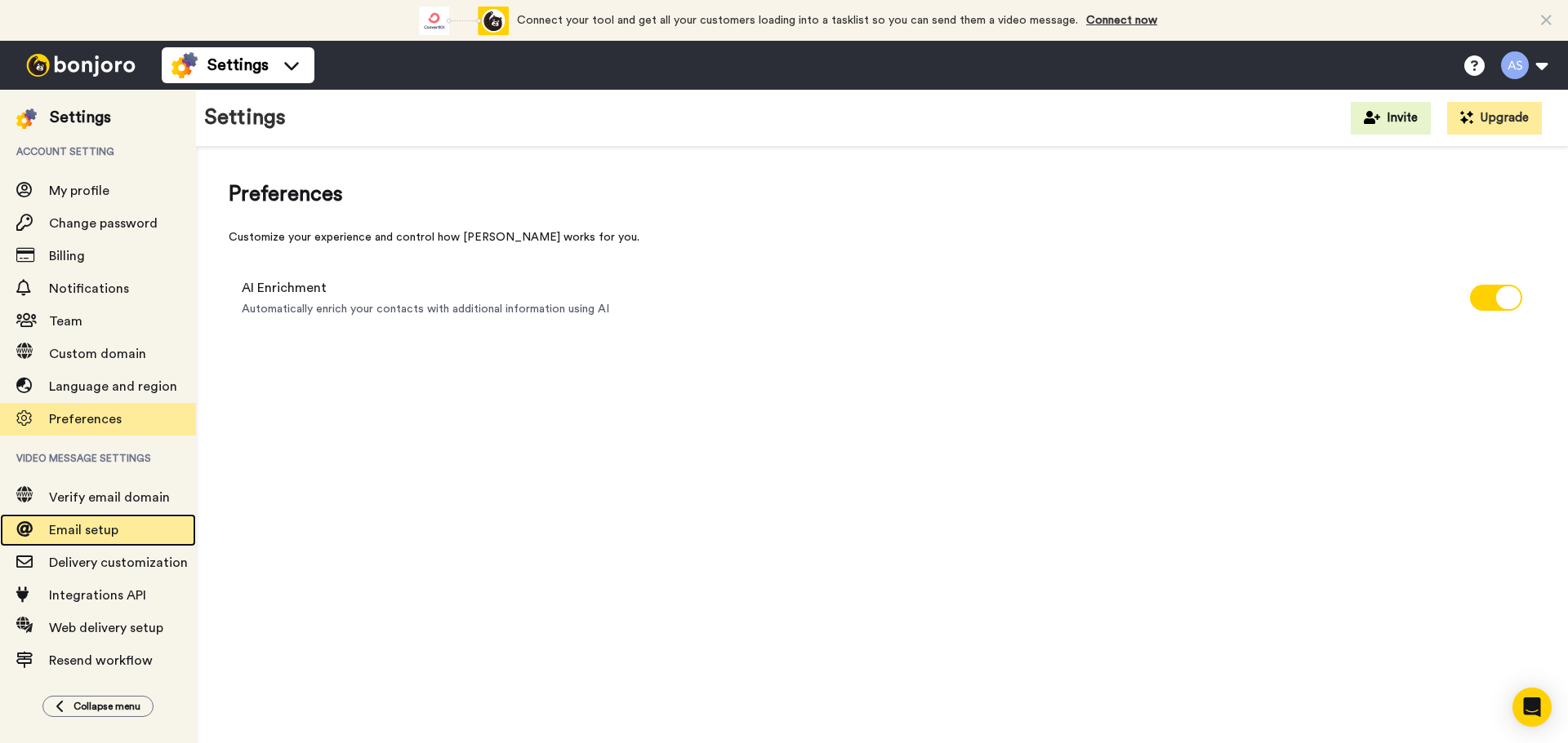
click at [126, 515] on div "Email setup" at bounding box center [98, 530] width 196 height 33
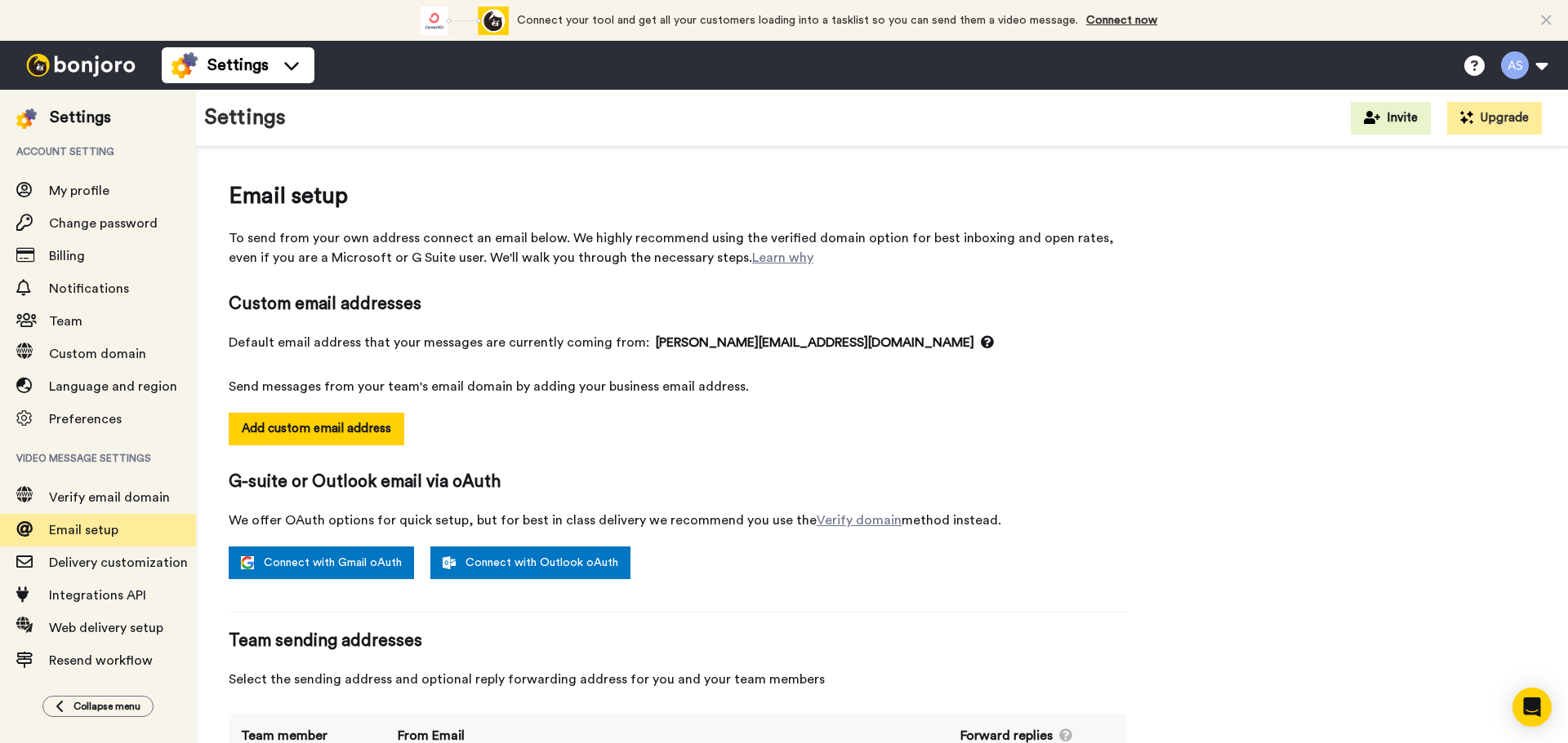
scroll to position [60, 0]
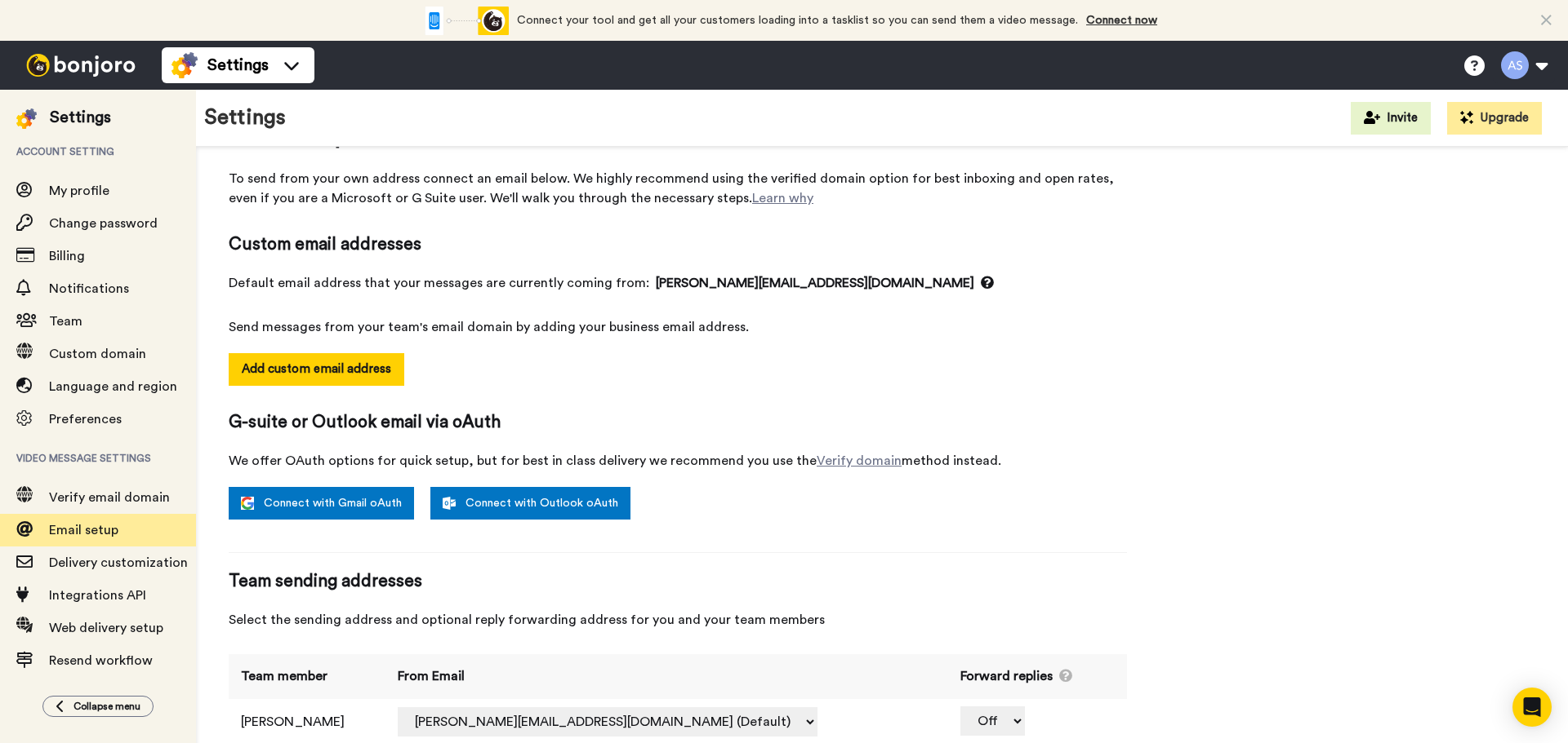
click at [441, 466] on span "We offer OAuth options for quick setup, but for best in class delivery we recom…" at bounding box center [678, 460] width 898 height 19
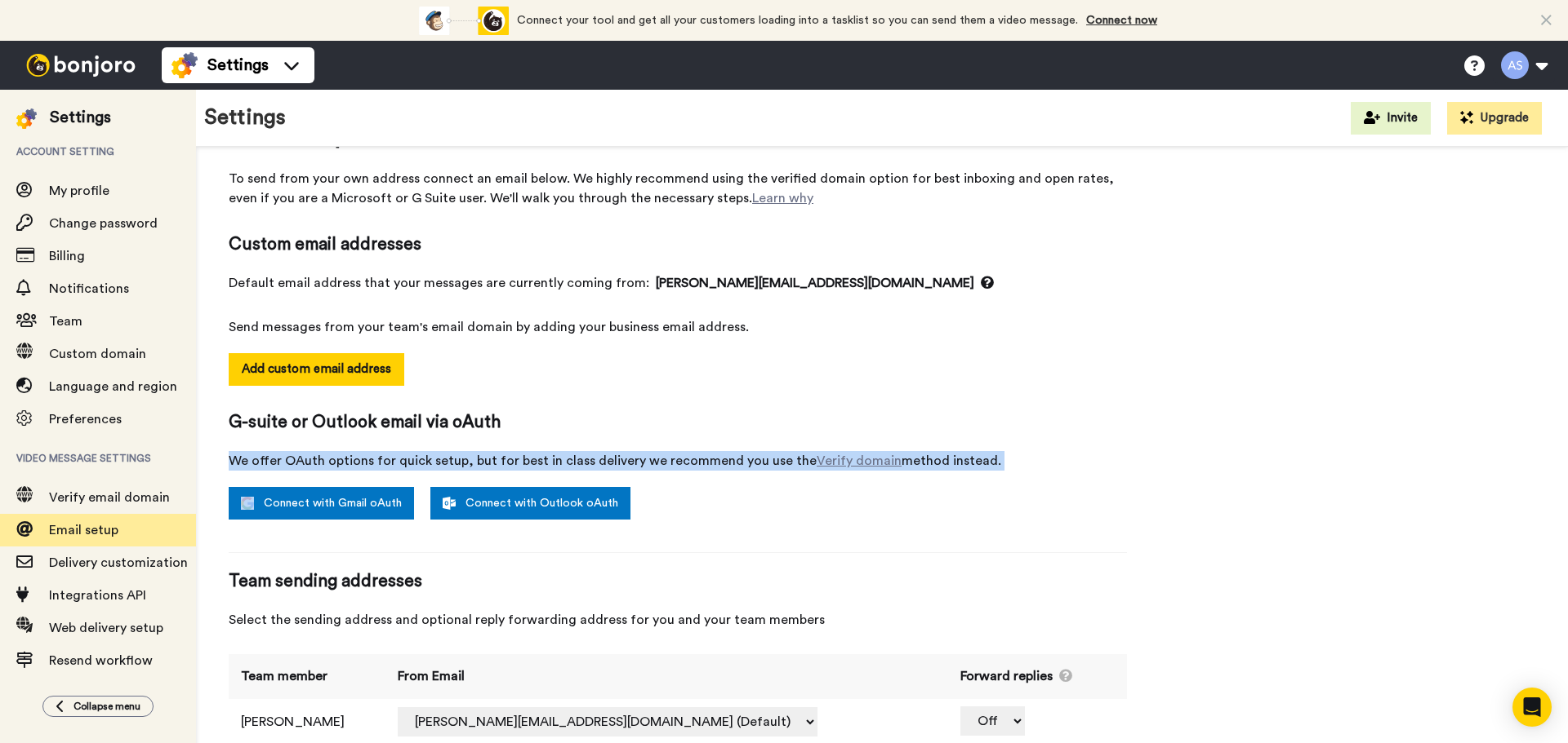
click at [441, 466] on span "We offer OAuth options for quick setup, but for best in class delivery we recom…" at bounding box center [678, 460] width 898 height 19
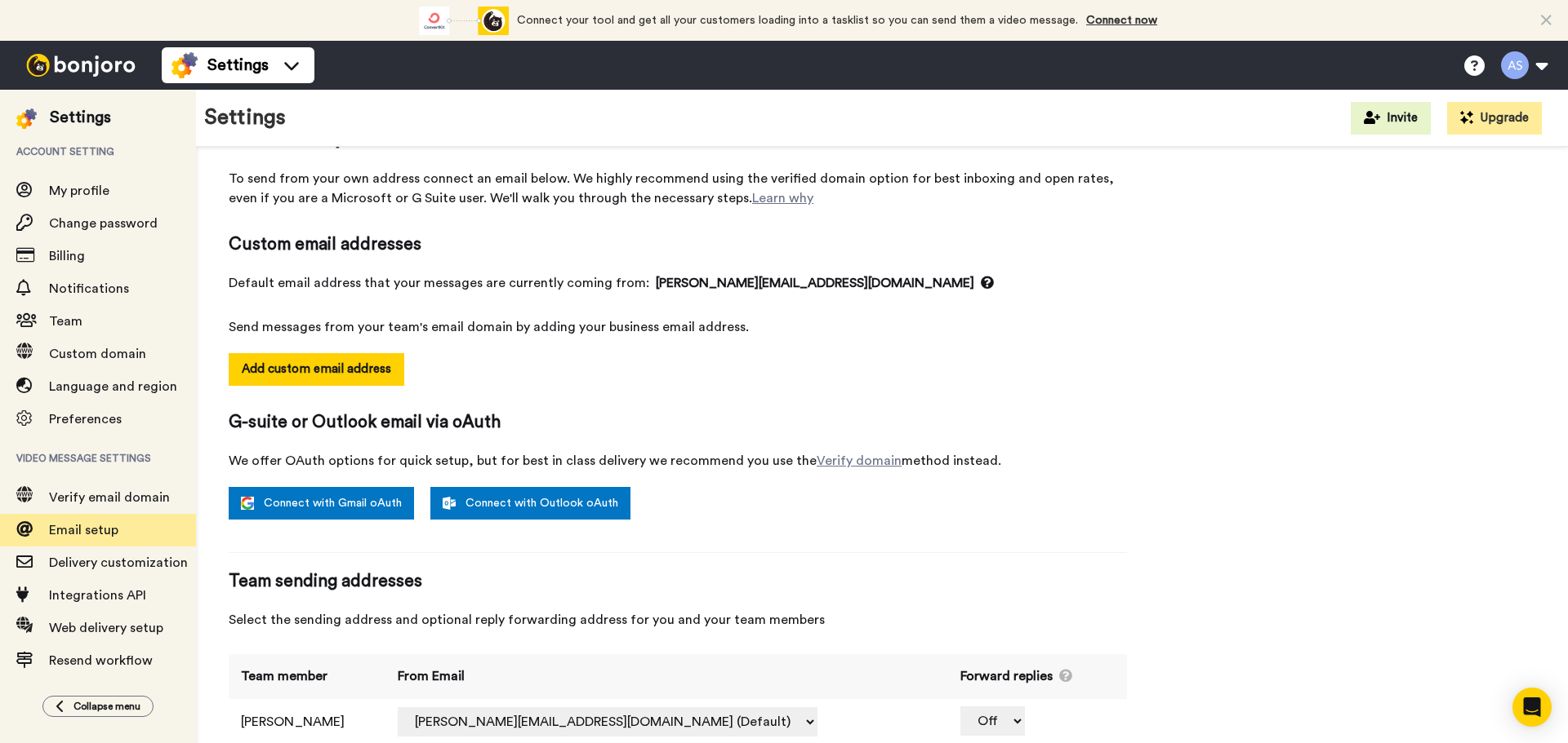
click at [1206, 436] on div "Email setup To send from your own address connect an email below. We highly rec…" at bounding box center [882, 440] width 1306 height 642
click at [262, 358] on button "Add custom email address" at bounding box center [316, 369] width 176 height 33
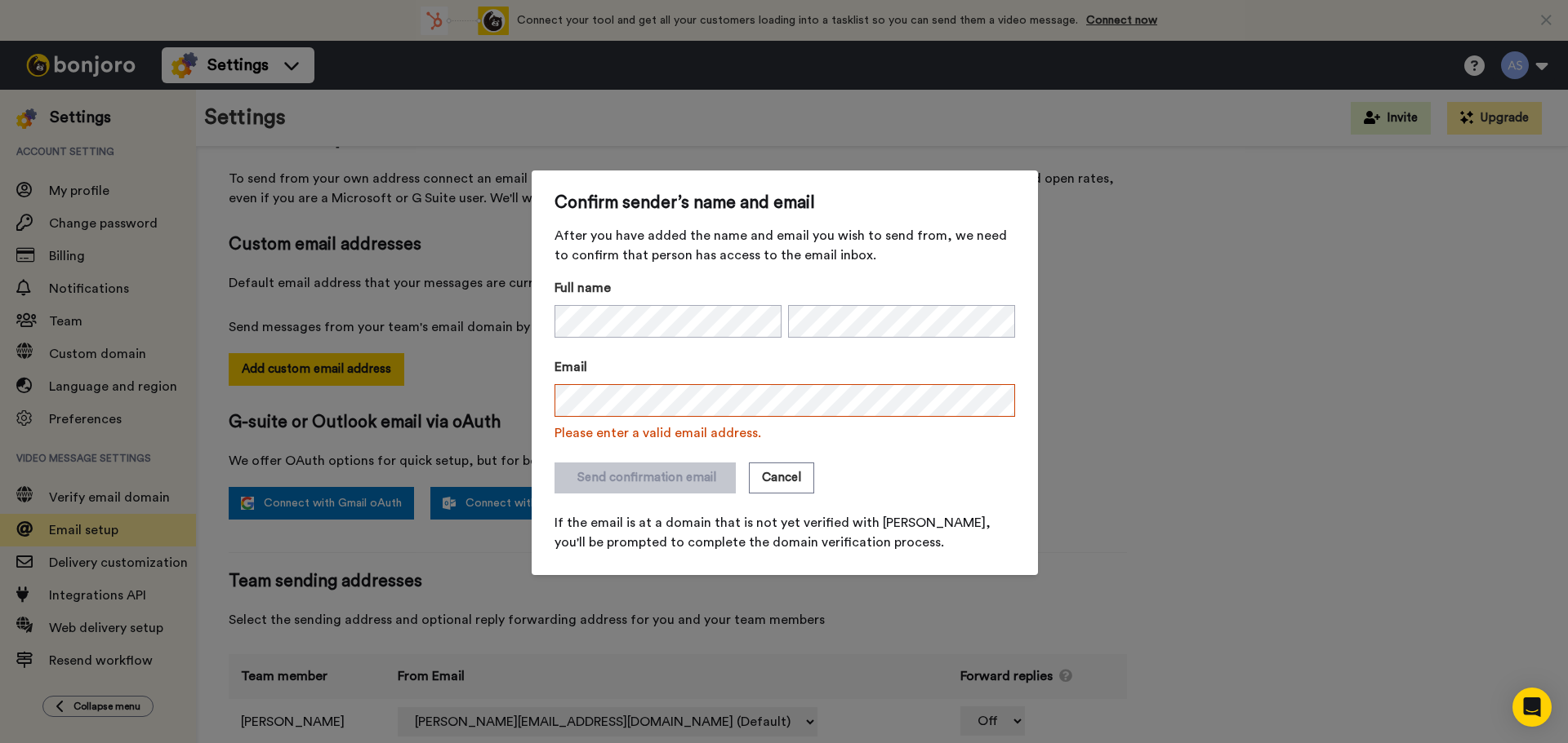
click at [863, 473] on div "Send confirmation email Cancel" at bounding box center [785, 478] width 461 height 31
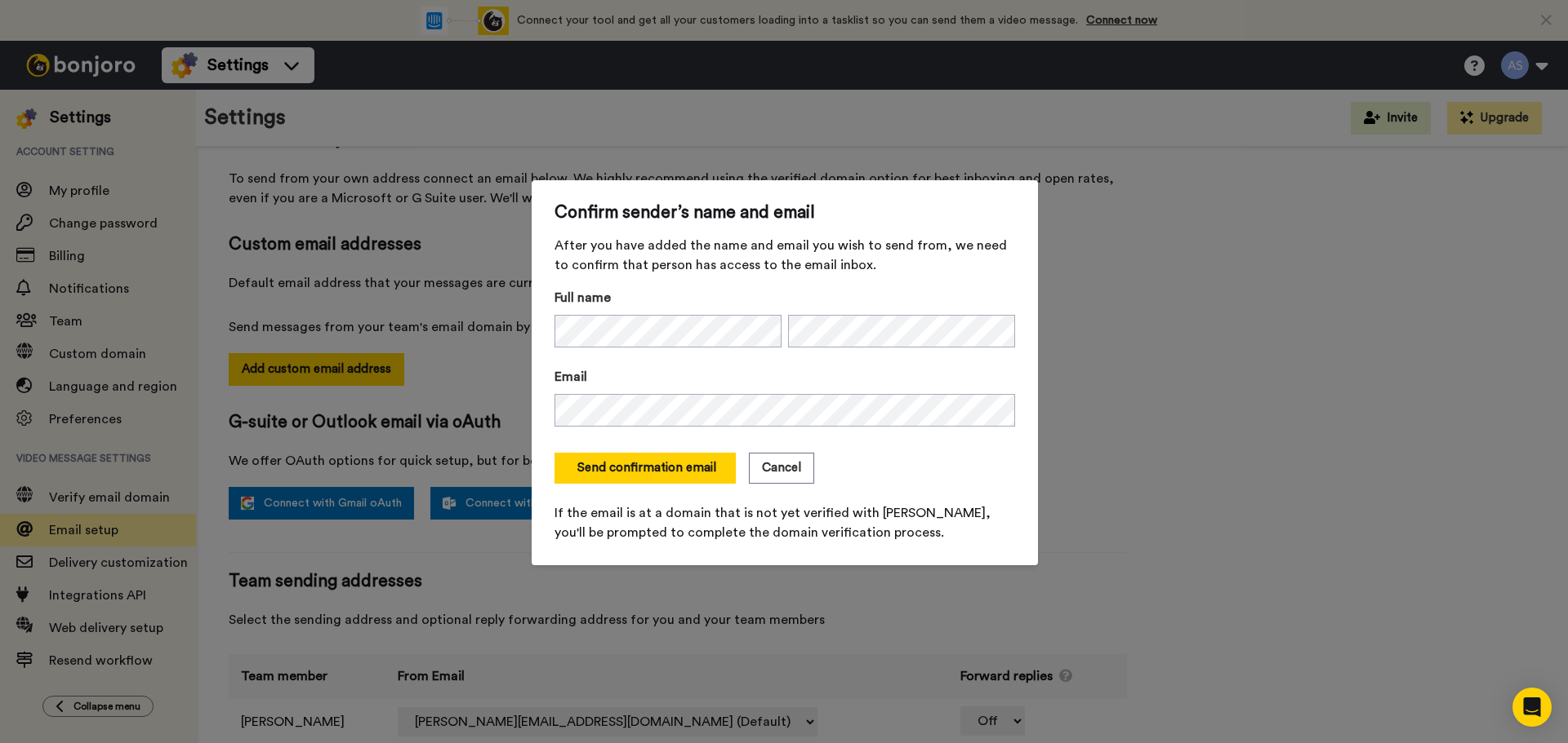
click at [879, 464] on div "Send confirmation email Cancel" at bounding box center [785, 468] width 461 height 31
click at [583, 218] on span "Confirm sender’s name and email" at bounding box center [785, 213] width 461 height 19
click at [960, 466] on div "Send confirmation email Cancel" at bounding box center [785, 468] width 461 height 31
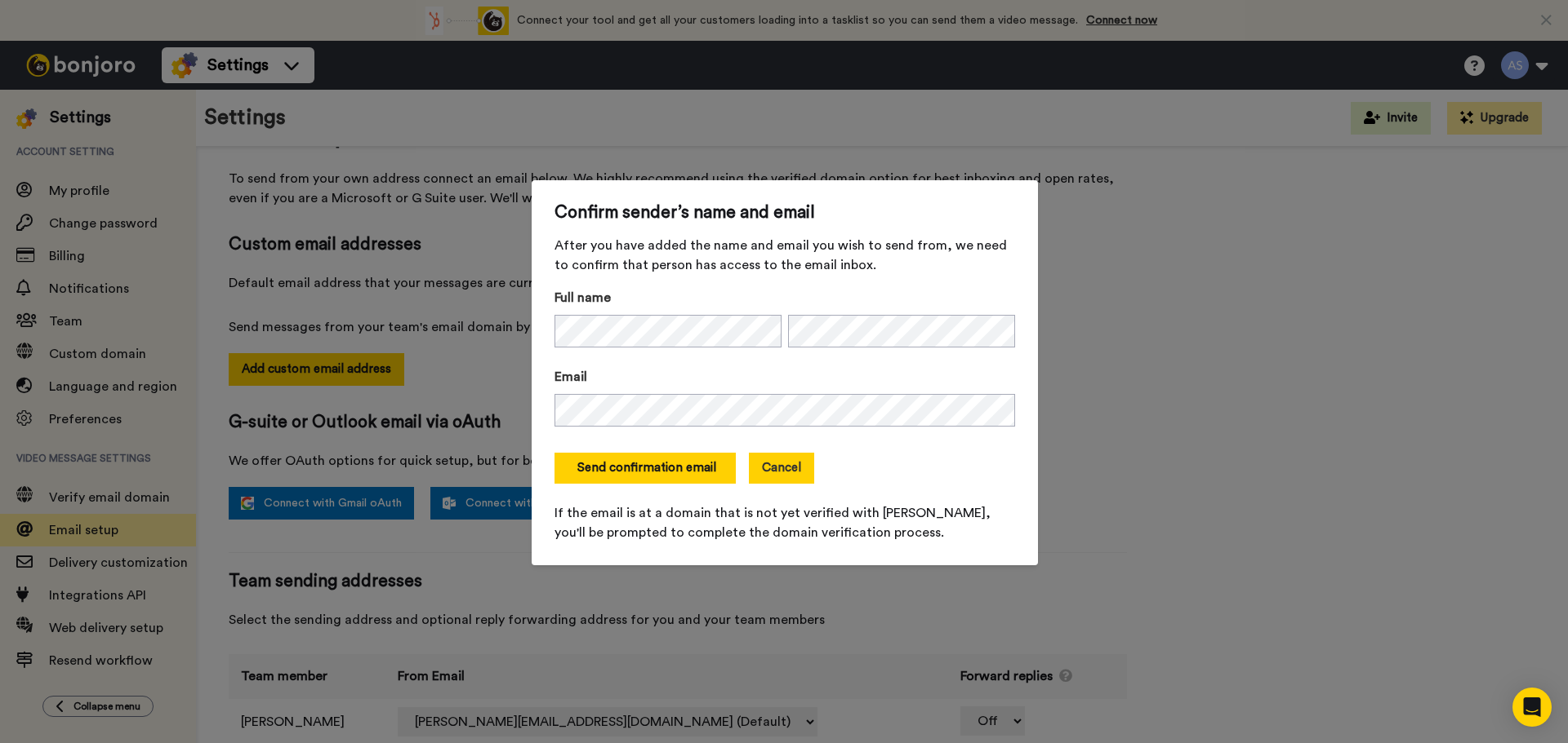
click at [799, 461] on button "Cancel" at bounding box center [781, 468] width 65 height 31
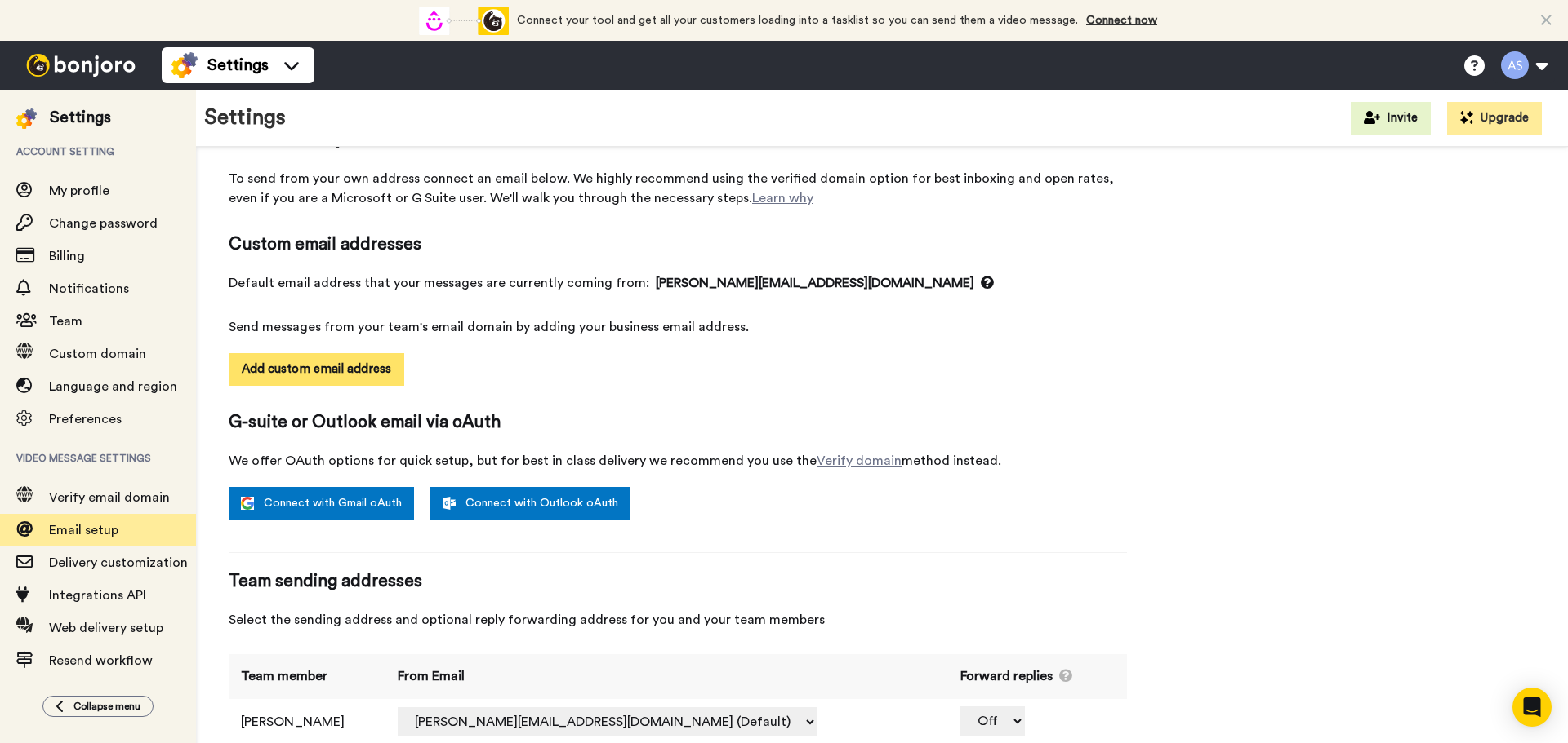
click at [311, 378] on button "Add custom email address" at bounding box center [316, 369] width 176 height 33
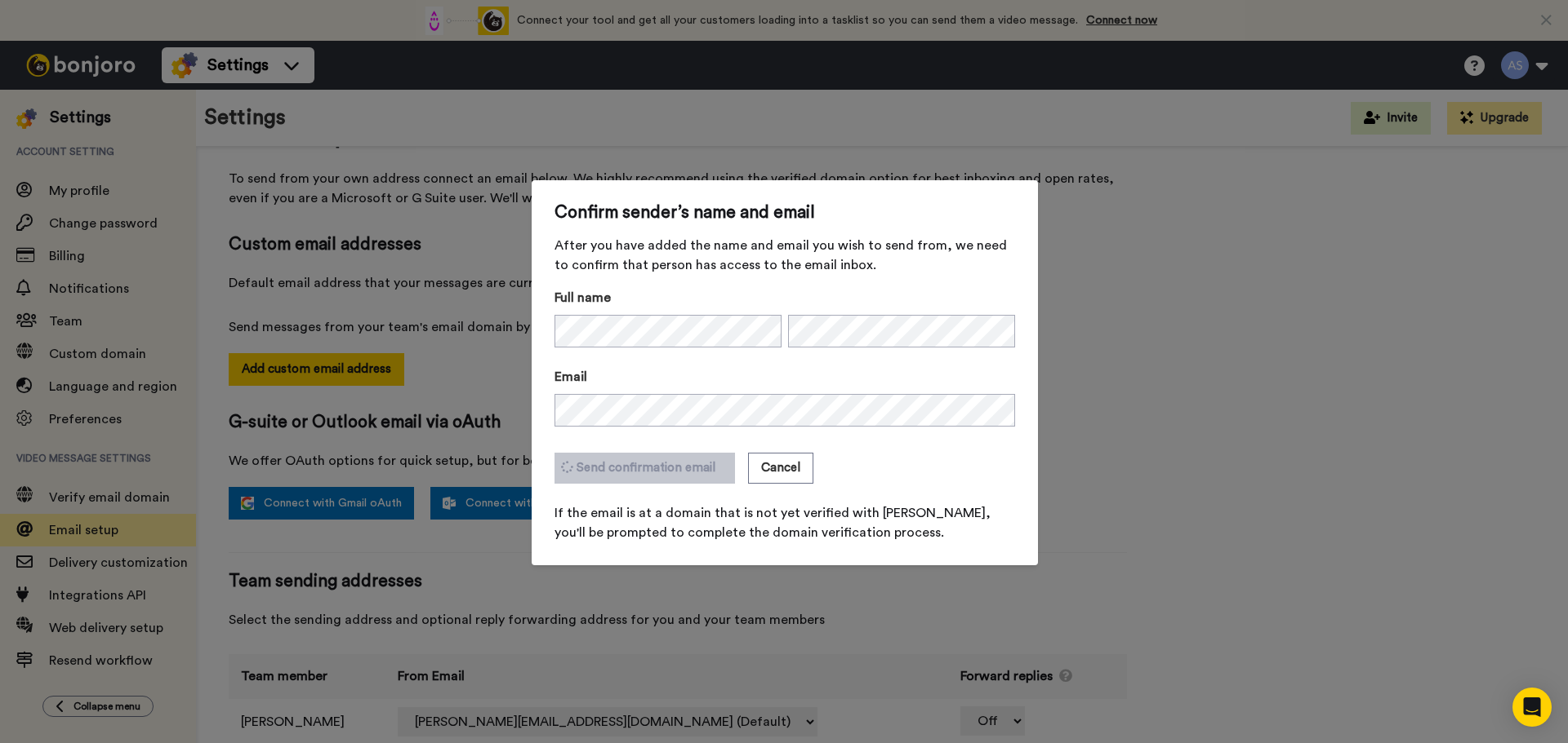
click at [655, 356] on form "Full name Email Send confirmation email Cancel If the email is at a domain that…" at bounding box center [785, 416] width 461 height 255
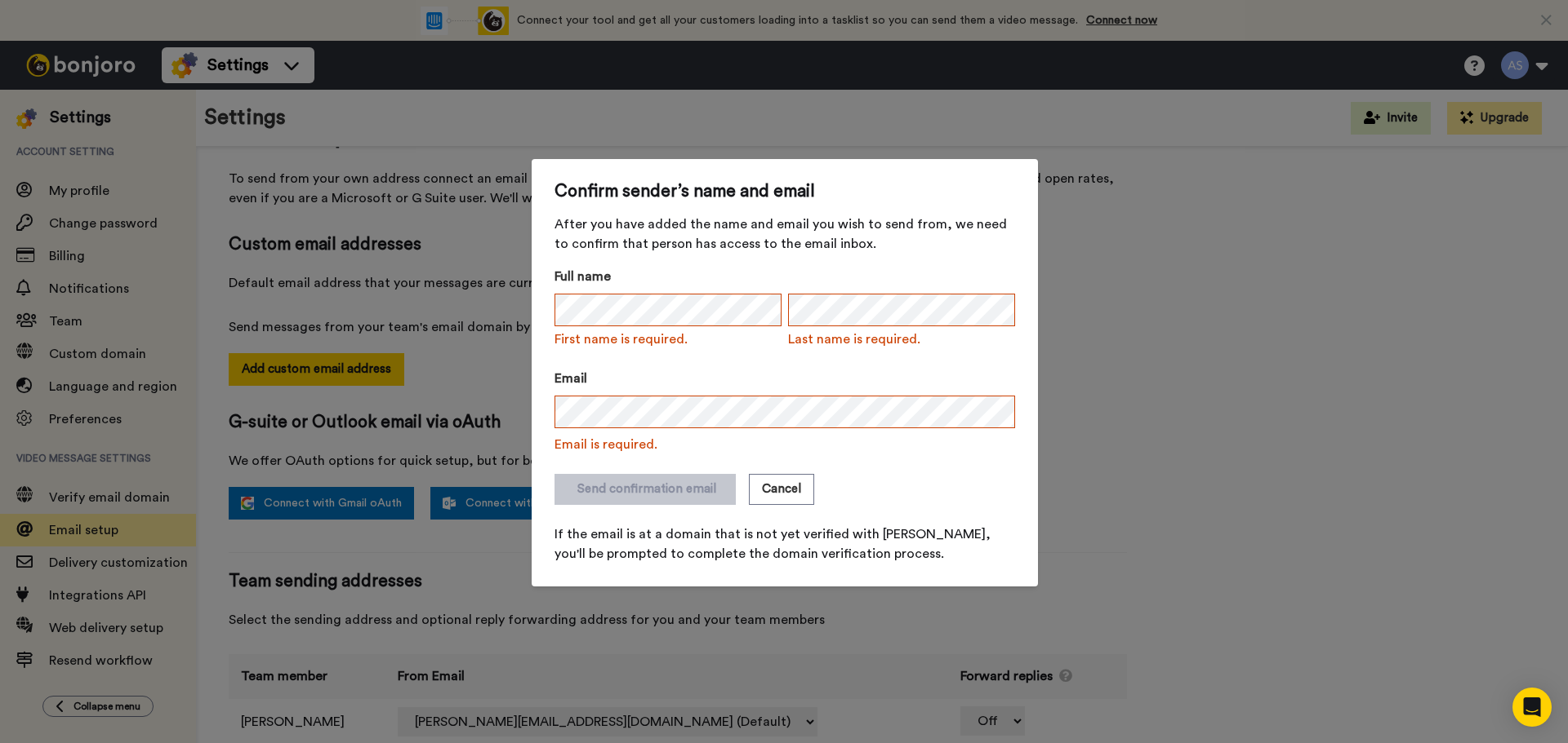
click at [662, 331] on span "First name is required." at bounding box center [668, 339] width 227 height 19
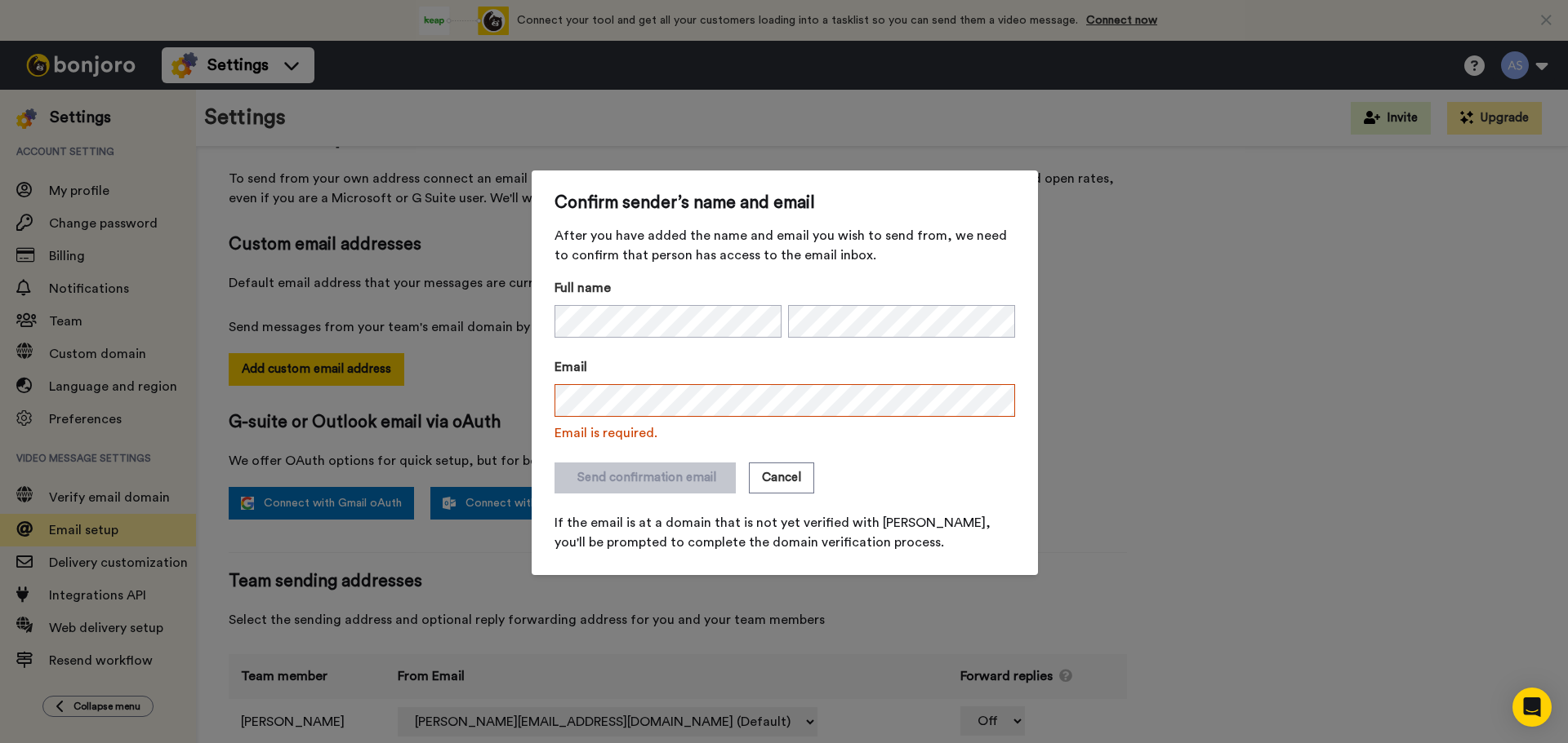
click at [876, 446] on form "Full name Email Email is required. Send confirmation email Cancel If the email …" at bounding box center [785, 415] width 461 height 274
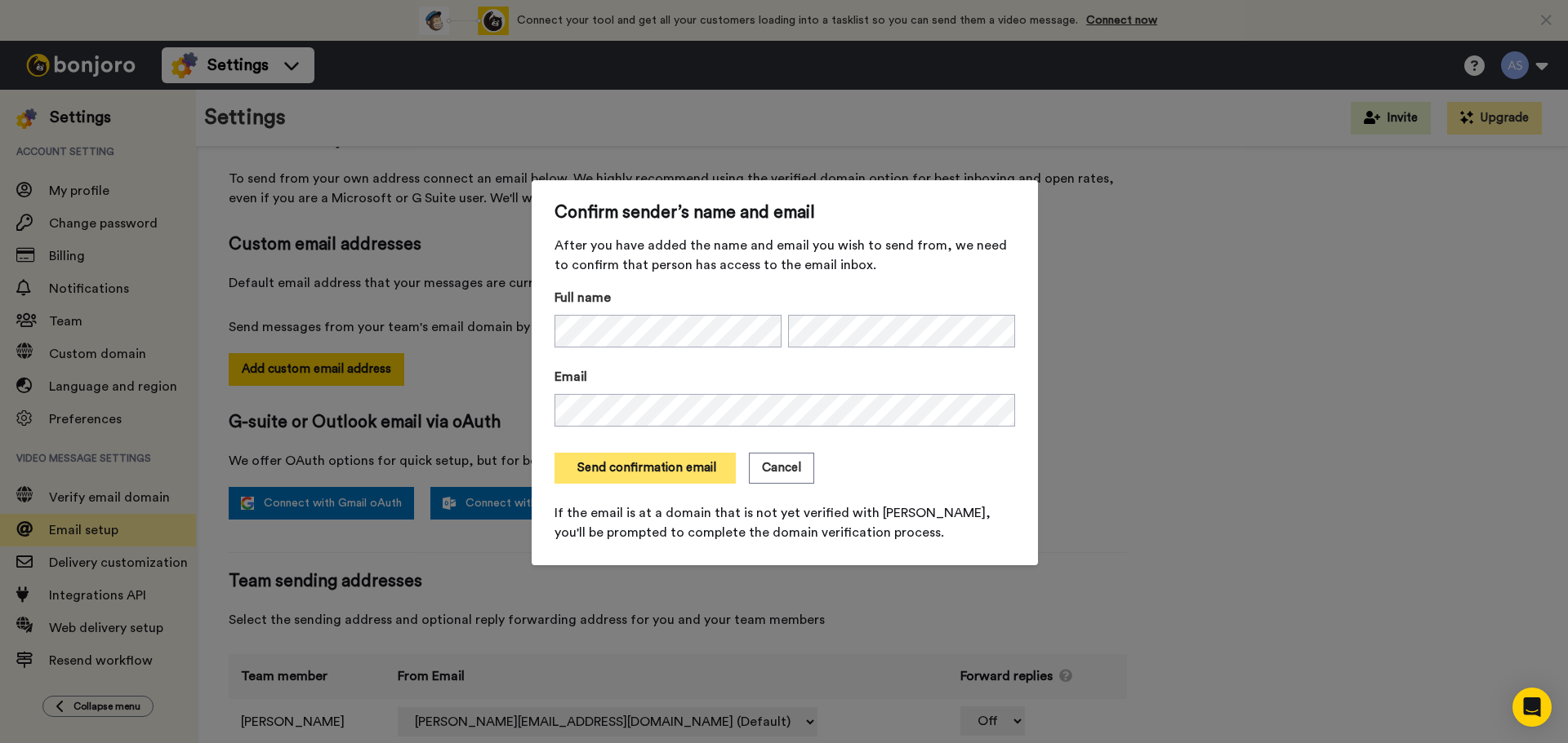
click at [668, 463] on button "Send confirmation email" at bounding box center [645, 468] width 181 height 31
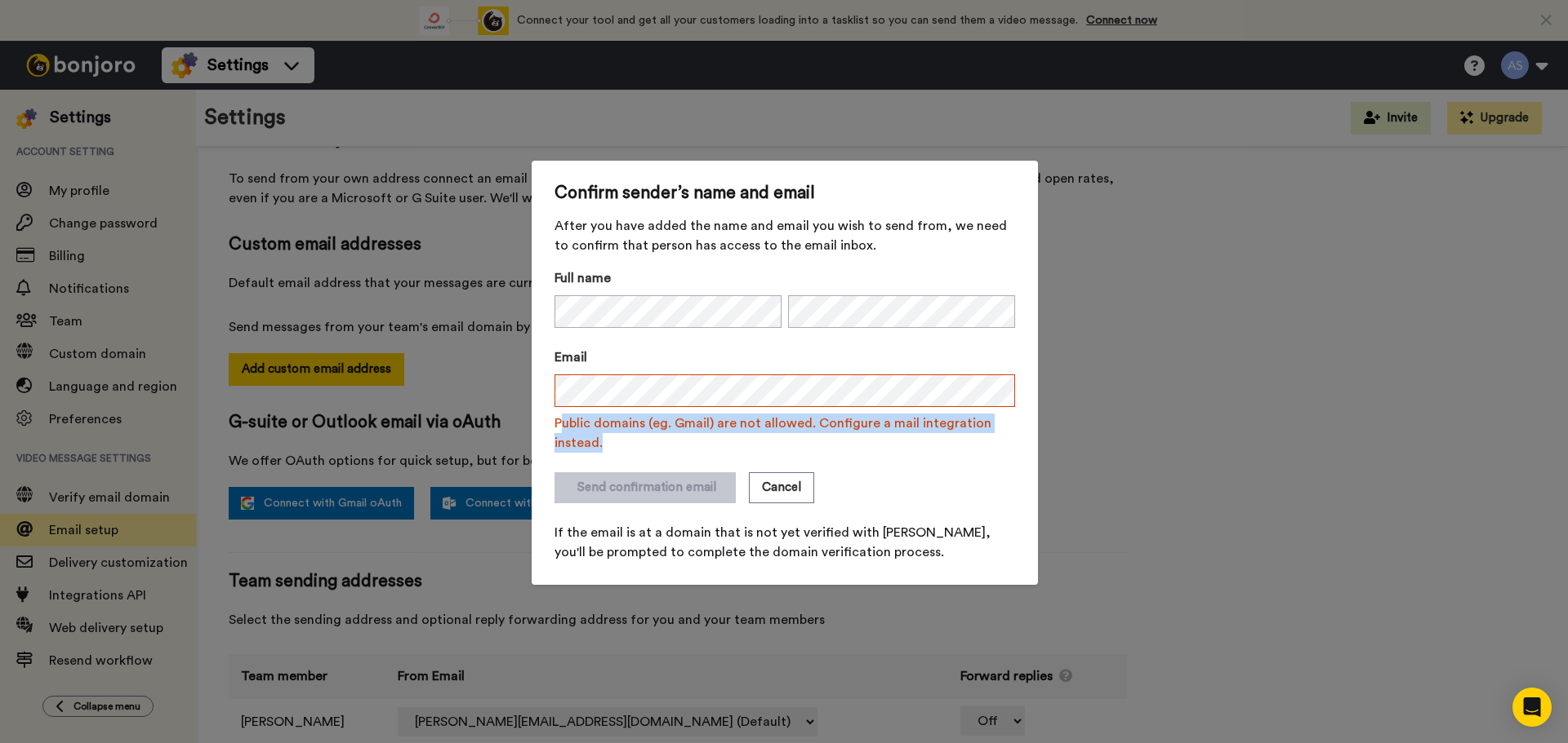
drag, startPoint x: 556, startPoint y: 417, endPoint x: 612, endPoint y: 450, distance: 65.0
click at [612, 450] on span "Public domains (eg. Gmail) are not allowed. Configure a mail integration instea…" at bounding box center [785, 433] width 461 height 39
click at [600, 439] on span "Public domains (eg. Gmail) are not allowed. Configure a mail integration instea…" at bounding box center [785, 433] width 461 height 39
click at [560, 418] on span "Public domains (eg. Gmail) are not allowed. Configure a mail integration instea…" at bounding box center [785, 433] width 461 height 39
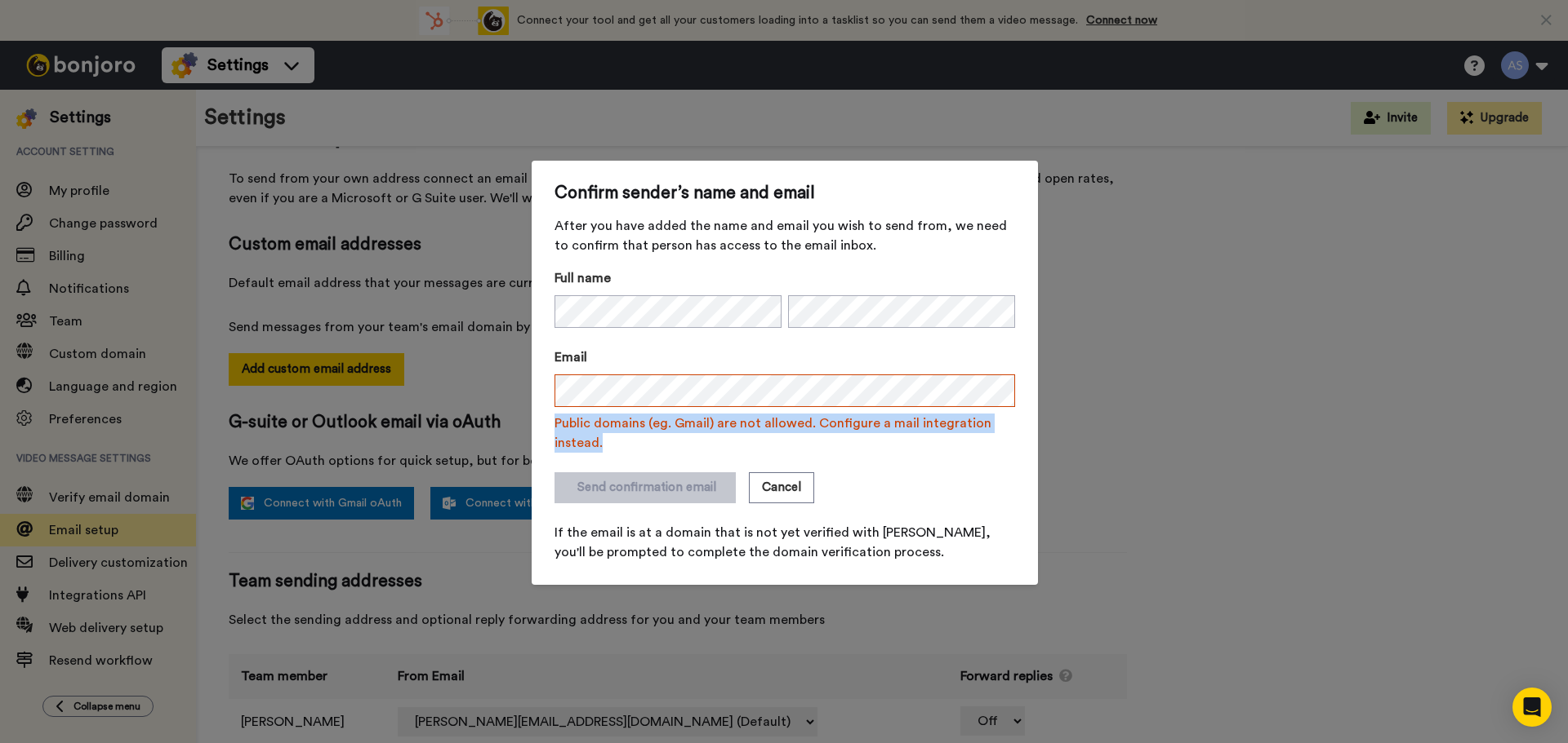
click at [560, 418] on span "Public domains (eg. Gmail) are not allowed. Configure a mail integration instea…" at bounding box center [785, 433] width 461 height 39
click at [841, 465] on form "Full name Email Public domains (eg. Gmail) are not allowed. Configure a mail in…" at bounding box center [785, 415] width 461 height 293
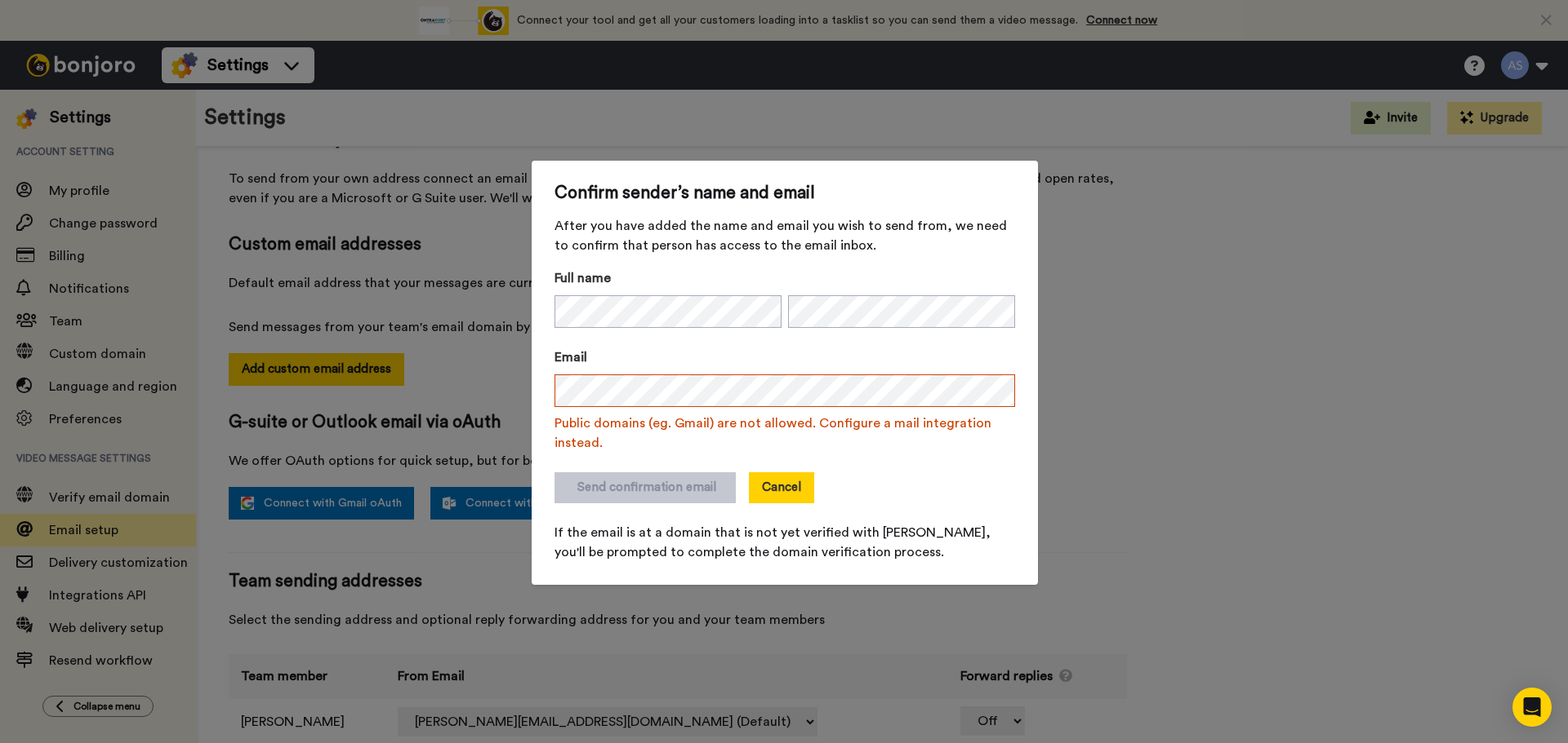
click at [791, 482] on button "Cancel" at bounding box center [781, 487] width 65 height 31
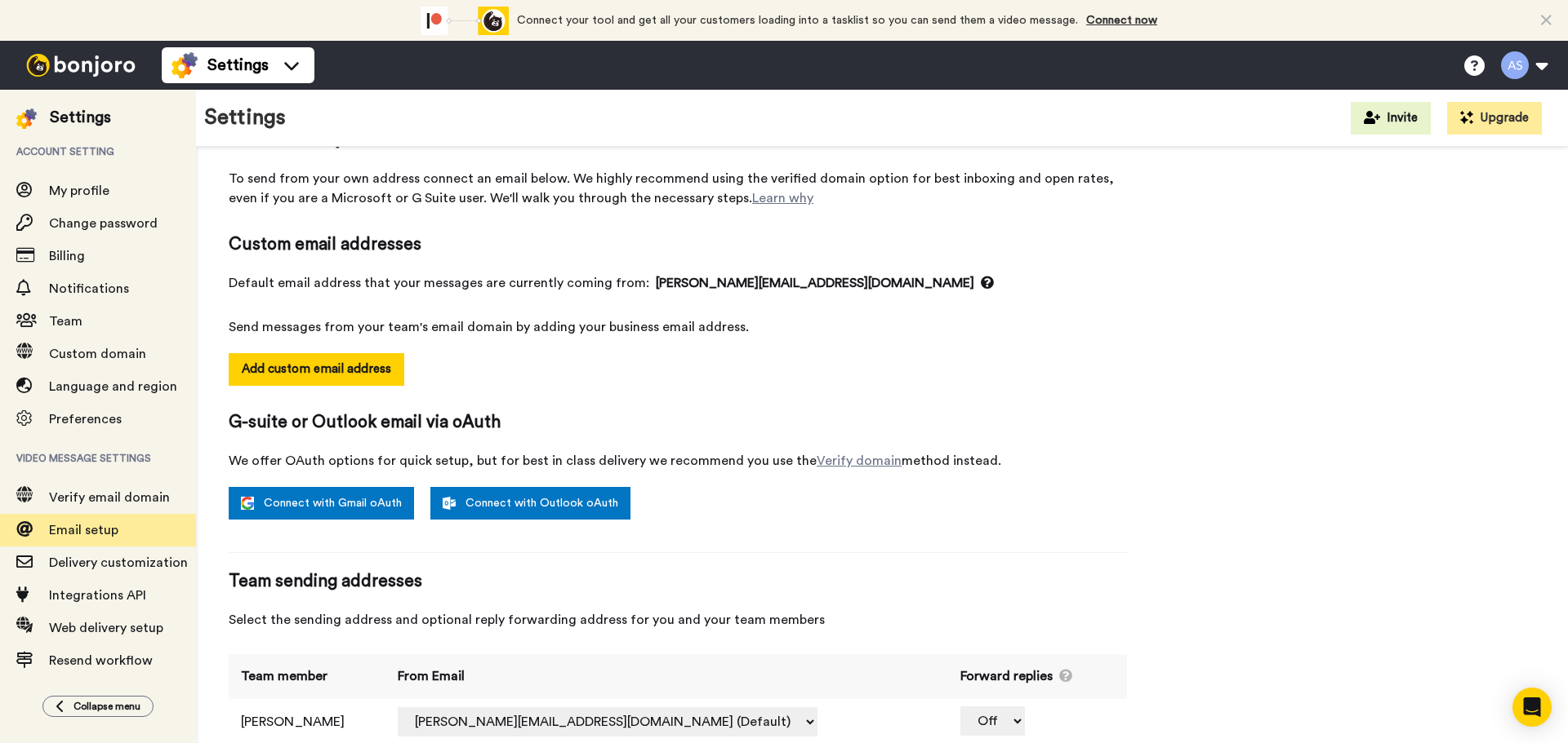
click at [1131, 491] on div "Email setup To send from your own address connect an email below. We highly rec…" at bounding box center [882, 440] width 1306 height 642
drag, startPoint x: 133, startPoint y: 570, endPoint x: 147, endPoint y: 570, distance: 14.0
click at [133, 570] on span "Delivery customization" at bounding box center [122, 563] width 147 height 19
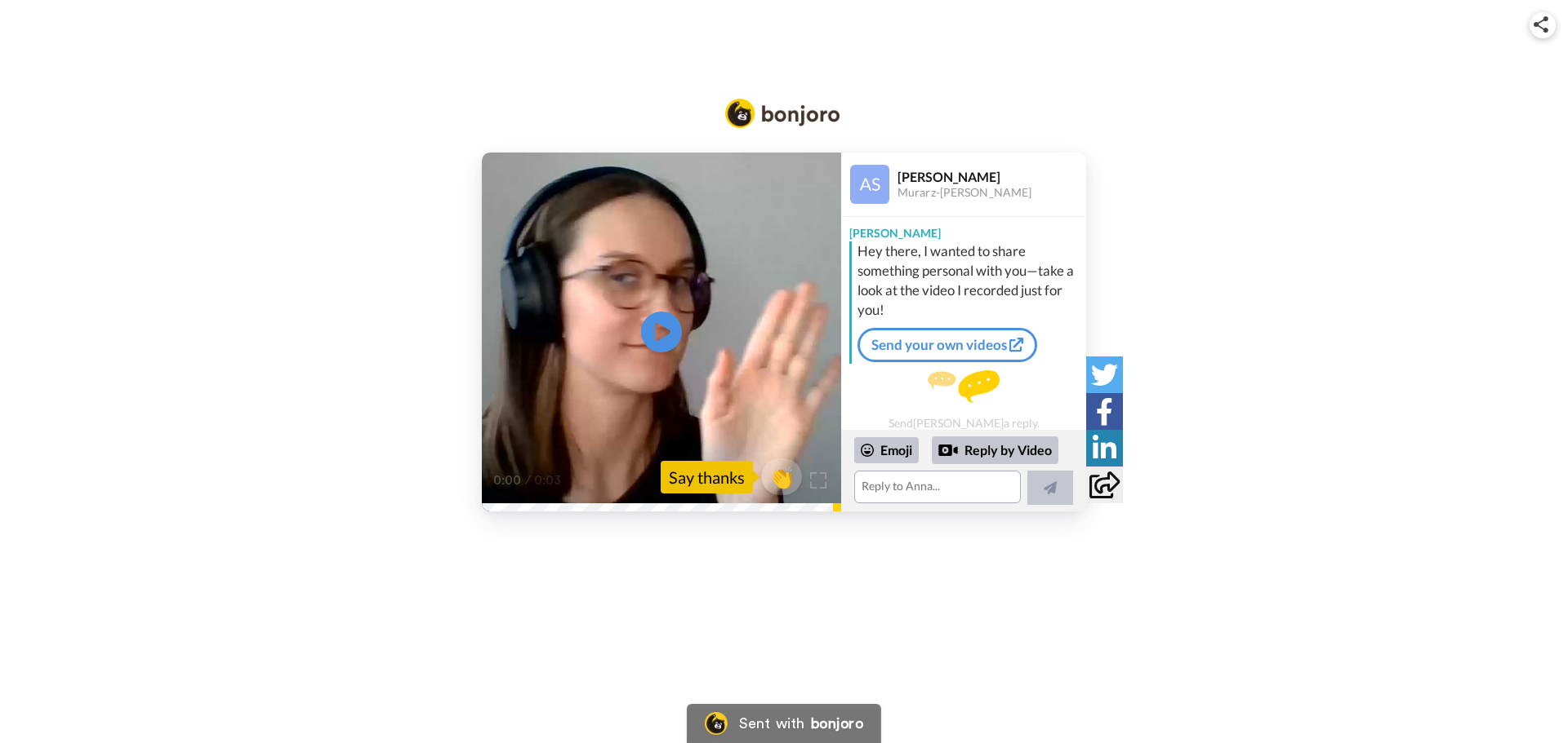
click at [1273, 380] on div "Play/Pause 0:00 / 0:03 👏 Say thanks [PERSON_NAME]-[PERSON_NAME] [PERSON_NAME] t…" at bounding box center [784, 332] width 1568 height 359
click at [655, 325] on icon "Play/Pause" at bounding box center [662, 332] width 43 height 78
click at [643, 325] on icon at bounding box center [662, 332] width 43 height 43
click at [662, 329] on icon at bounding box center [662, 332] width 43 height 43
click at [662, 329] on icon "Play/Pause" at bounding box center [662, 332] width 43 height 78
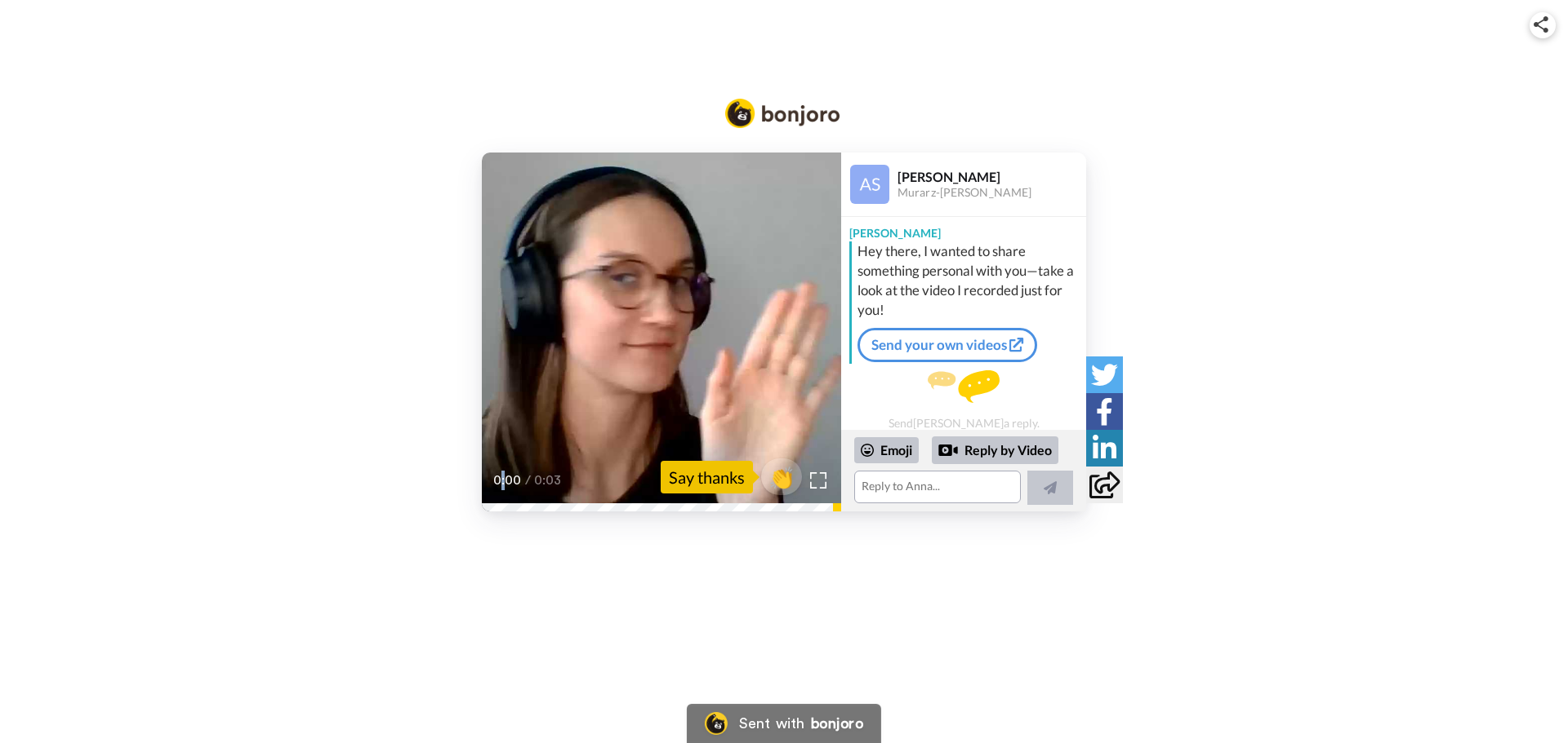
click at [662, 329] on icon at bounding box center [662, 332] width 43 height 43
click at [662, 329] on icon "Play/Pause" at bounding box center [662, 332] width 43 height 78
click at [662, 329] on icon at bounding box center [662, 332] width 43 height 43
click at [662, 329] on icon "Play/Pause" at bounding box center [662, 332] width 43 height 78
click at [662, 329] on icon at bounding box center [662, 332] width 43 height 43
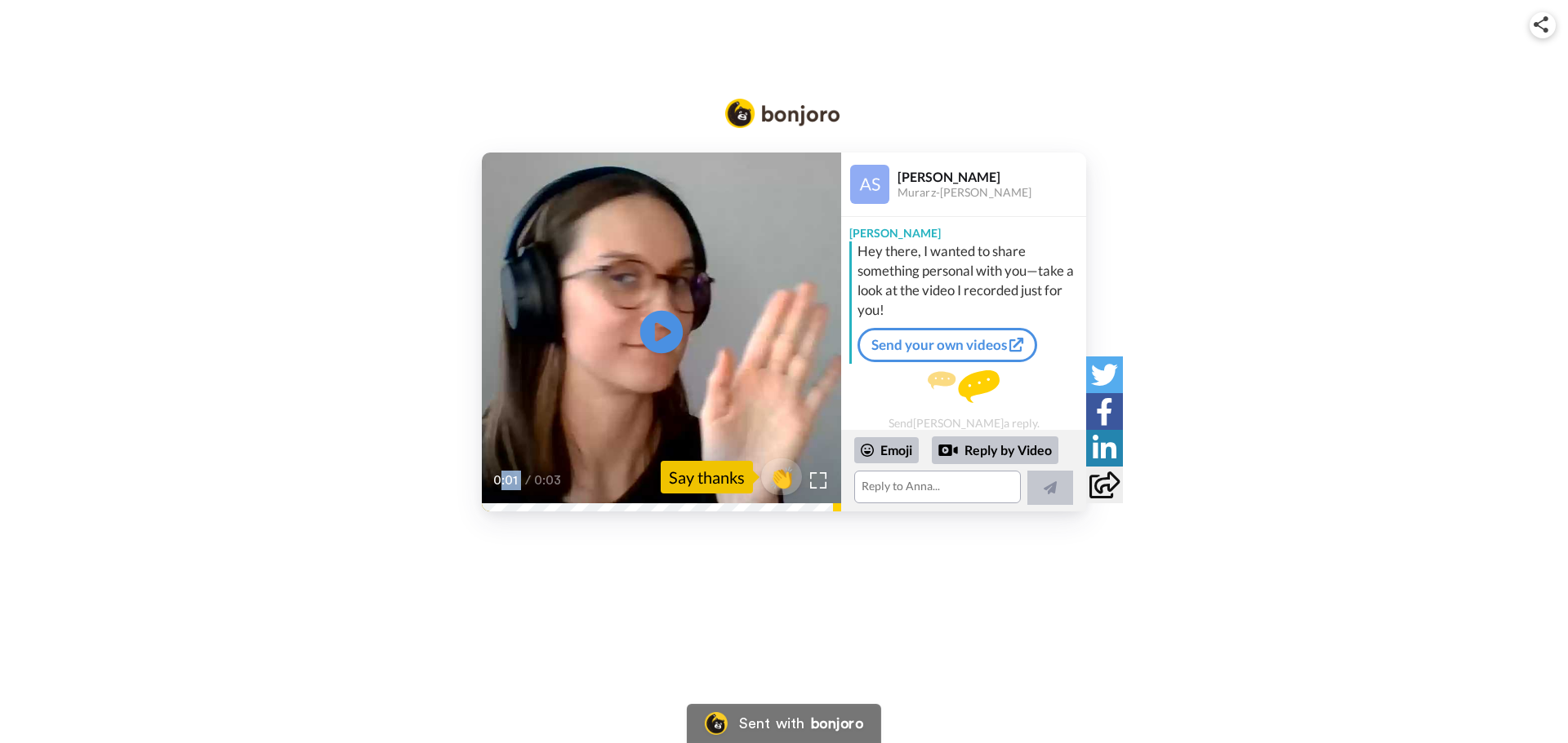
click at [662, 329] on icon "Play/Pause" at bounding box center [662, 332] width 43 height 78
click at [662, 329] on icon at bounding box center [662, 332] width 43 height 43
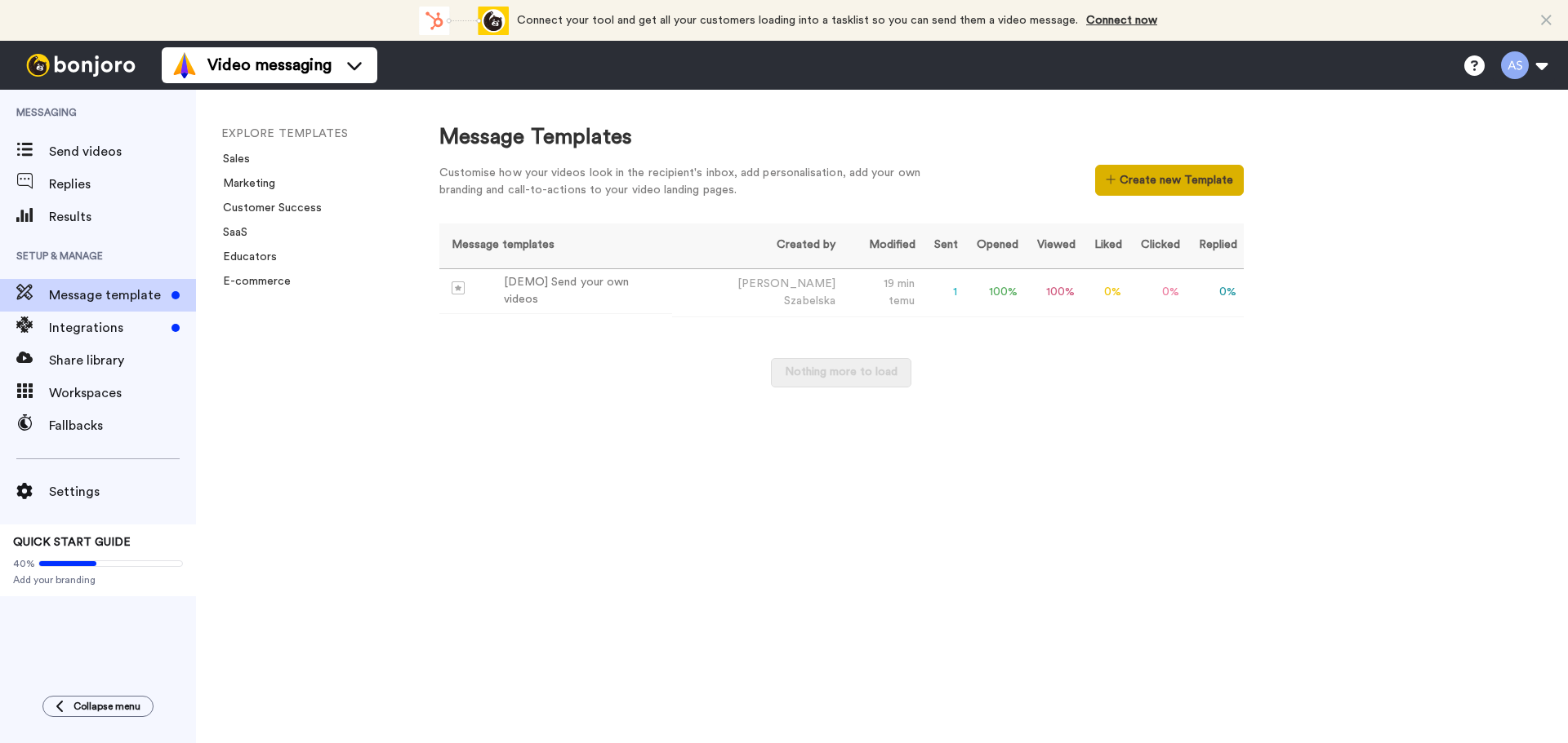
click at [1135, 187] on button "Create new Template" at bounding box center [1169, 180] width 148 height 31
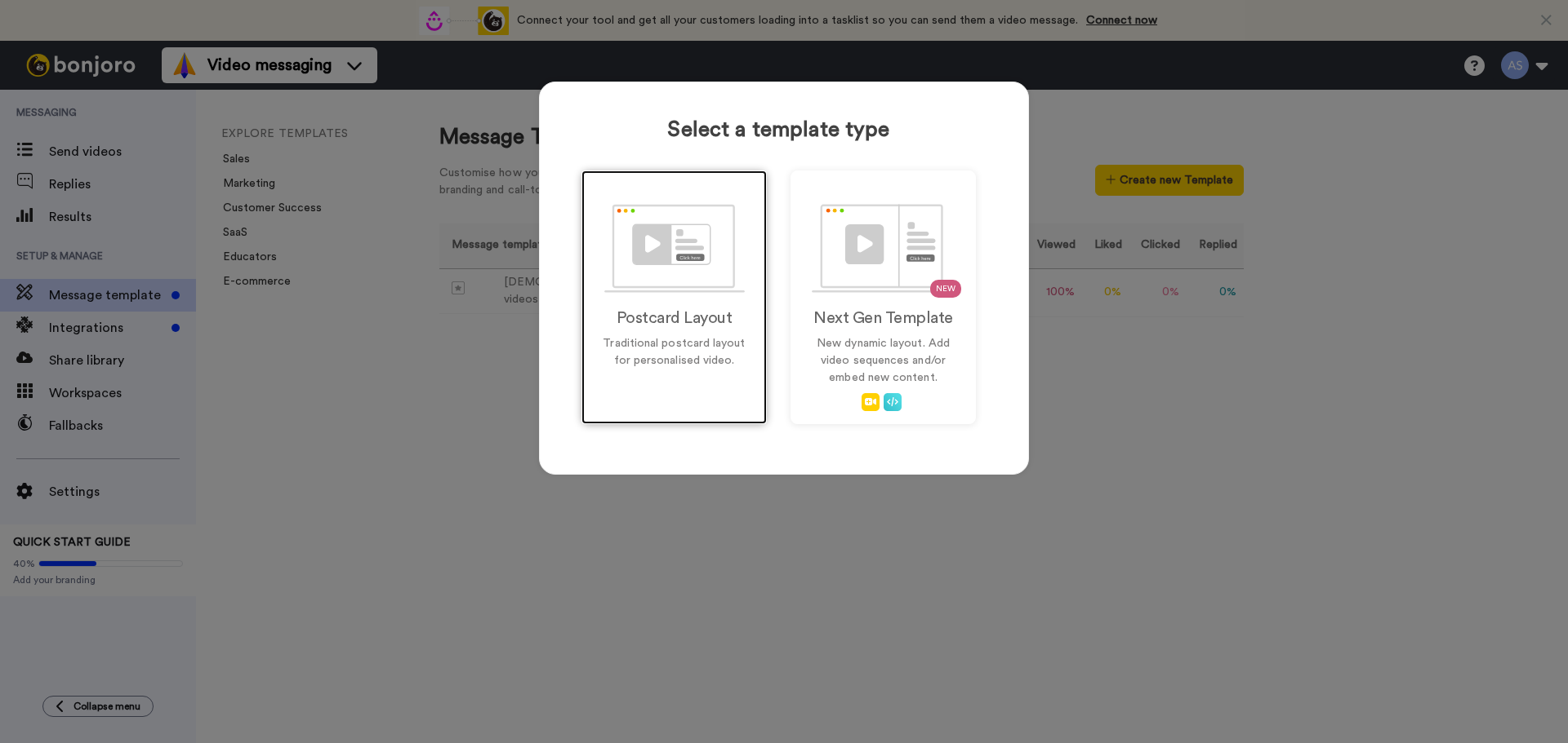
click at [696, 298] on div "Postcard Layout Traditional postcard layout for personalised video." at bounding box center [674, 297] width 186 height 254
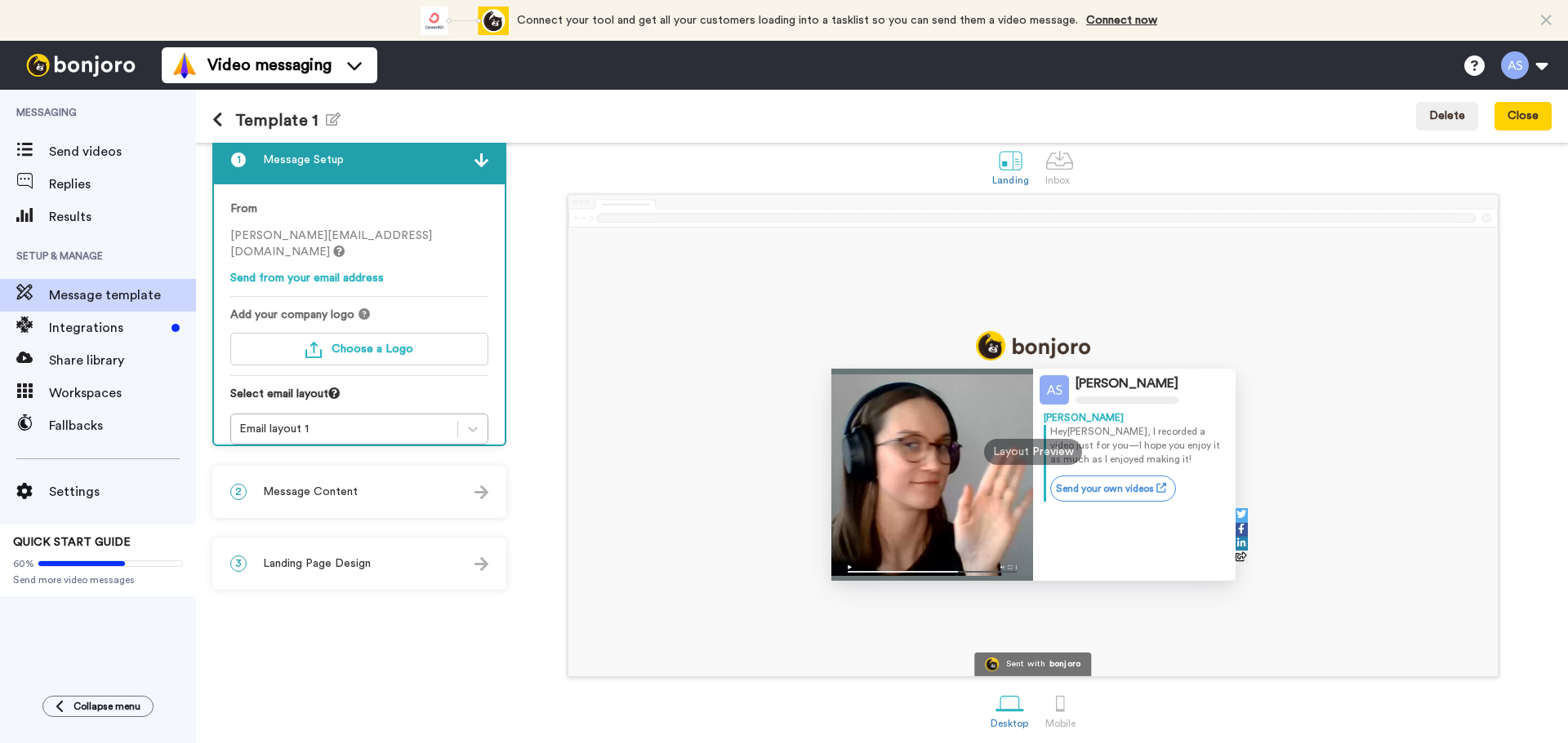
scroll to position [28, 0]
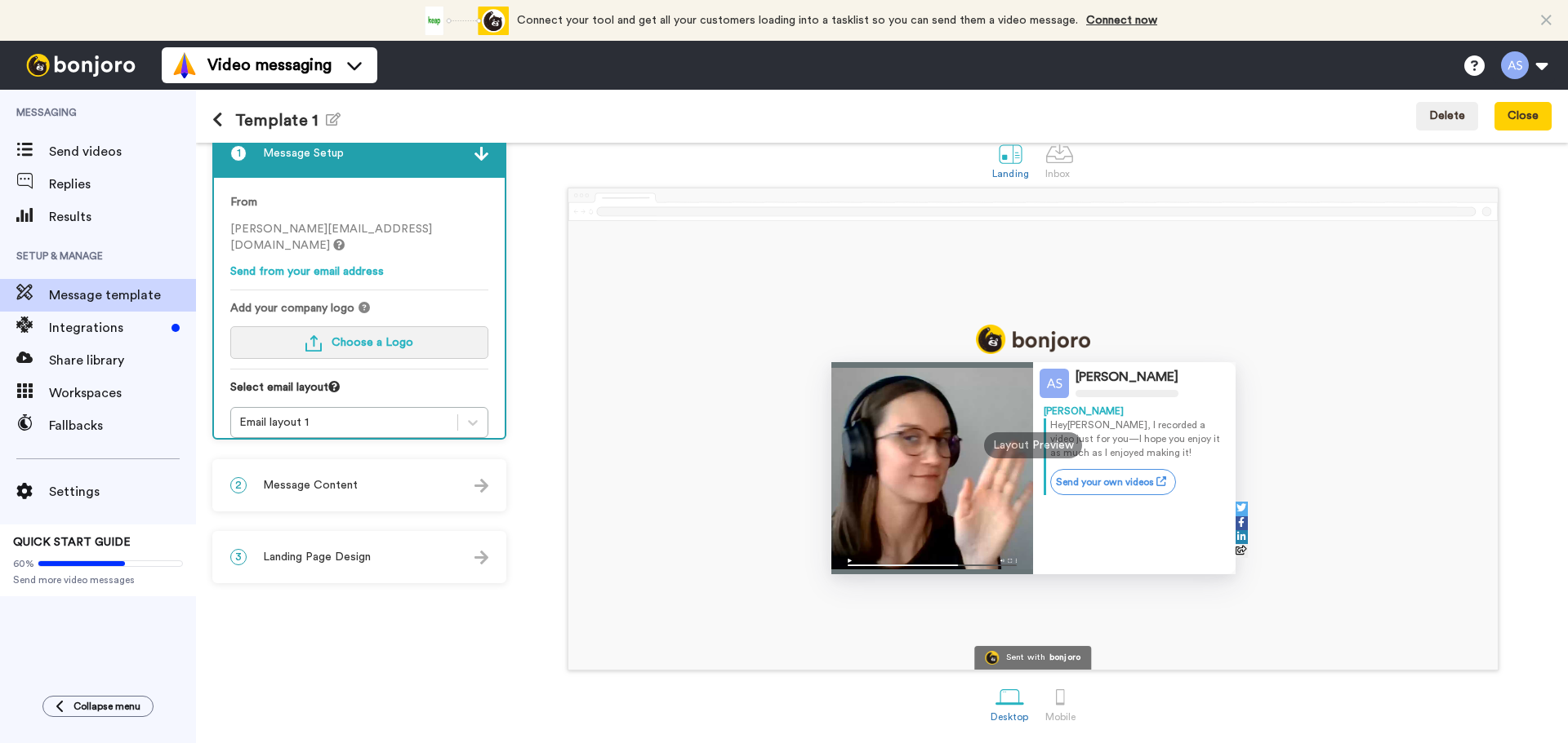
click at [419, 332] on button "Choose a Logo" at bounding box center [360, 342] width 258 height 33
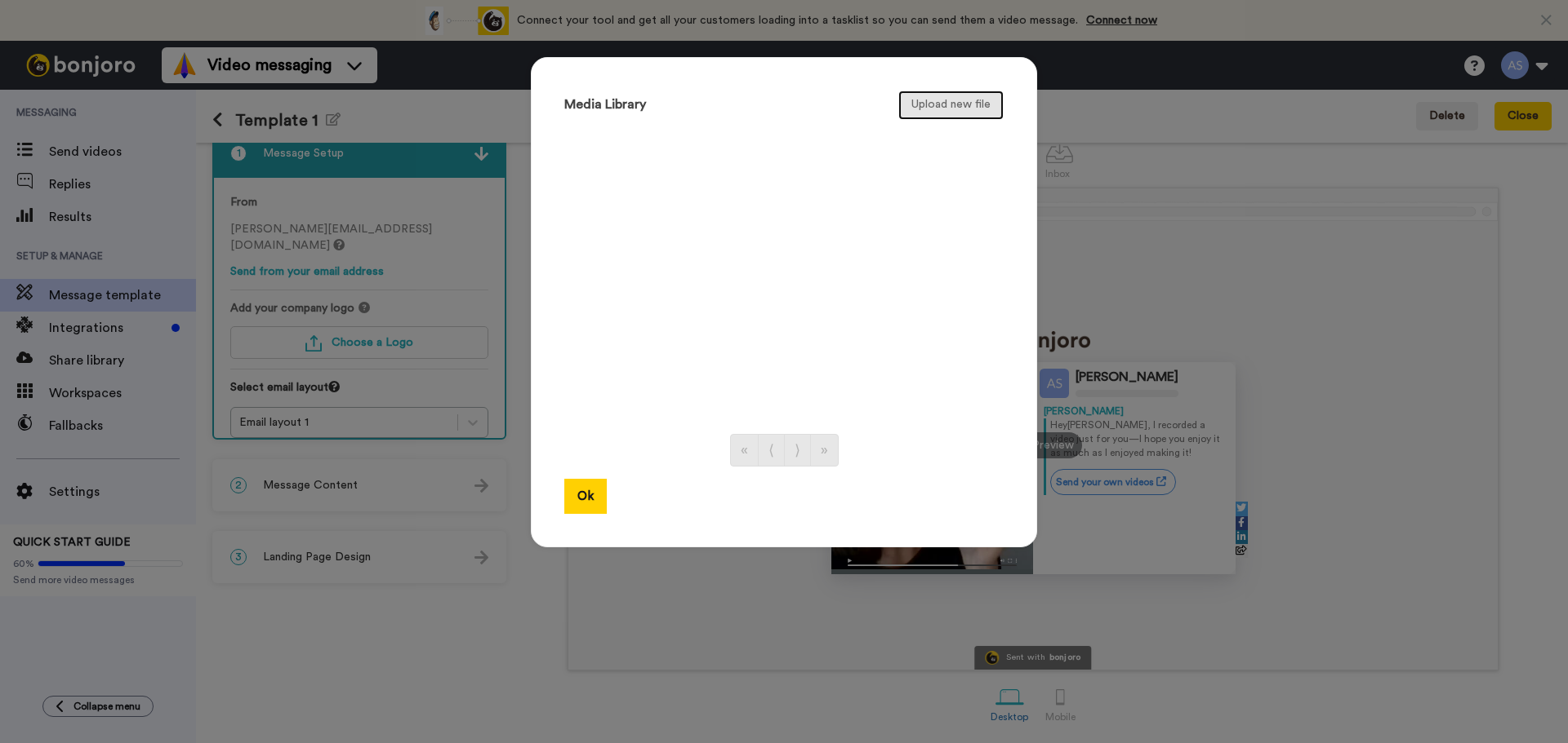
click at [940, 107] on button "Upload new file" at bounding box center [950, 105] width 105 height 30
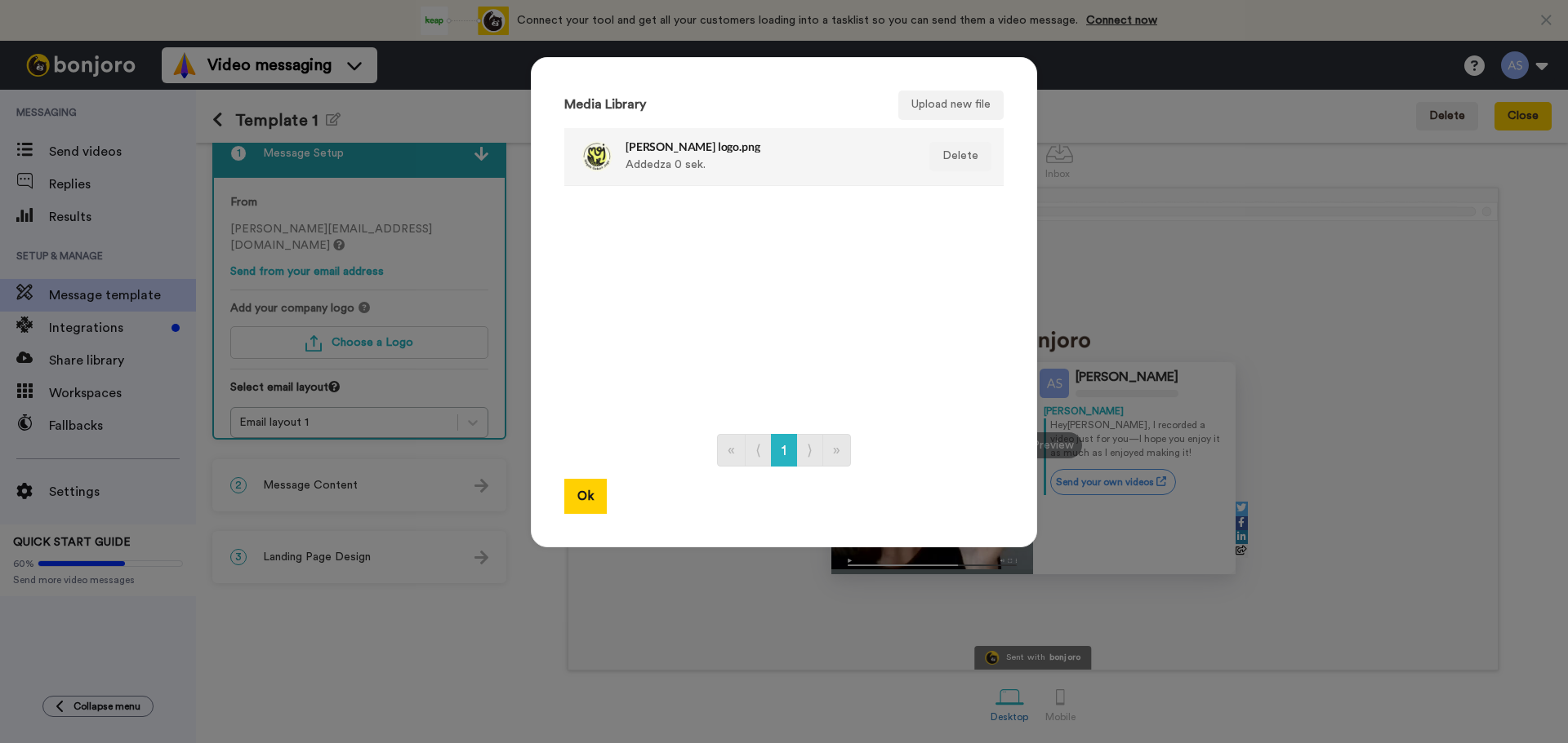
click at [674, 179] on li "Stopka logo.png Added za 0 sek. Delete" at bounding box center [784, 157] width 440 height 58
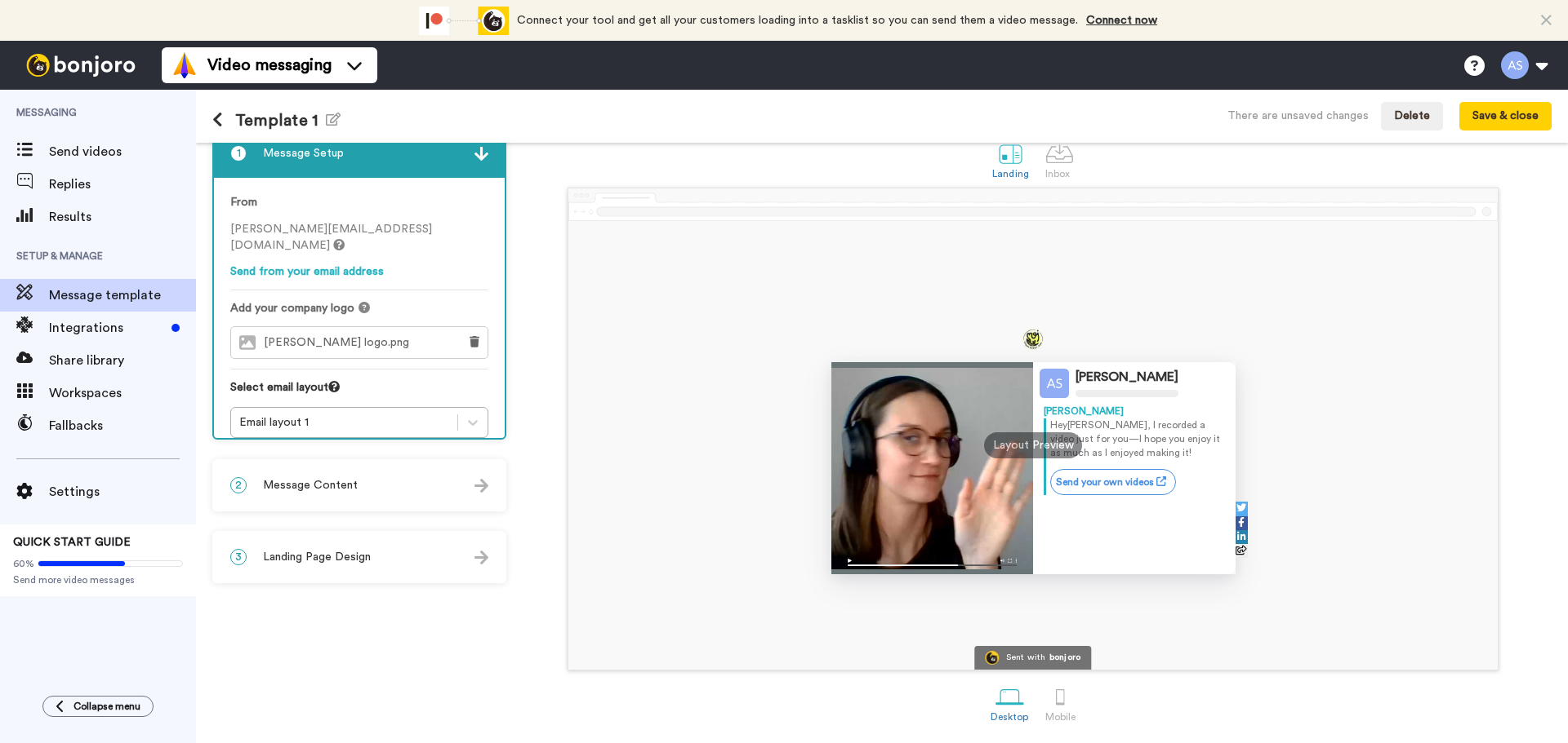
click at [523, 440] on div "Anna Szabelska Anna Hey Tom , I recorded a video just for you—I hope you enjoy …" at bounding box center [1033, 429] width 1037 height 483
click at [305, 495] on div "2 Message Content" at bounding box center [360, 486] width 290 height 49
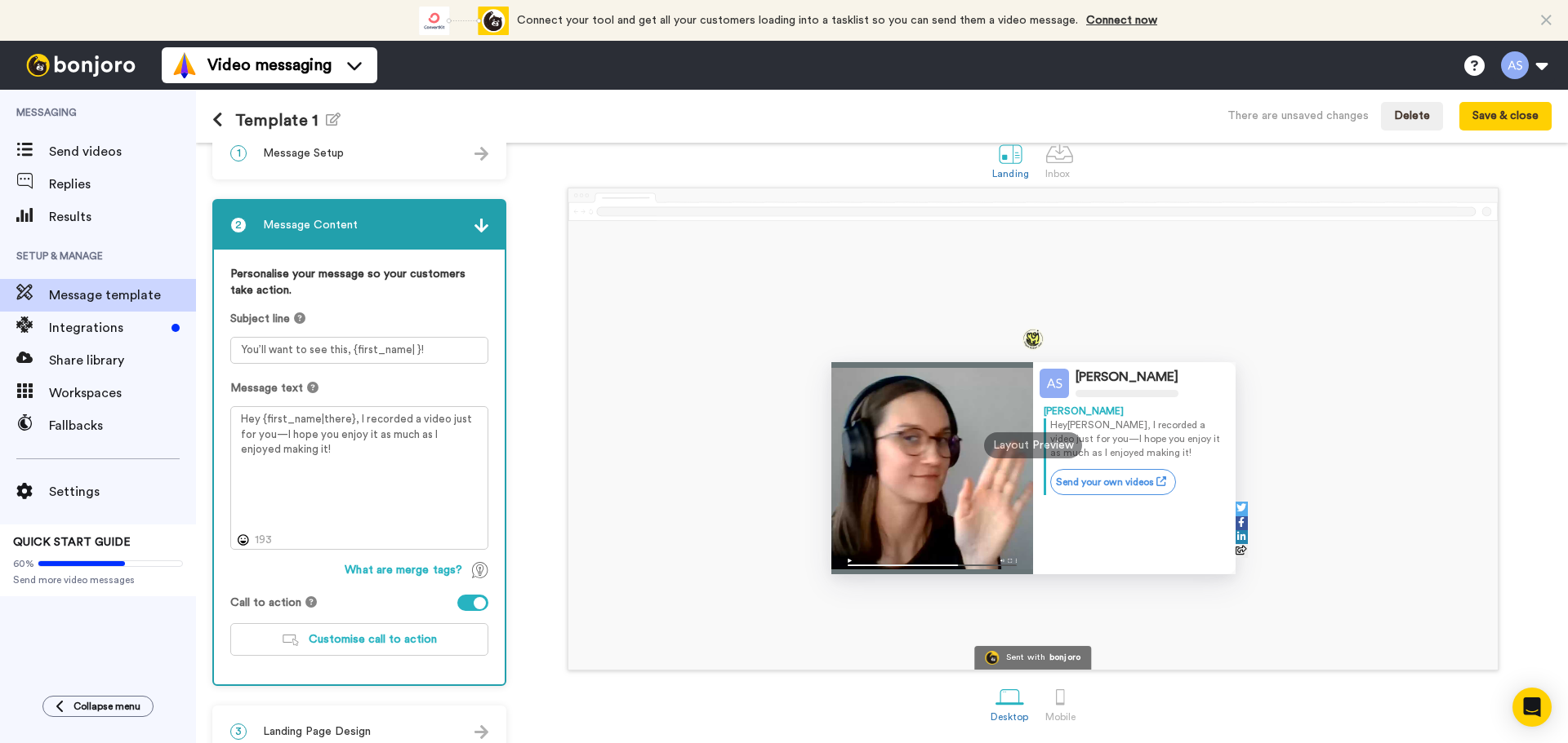
click at [1023, 442] on div "Layout Preview" at bounding box center [1033, 445] width 98 height 26
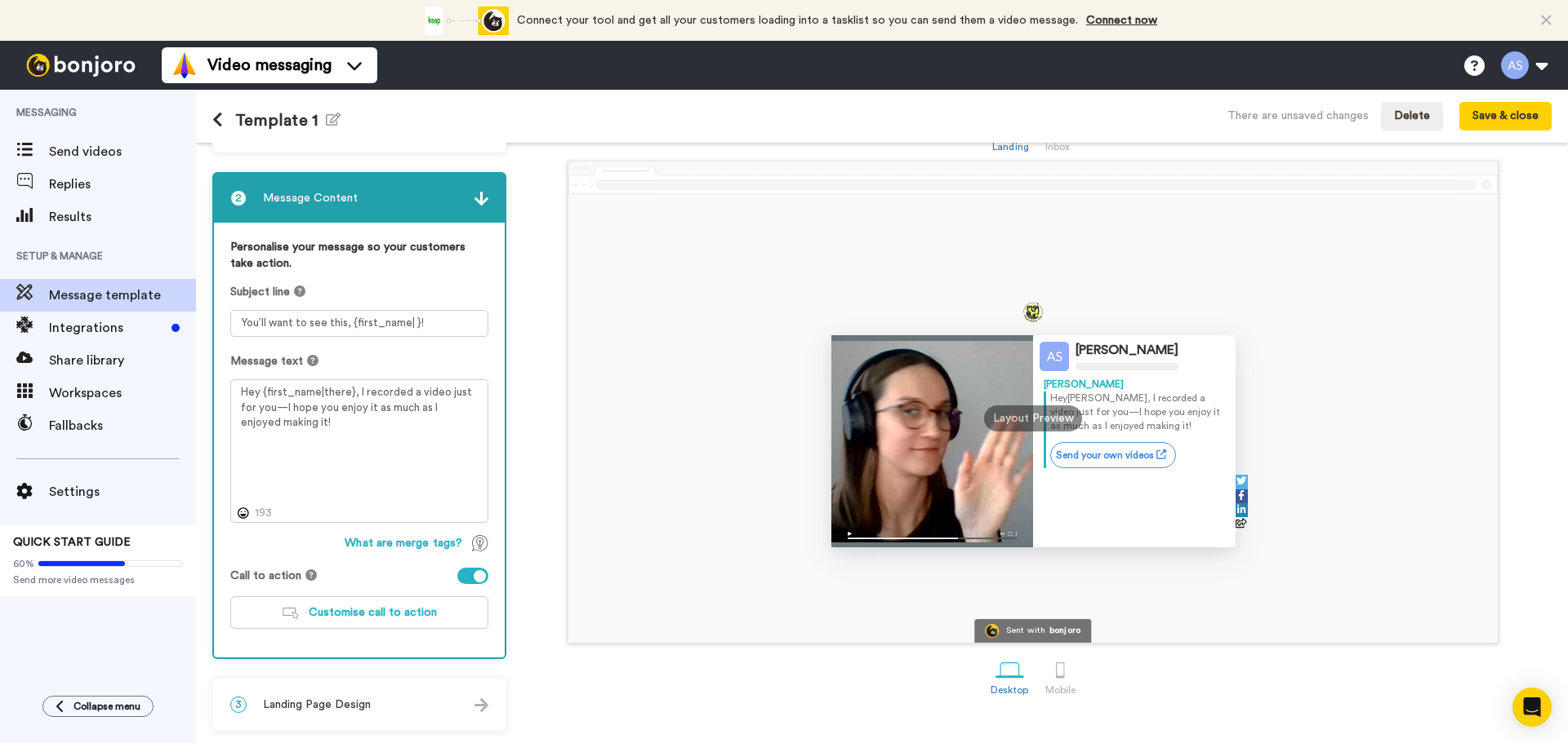
click at [385, 692] on div "3 Landing Page Design" at bounding box center [360, 705] width 290 height 49
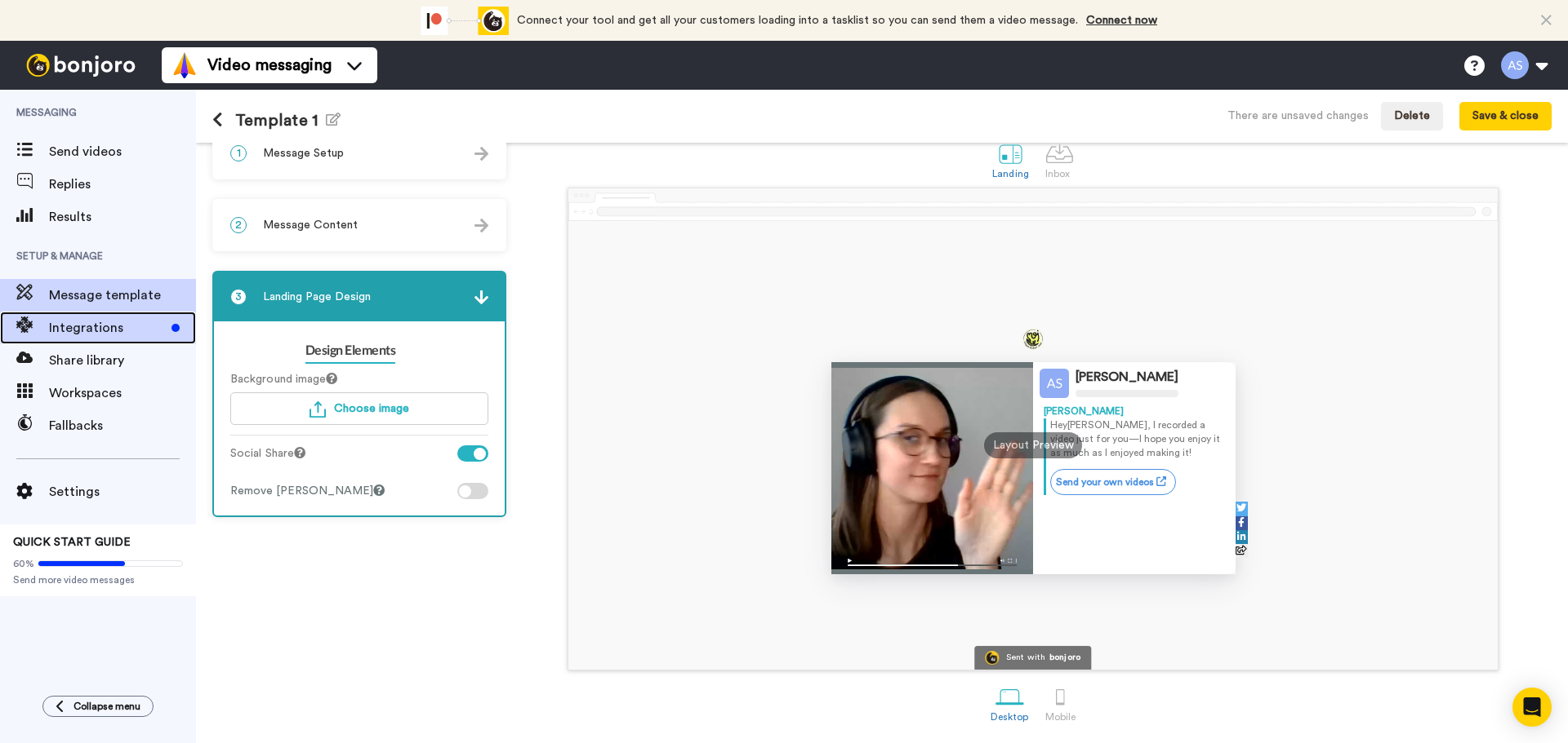
click at [101, 328] on span "Integrations" at bounding box center [106, 327] width 116 height 19
click at [1517, 121] on button "Save & close" at bounding box center [1505, 116] width 92 height 30
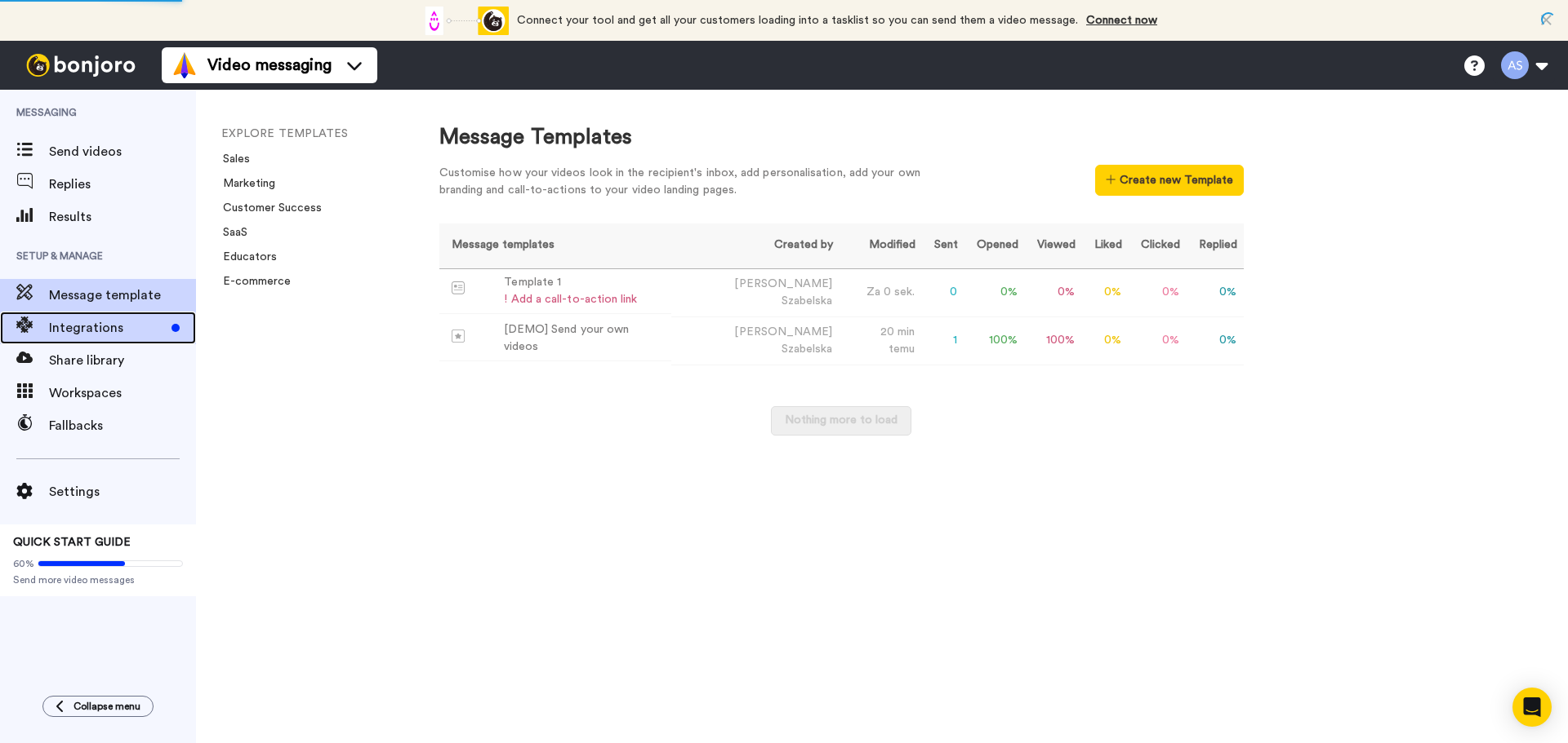
click at [57, 326] on span "Integrations" at bounding box center [106, 327] width 116 height 19
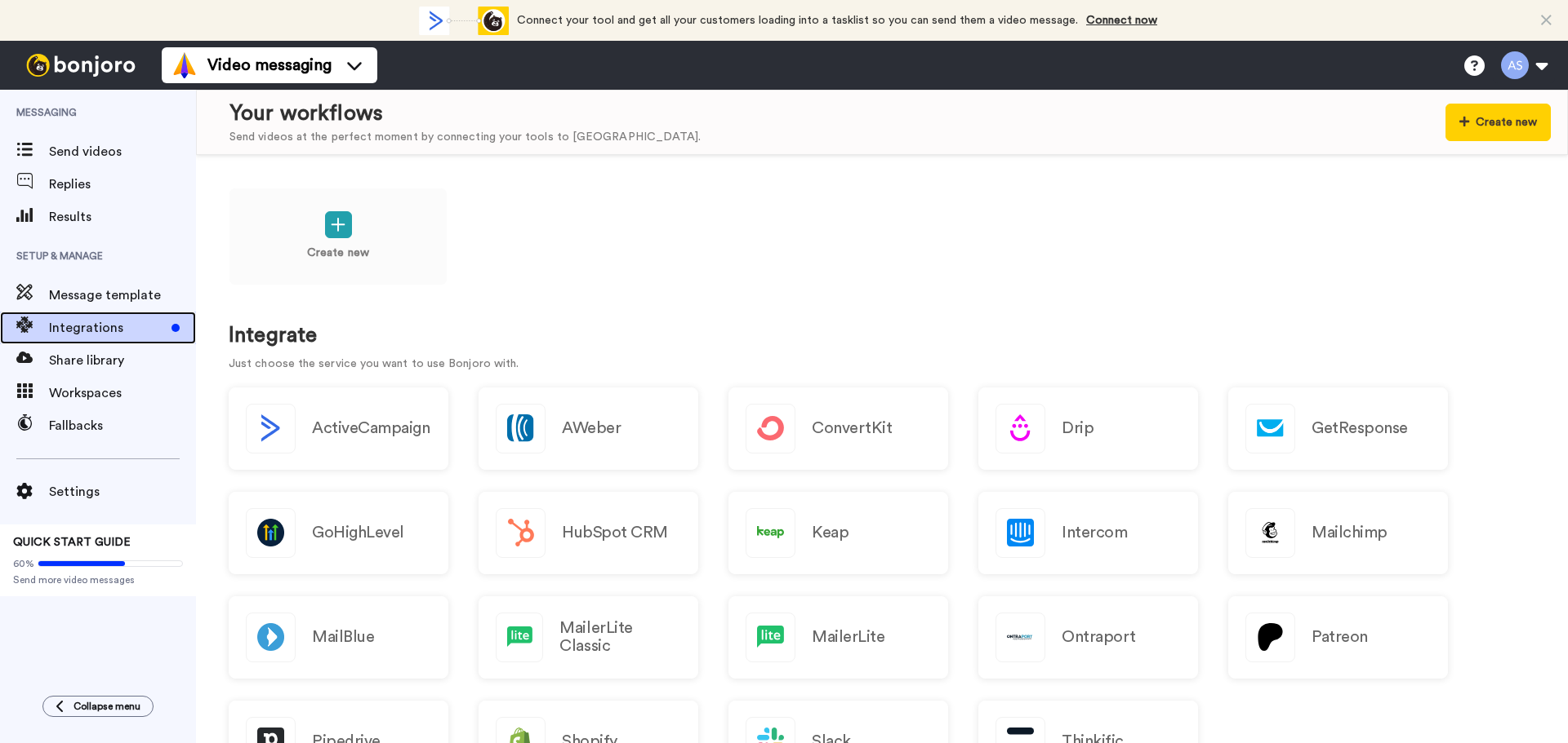
click at [95, 316] on div "Integrations" at bounding box center [98, 328] width 196 height 33
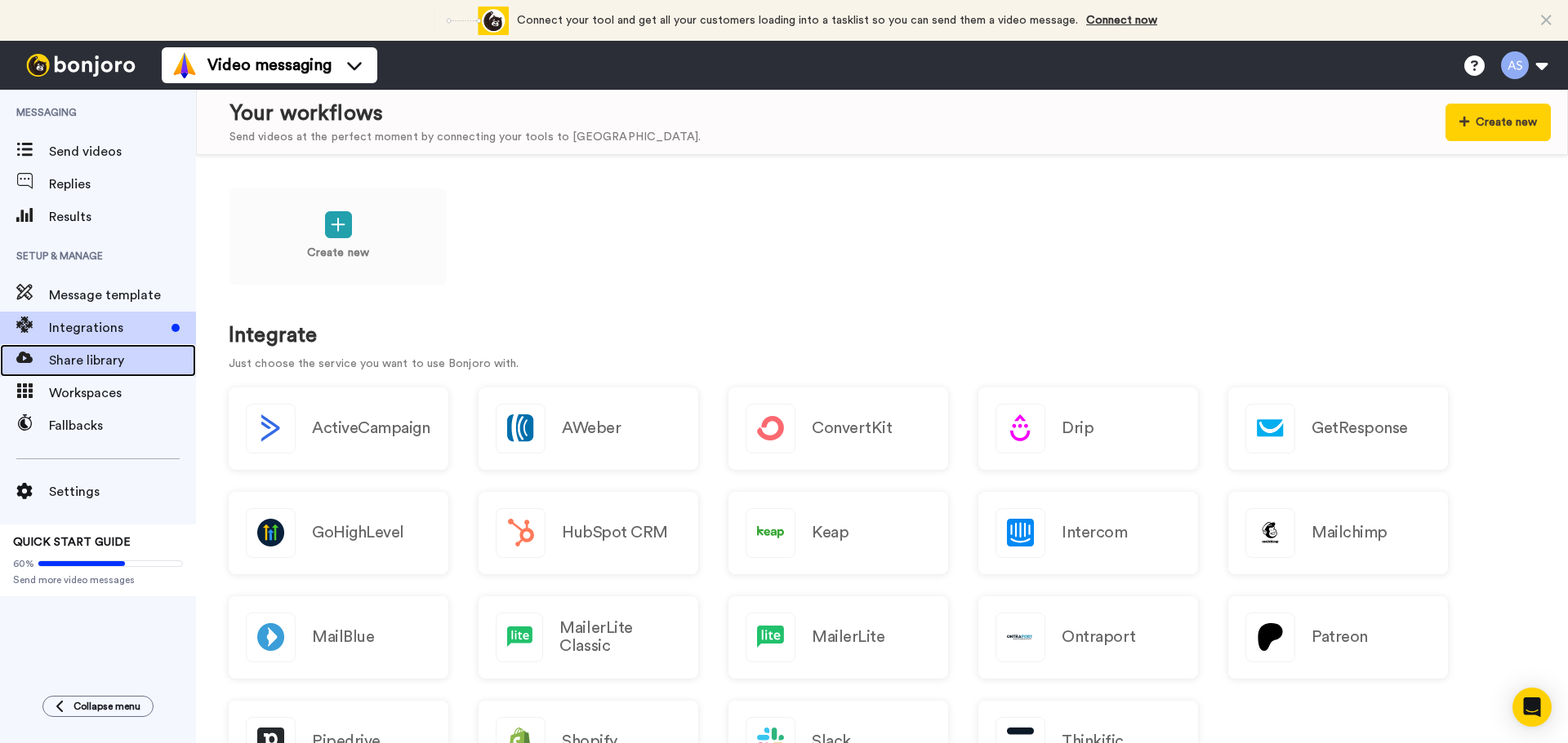
click at [100, 368] on span "Share library" at bounding box center [122, 360] width 147 height 19
click at [102, 407] on div "Workspaces" at bounding box center [98, 393] width 196 height 33
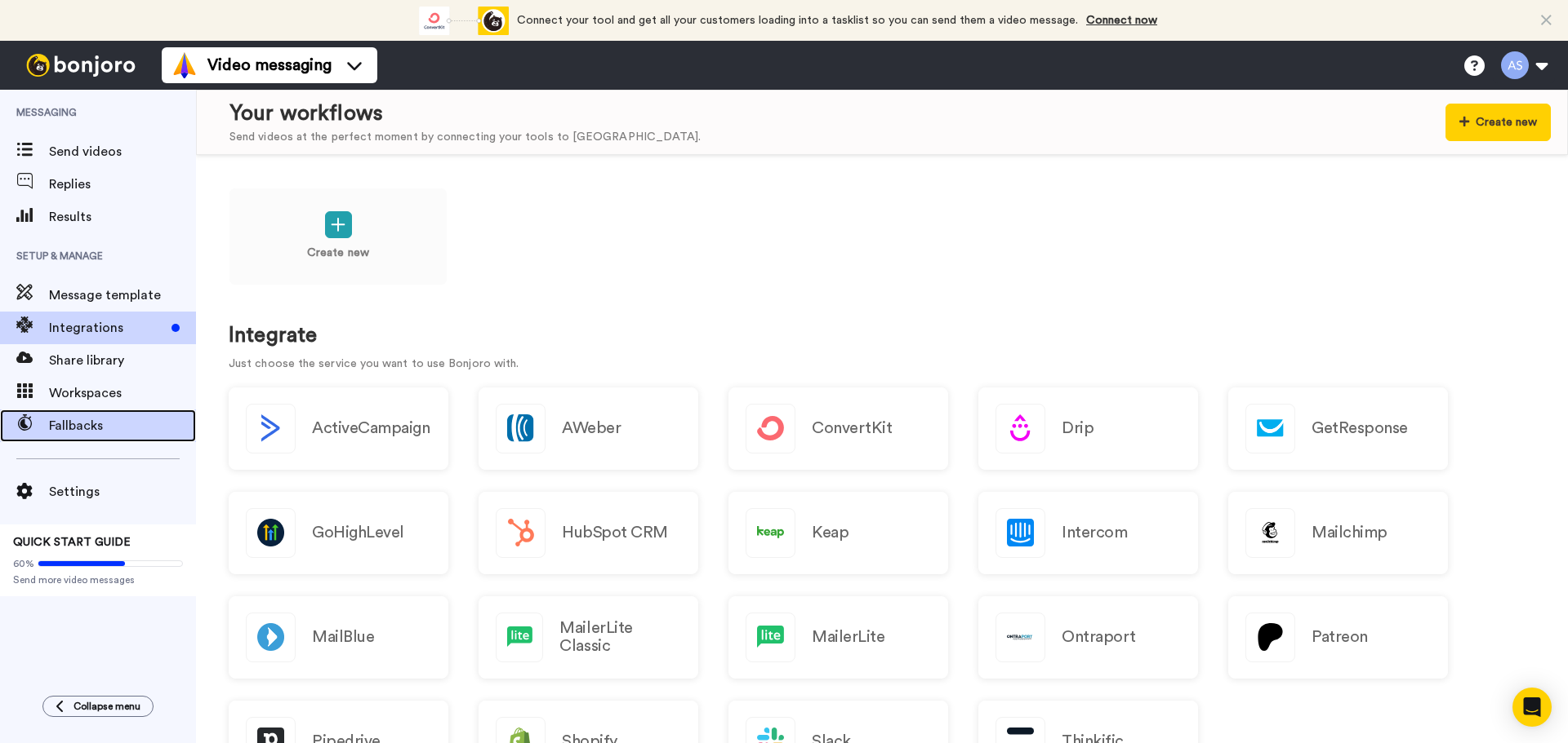
click at [105, 432] on span "Fallbacks" at bounding box center [122, 425] width 147 height 19
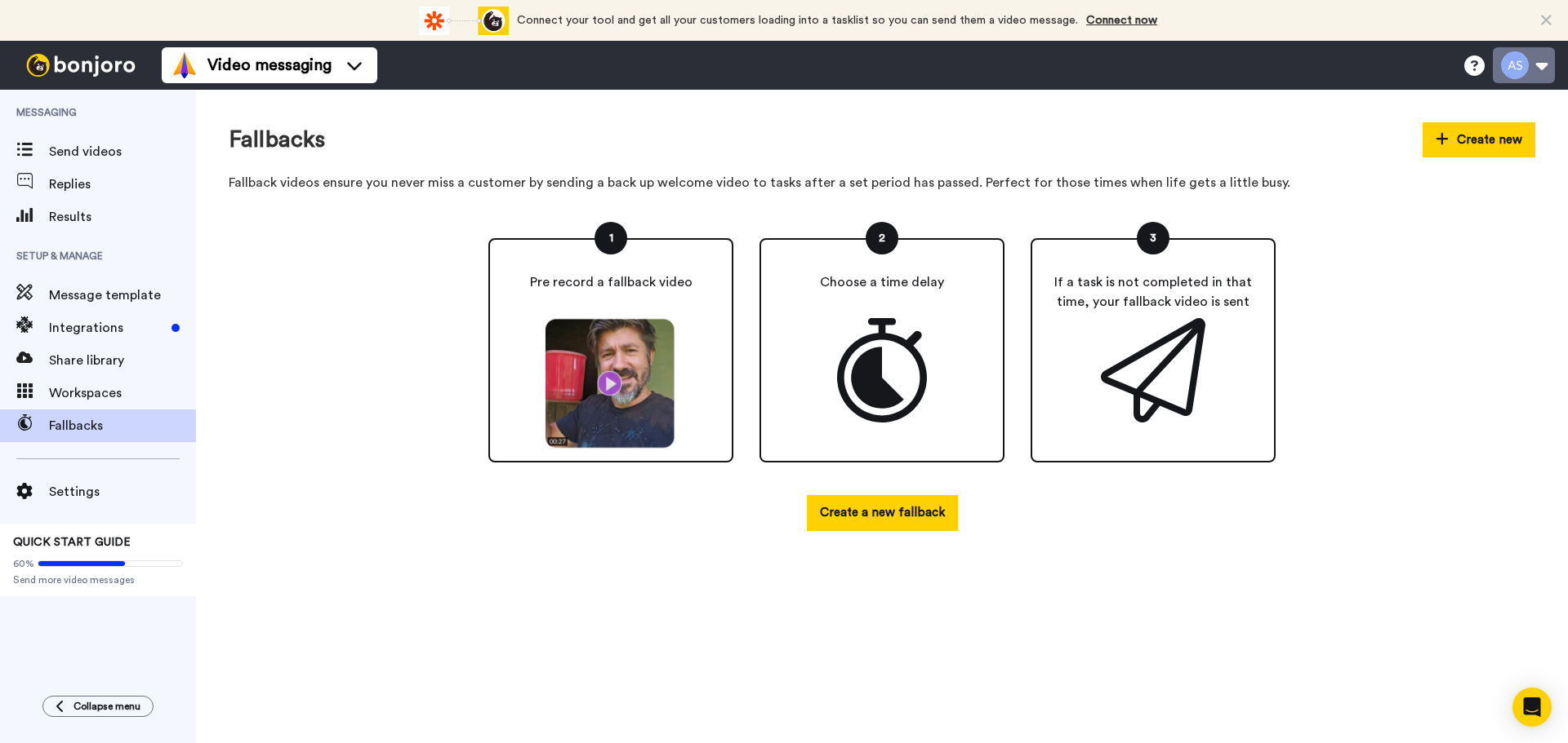
click at [1515, 54] on button at bounding box center [1524, 65] width 62 height 36
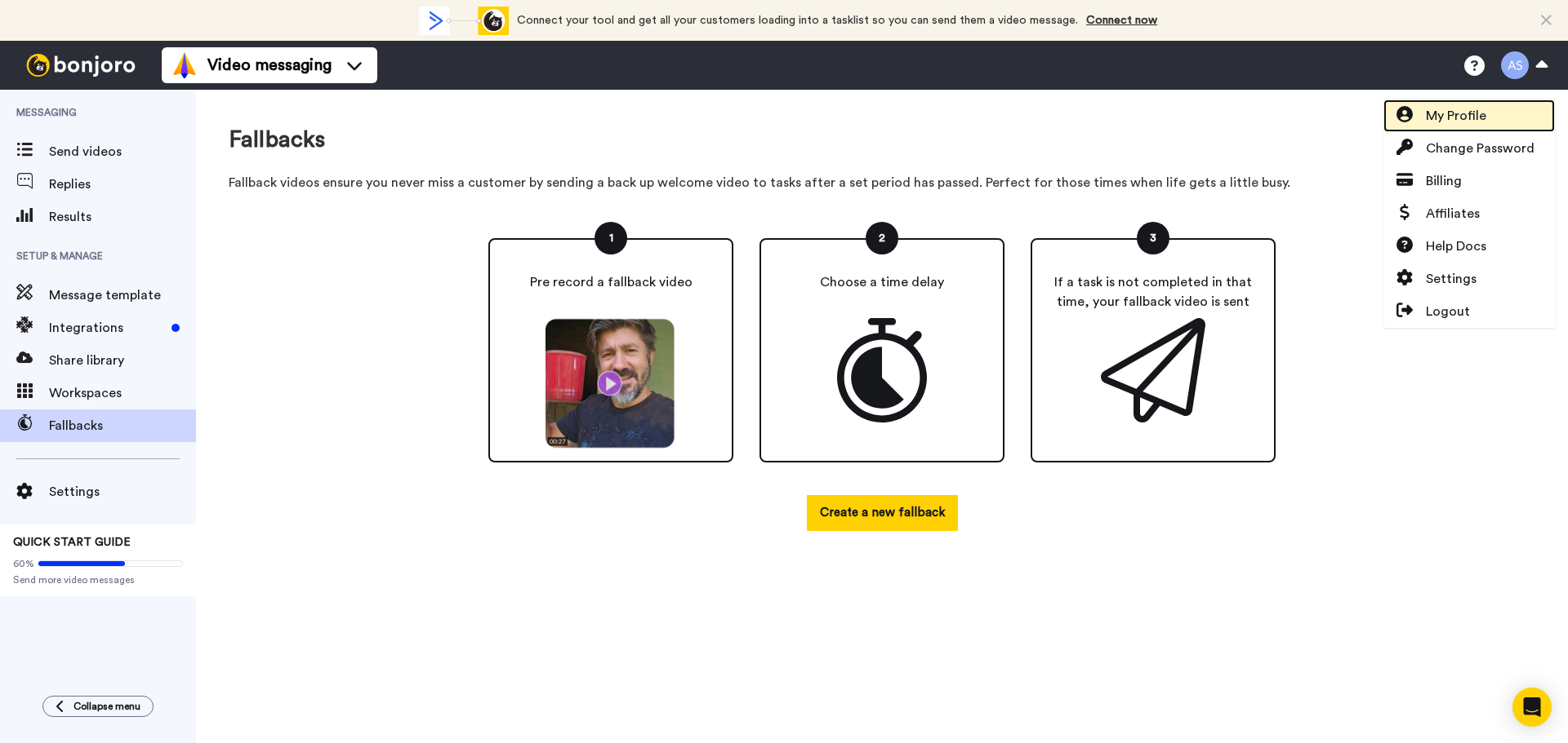
click at [1490, 117] on link "My Profile" at bounding box center [1468, 116] width 171 height 33
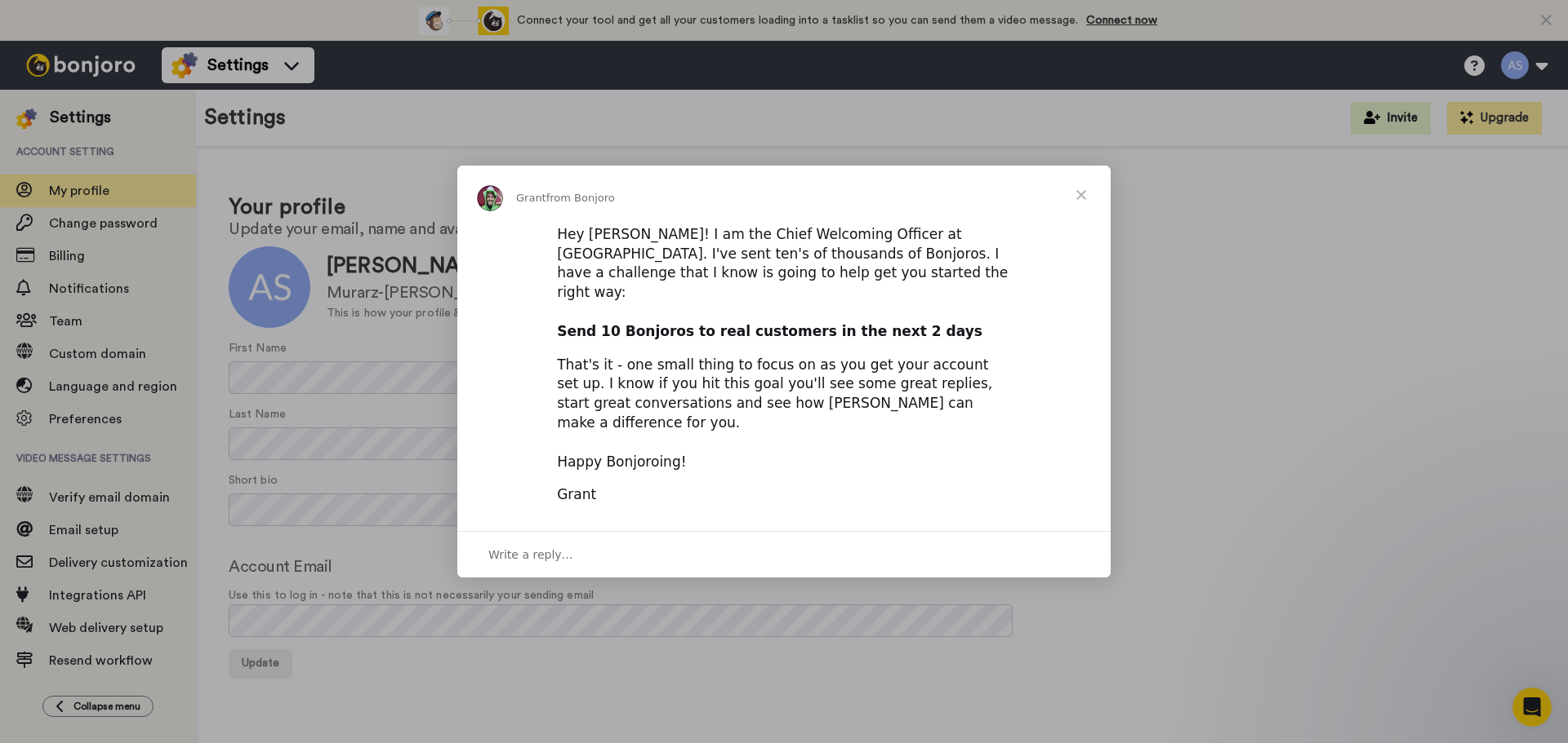
click at [654, 326] on b "Send 10 Bonjoros to real customers in the next 2 days" at bounding box center [770, 331] width 425 height 16
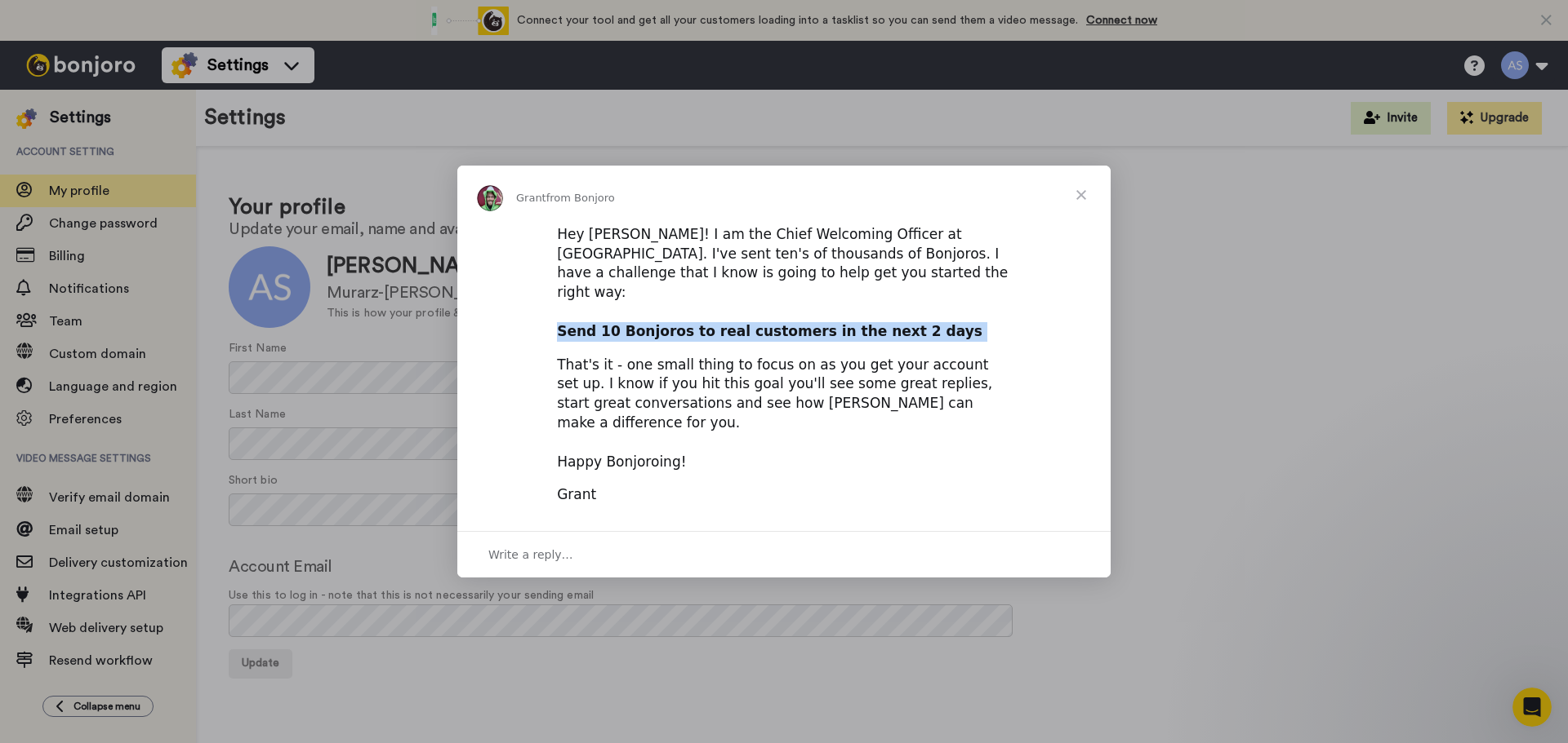
click at [654, 326] on b "Send 10 Bonjoros to real customers in the next 2 days" at bounding box center [770, 331] width 425 height 16
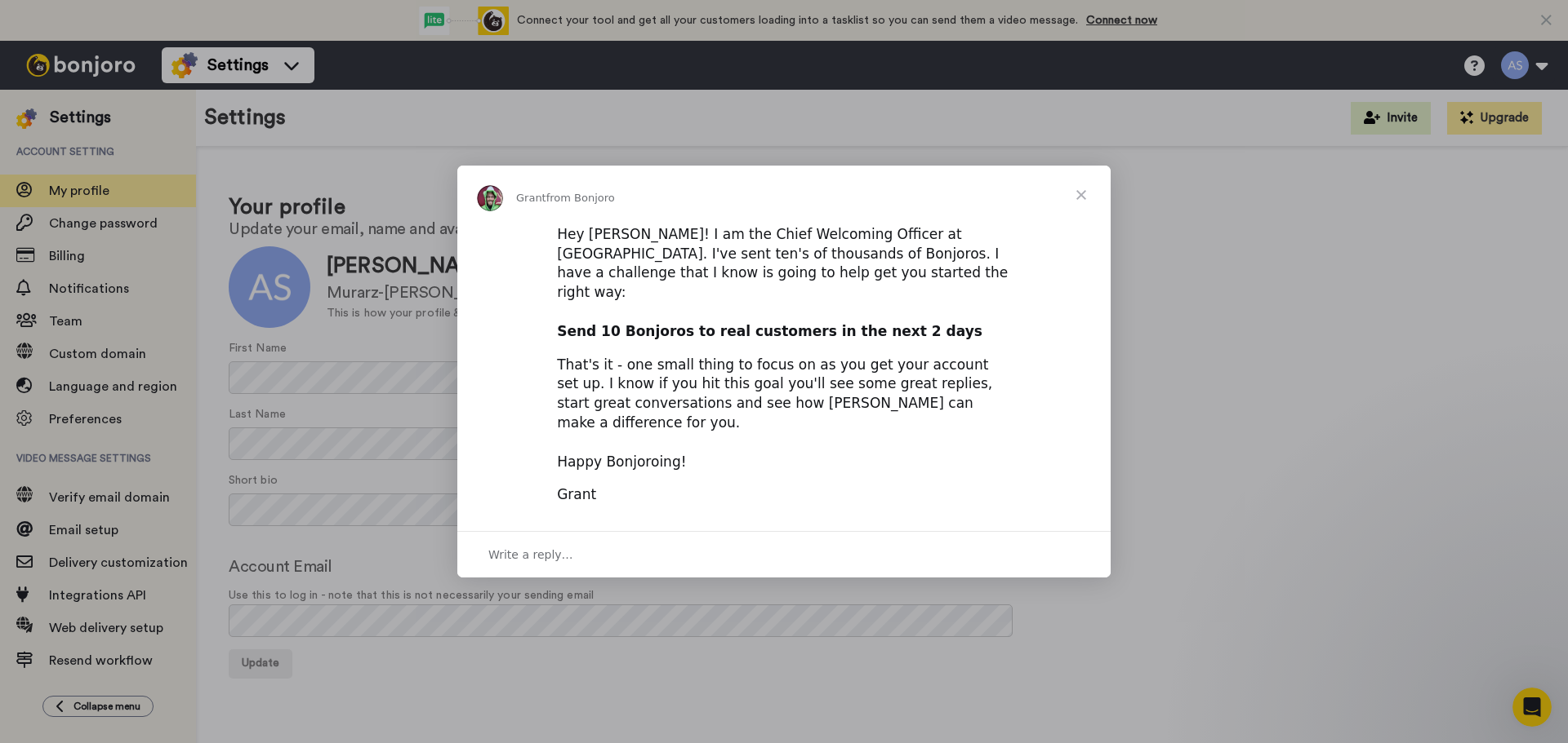
click at [634, 364] on div "That's it - one small thing to focus on as you get your account set up. I know …" at bounding box center [784, 414] width 454 height 116
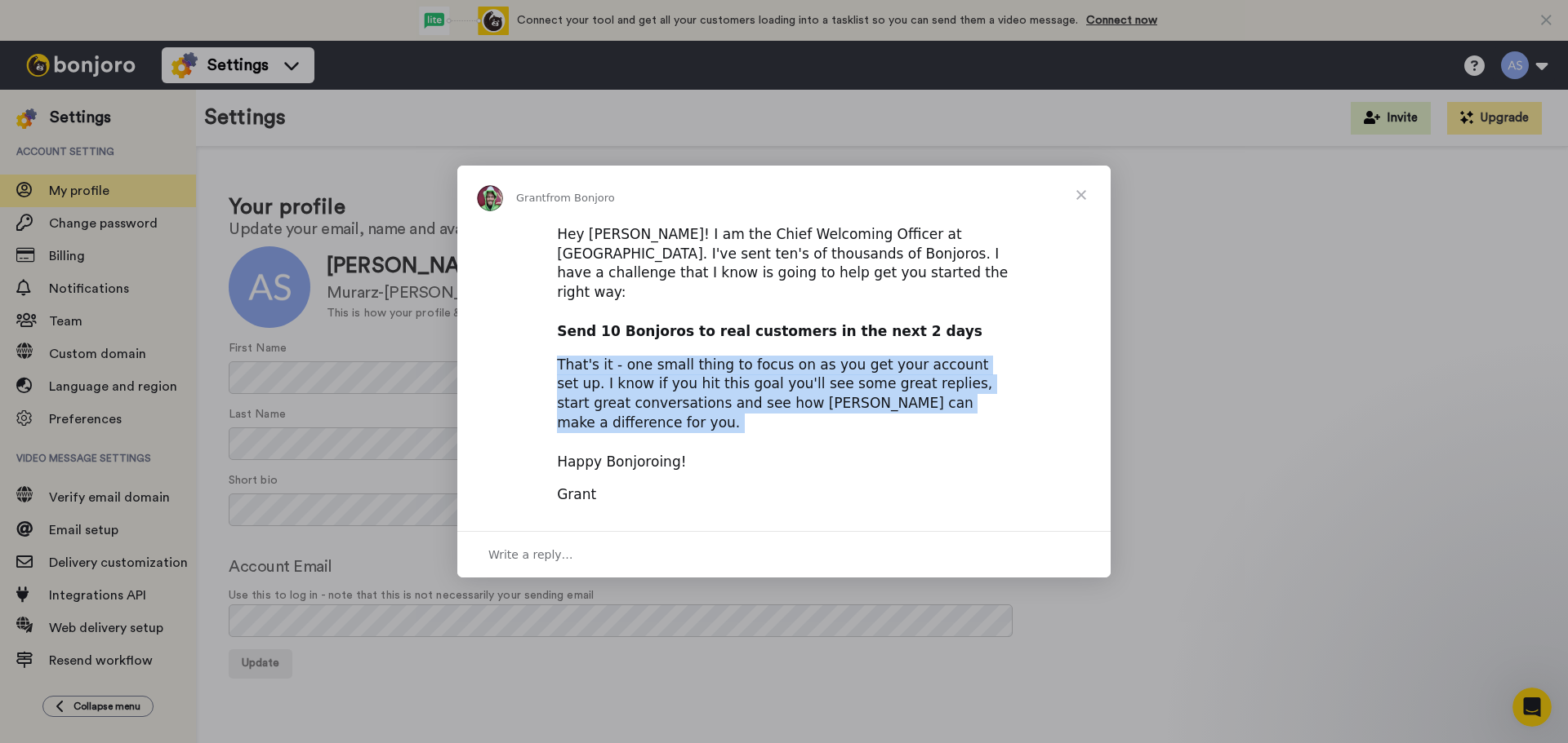
click at [634, 364] on div "That's it - one small thing to focus on as you get your account set up. I know …" at bounding box center [784, 414] width 454 height 116
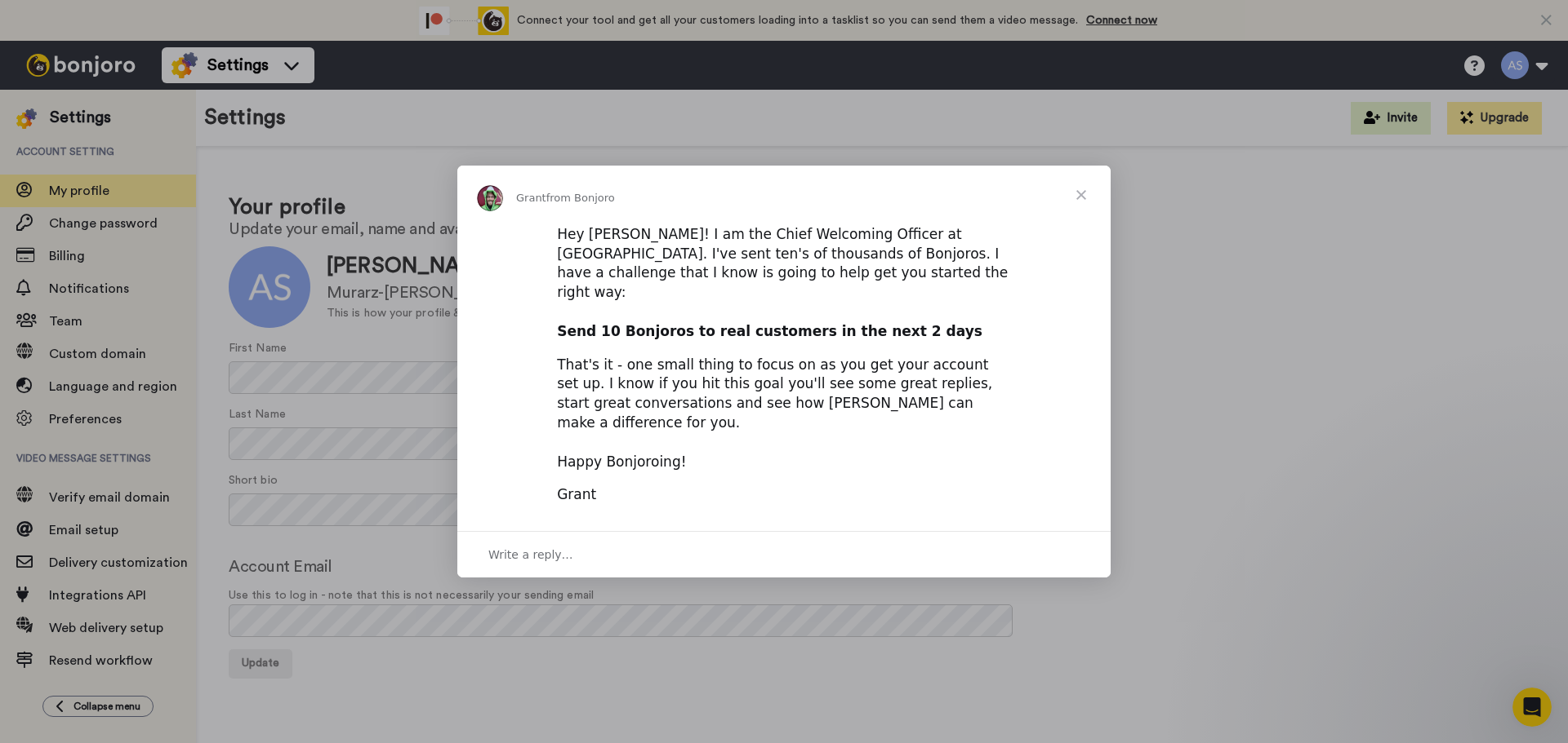
click at [1083, 213] on span "Close" at bounding box center [1081, 195] width 59 height 59
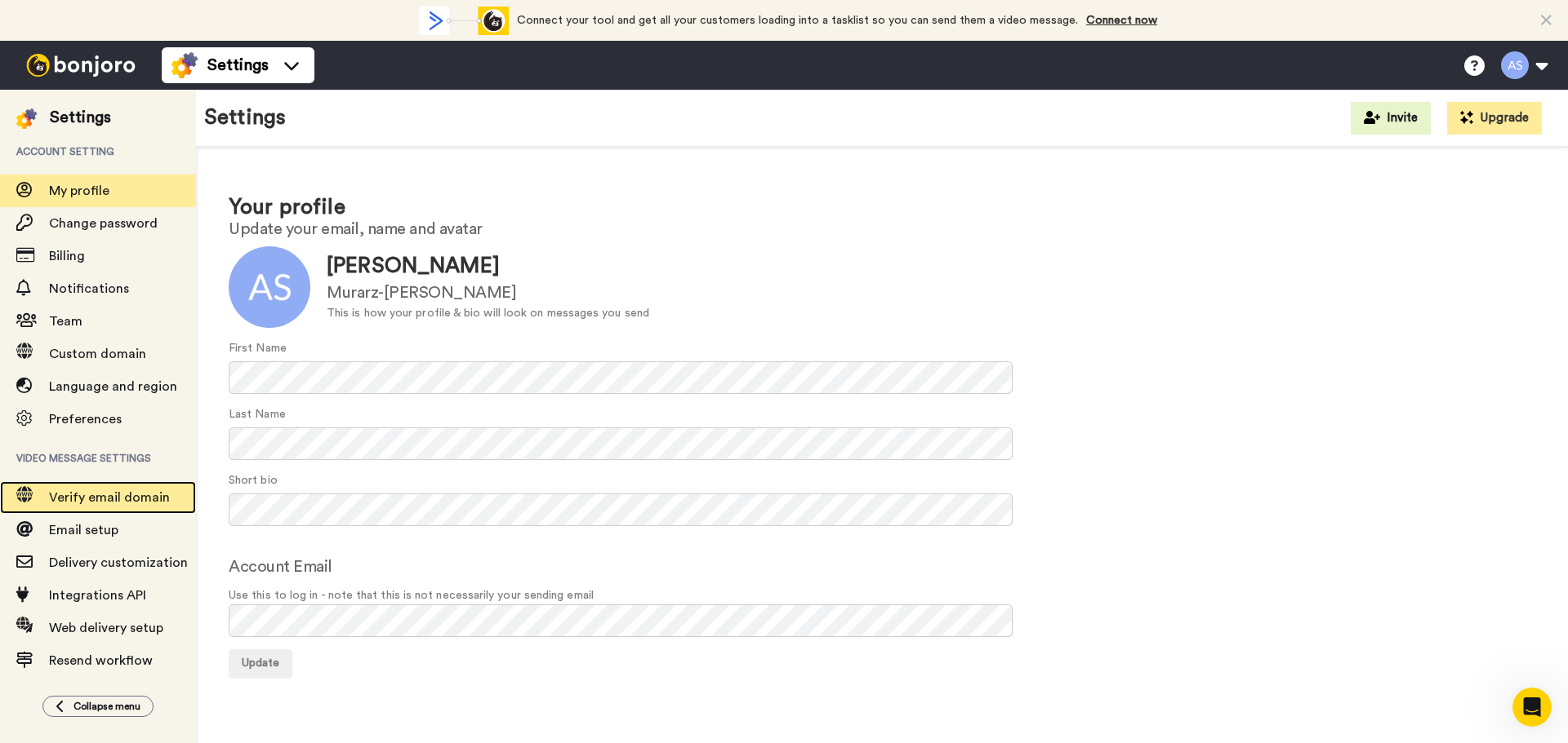
click at [144, 491] on span "Verify email domain" at bounding box center [122, 498] width 147 height 19
